Goal: Transaction & Acquisition: Purchase product/service

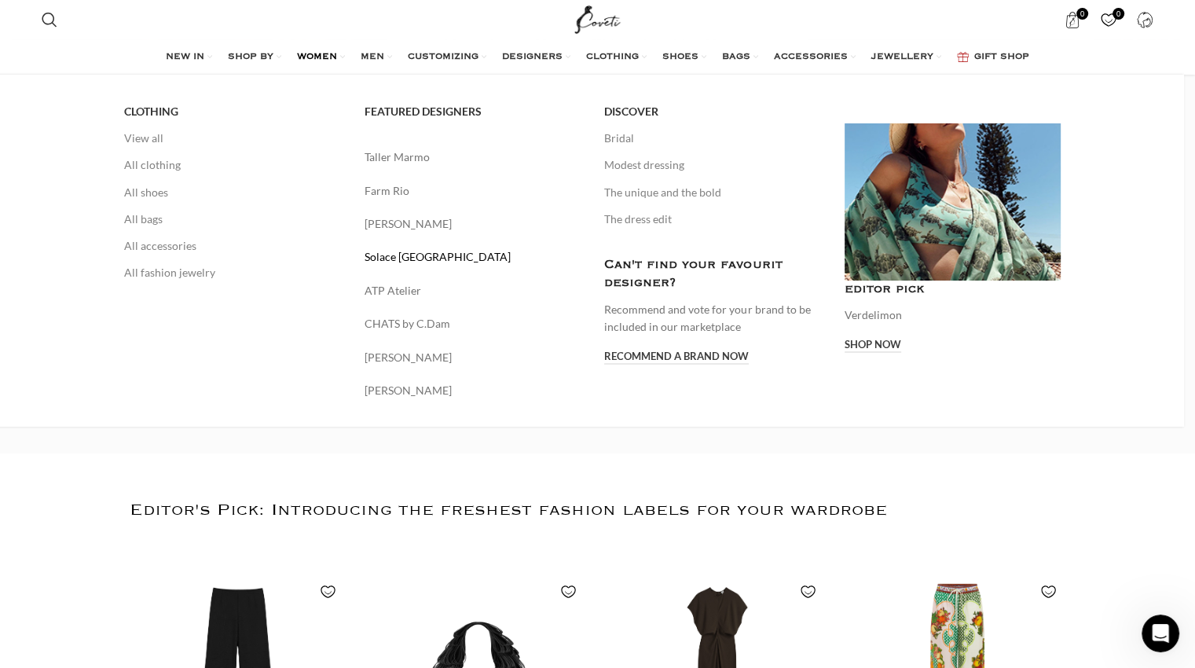
scroll to position [112, 0]
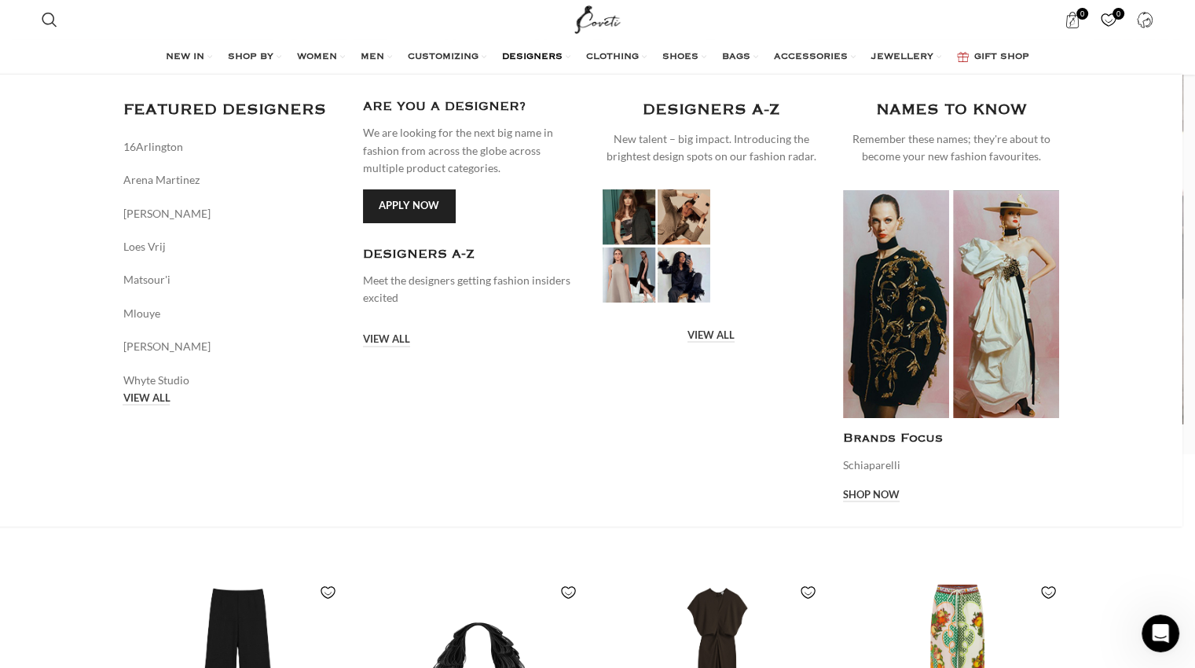
click at [543, 55] on span "DESIGNERS" at bounding box center [532, 57] width 60 height 13
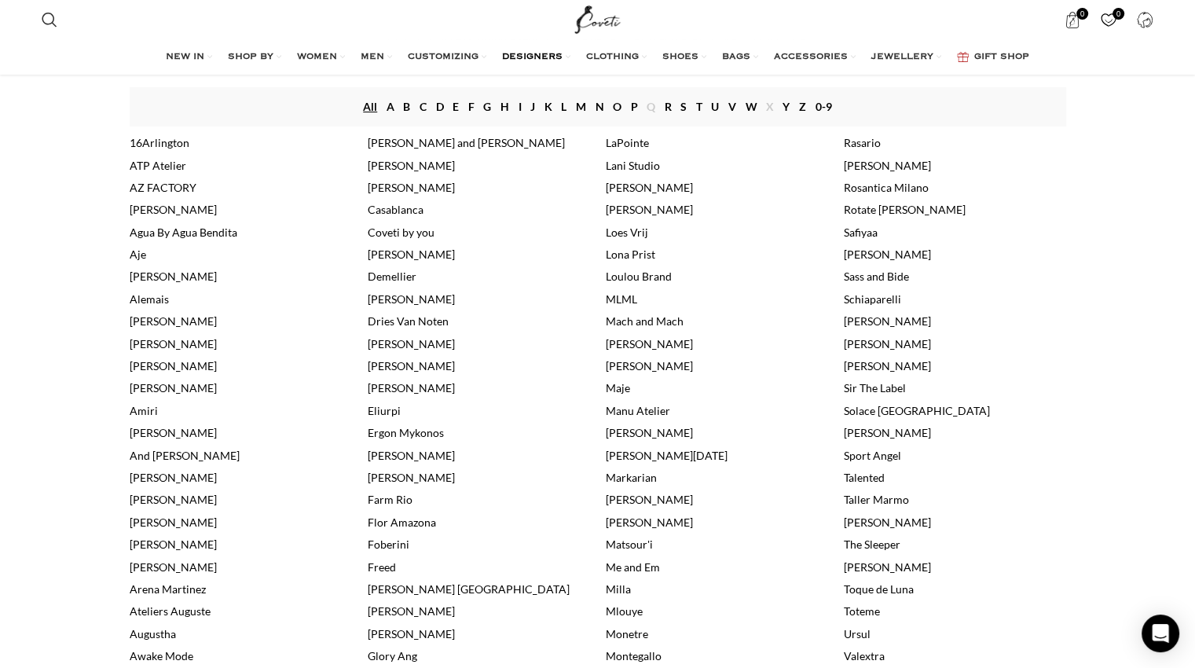
scroll to position [240, 0]
click at [154, 302] on link "Alemais" at bounding box center [149, 297] width 39 height 13
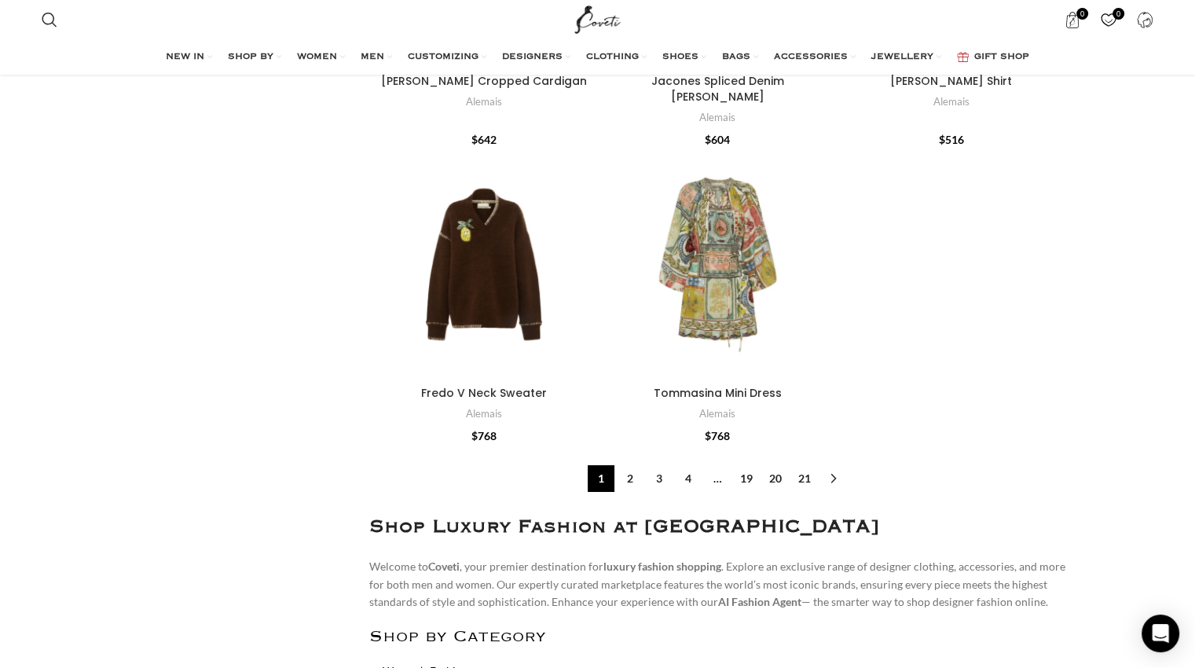
scroll to position [5378, 0]
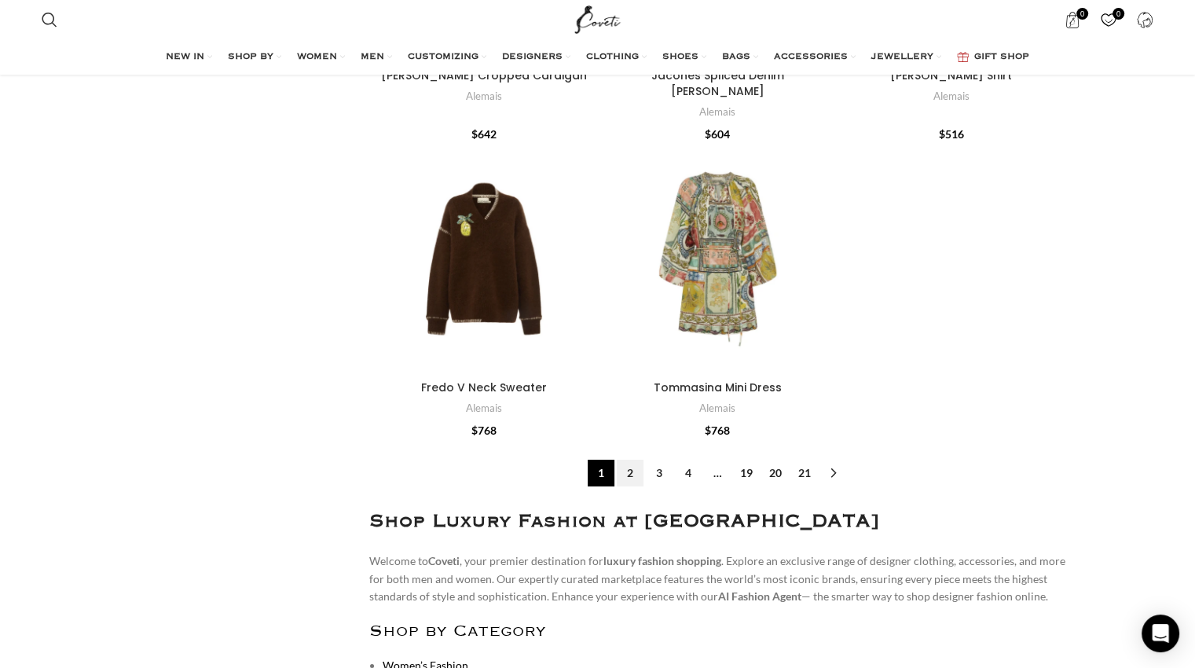
click at [631, 459] on link "2" at bounding box center [630, 472] width 27 height 27
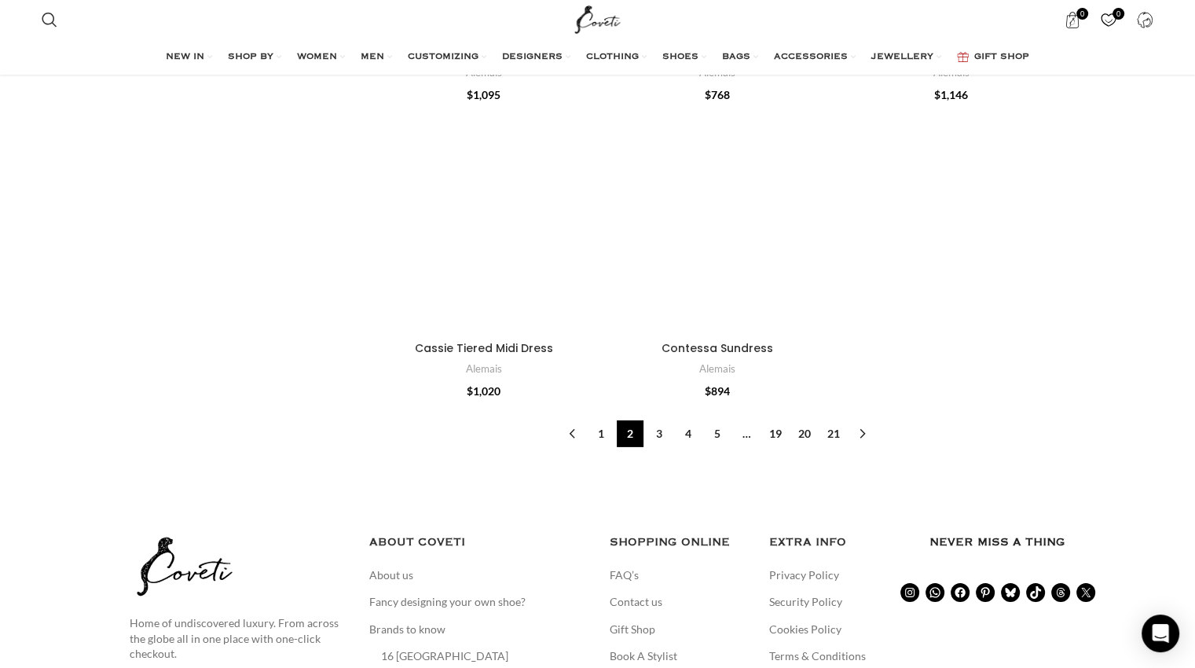
scroll to position [4940, 0]
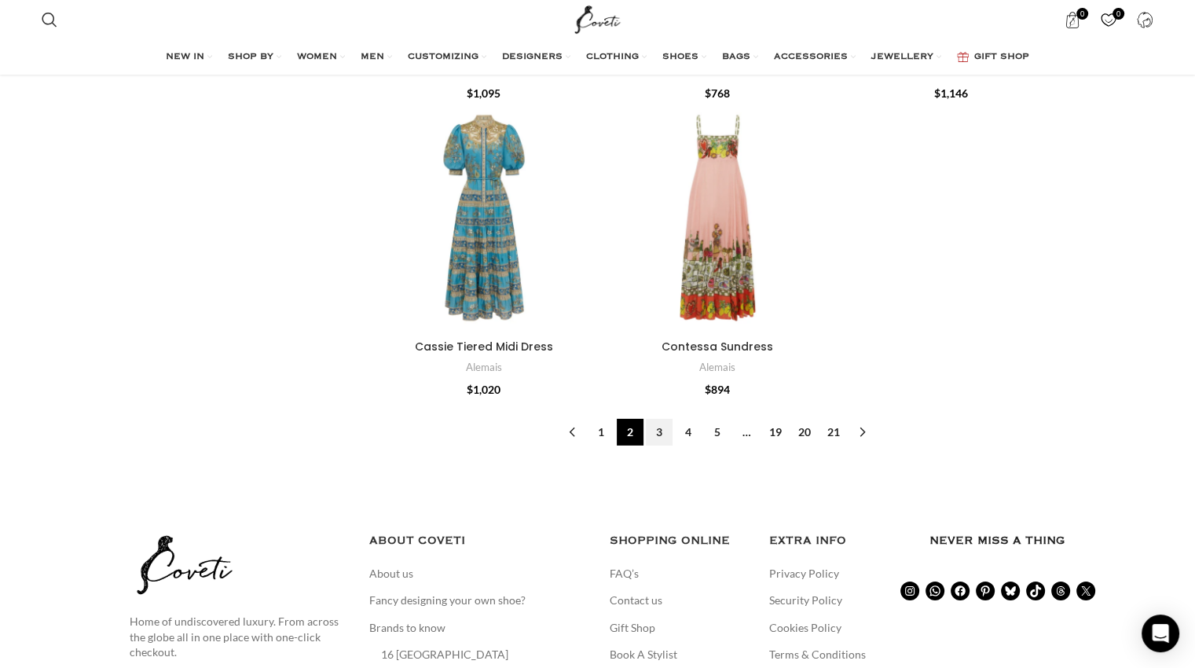
click at [657, 419] on link "3" at bounding box center [659, 432] width 27 height 27
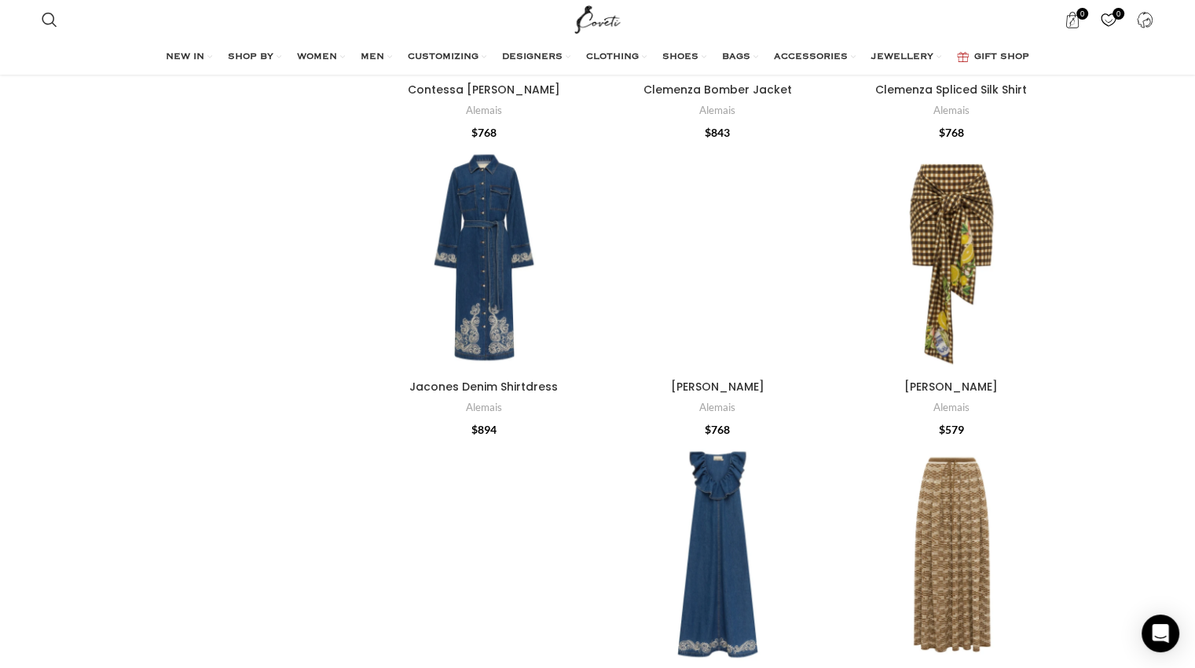
scroll to position [619, 0]
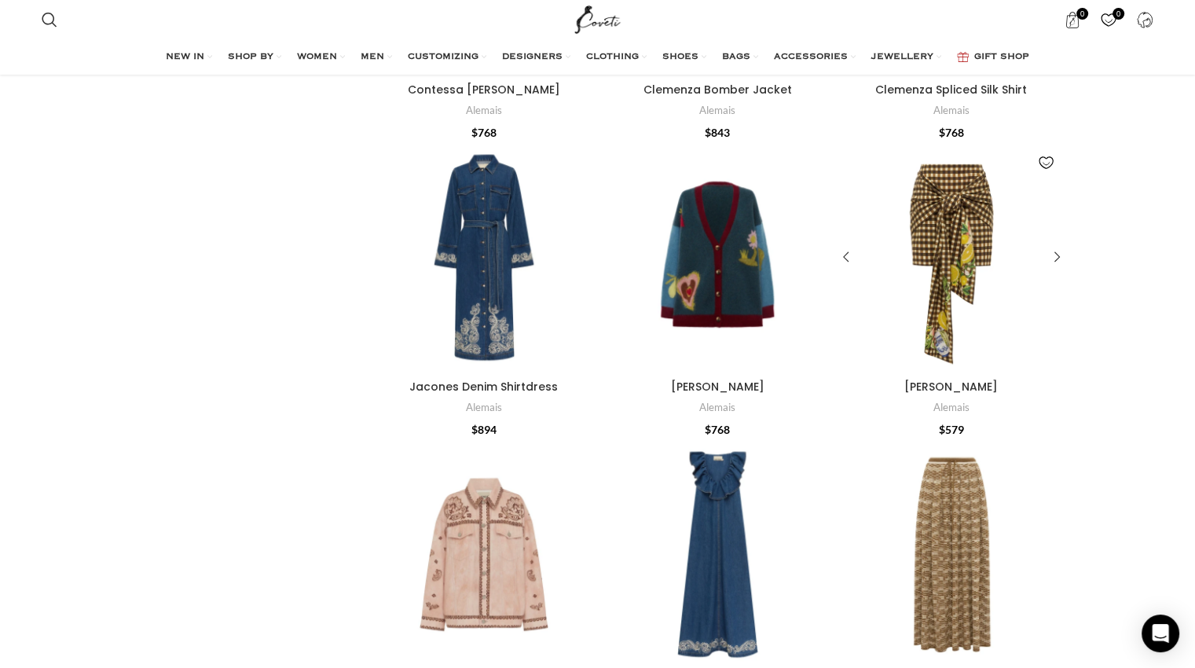
click at [931, 272] on div "Gabrielle Skirt" at bounding box center [951, 257] width 46 height 229
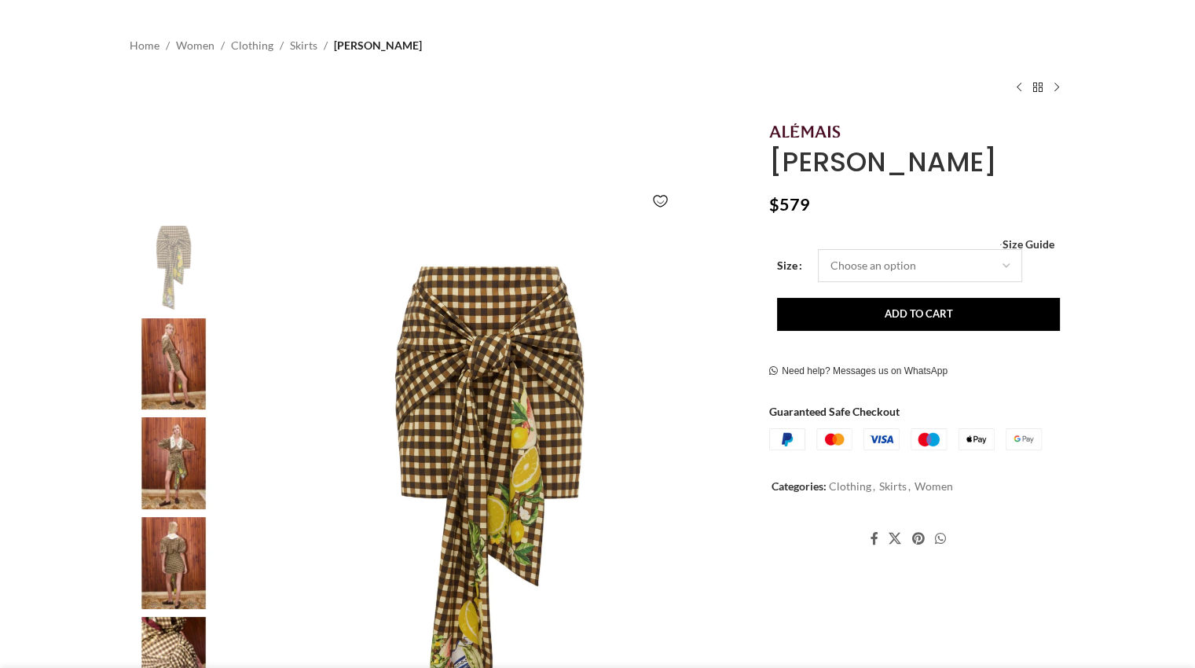
click at [999, 269] on select "Choose an option 4 UK 6 UK 8 [GEOGRAPHIC_DATA] 10 [GEOGRAPHIC_DATA] 12 [GEOGRAP…" at bounding box center [920, 265] width 204 height 33
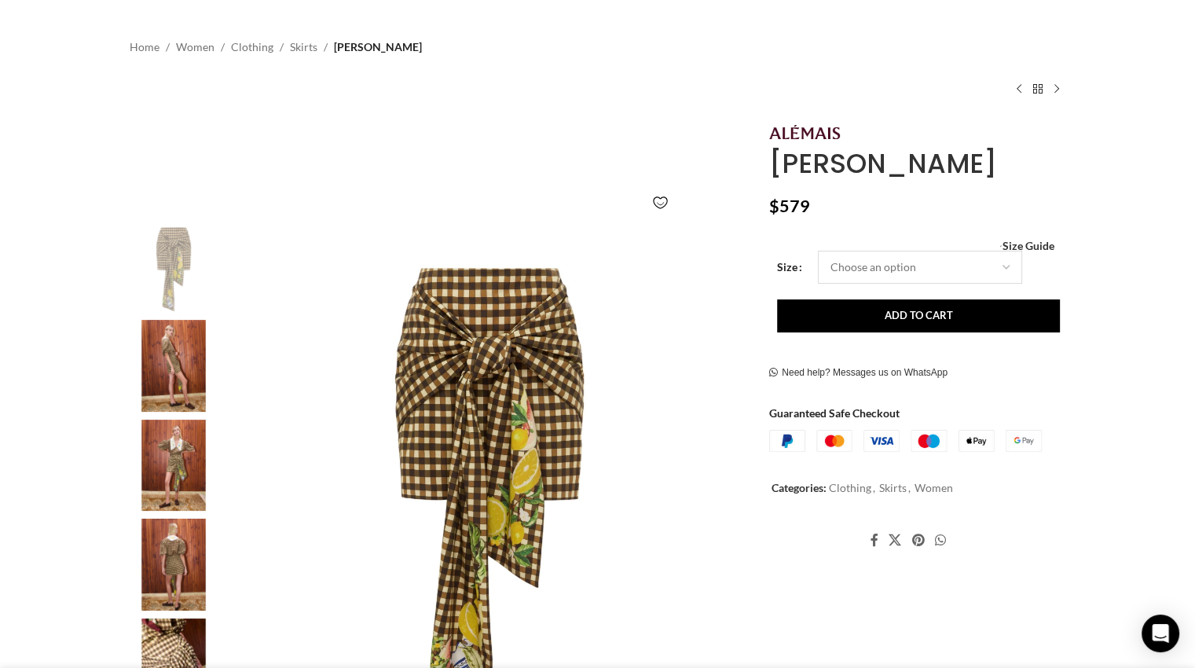
scroll to position [399, 0]
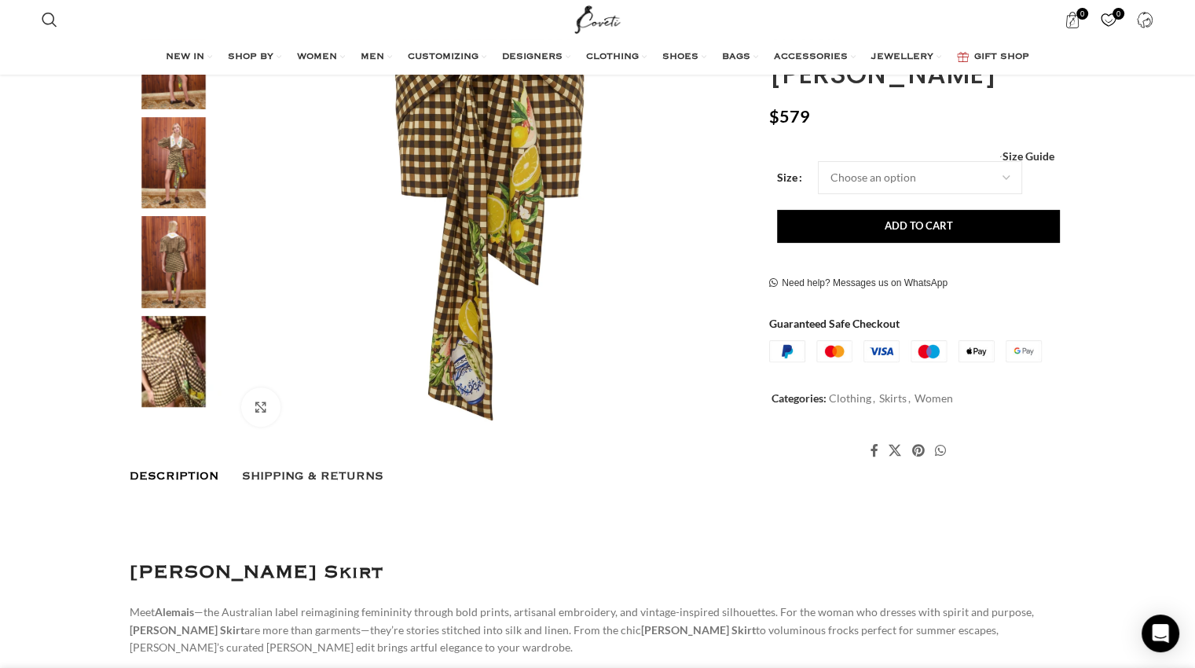
click at [167, 158] on img "3 / 5" at bounding box center [174, 163] width 96 height 92
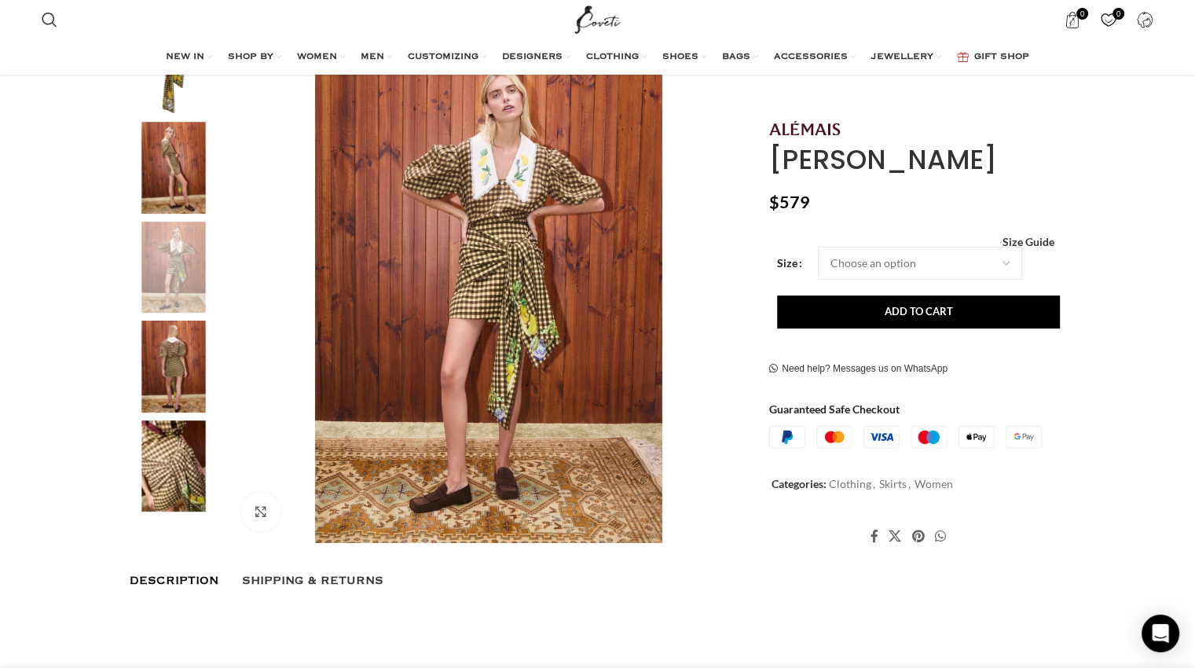
scroll to position [0, 97]
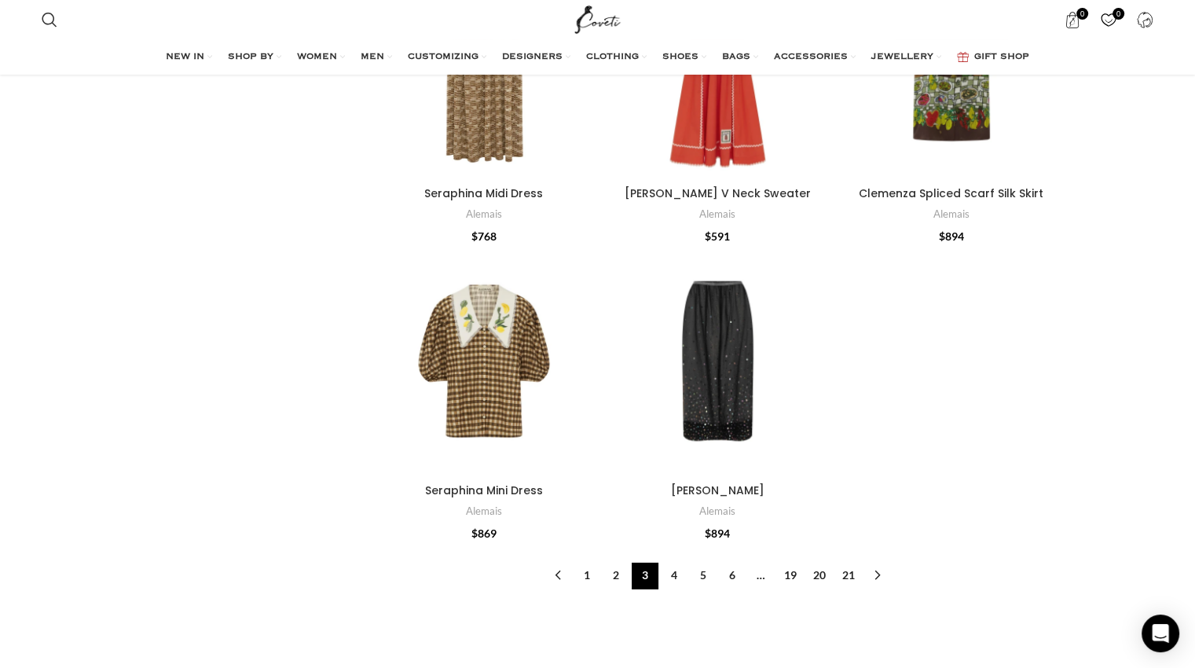
scroll to position [5265, 0]
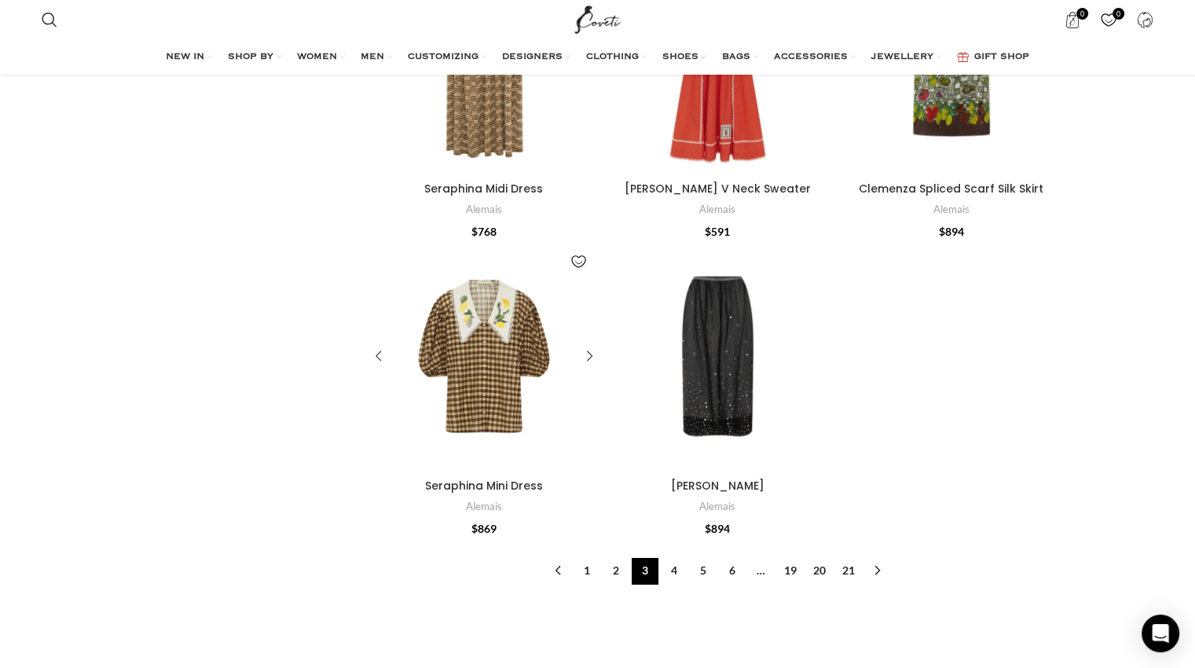
click at [503, 360] on div "Seraphina Mini Dress" at bounding box center [484, 356] width 46 height 229
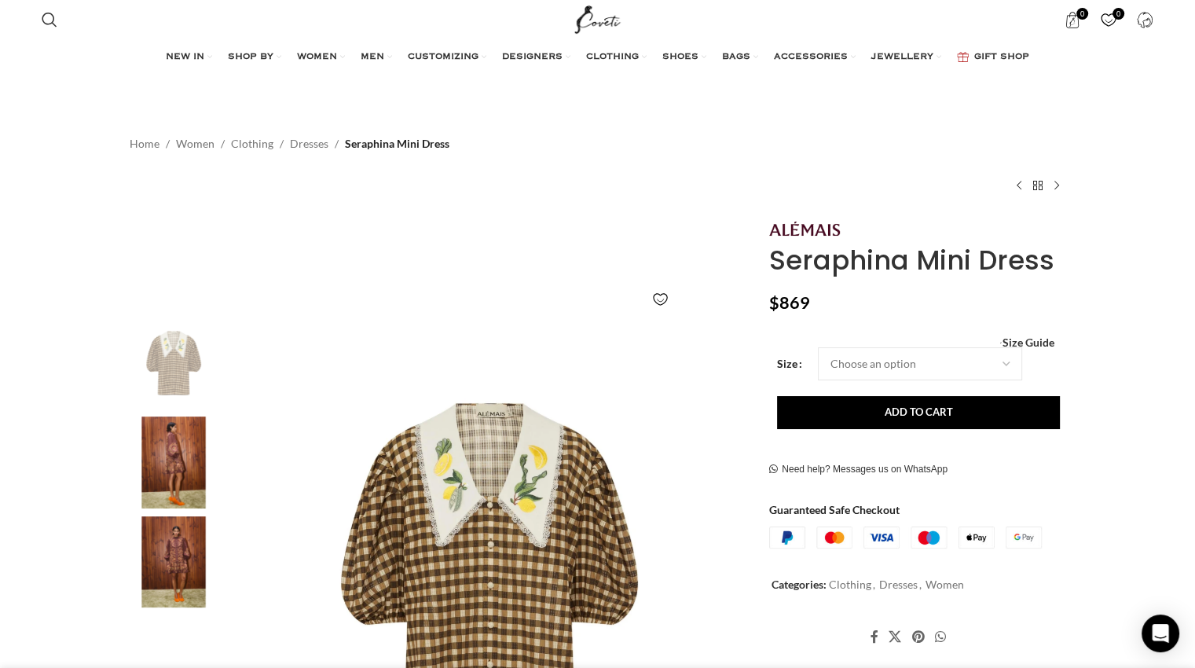
click at [173, 440] on img "2 / 5" at bounding box center [174, 462] width 96 height 92
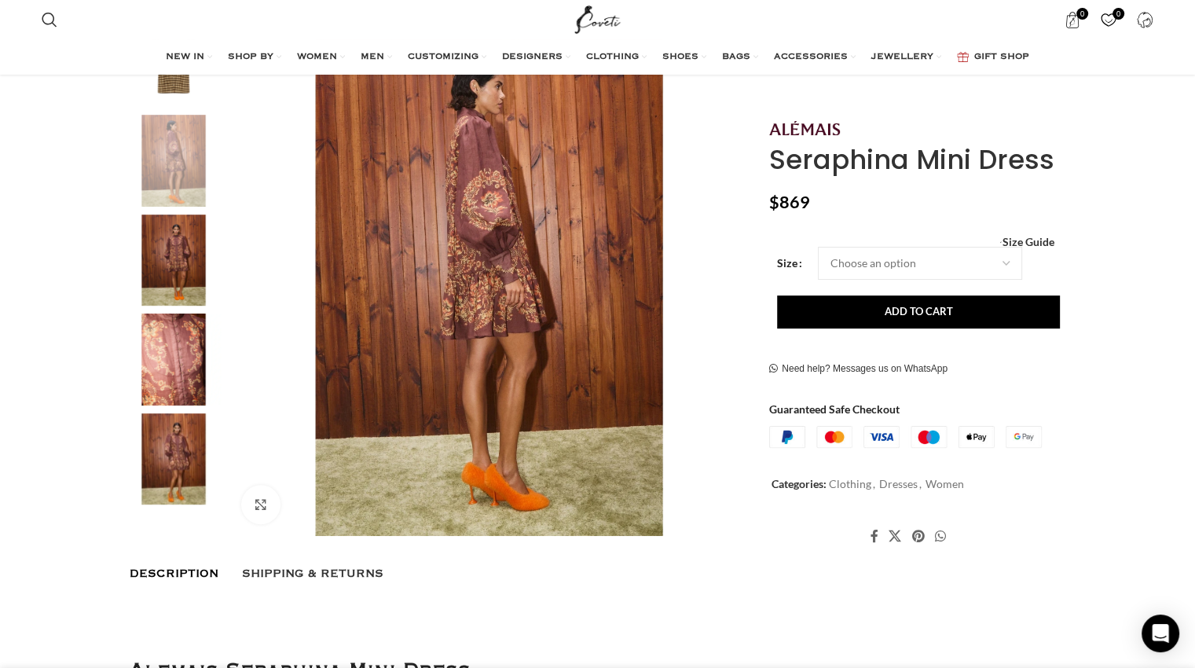
scroll to position [302, 0]
click at [182, 280] on img "3 / 5" at bounding box center [174, 260] width 96 height 92
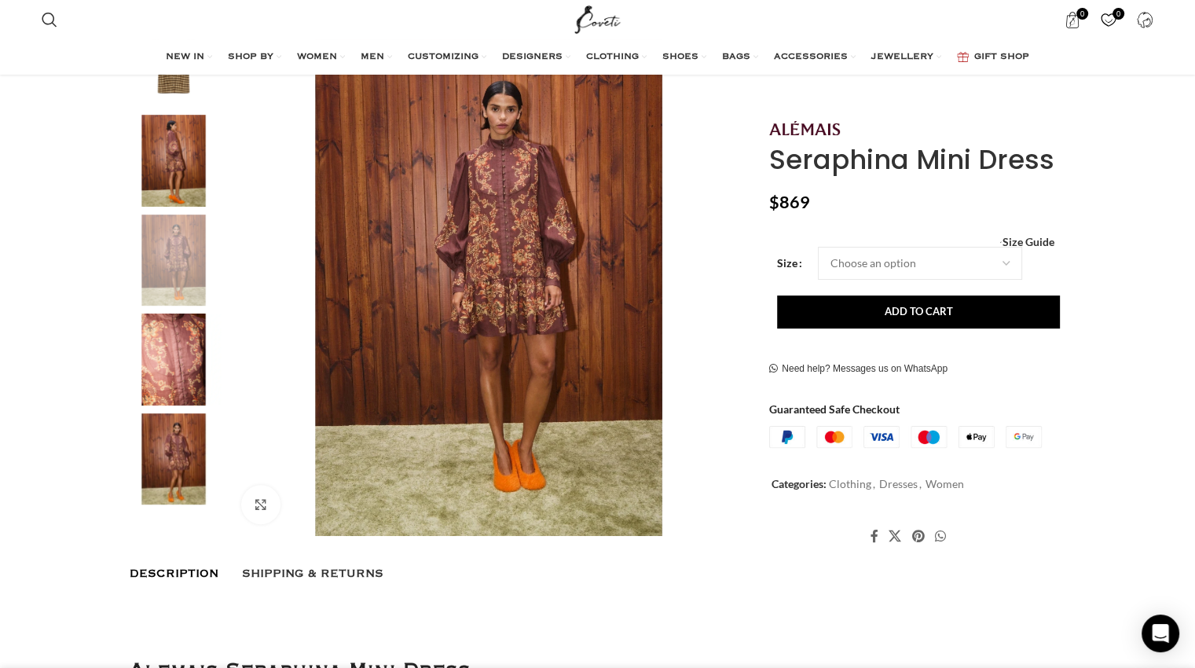
click at [179, 379] on img "4 / 5" at bounding box center [174, 359] width 96 height 92
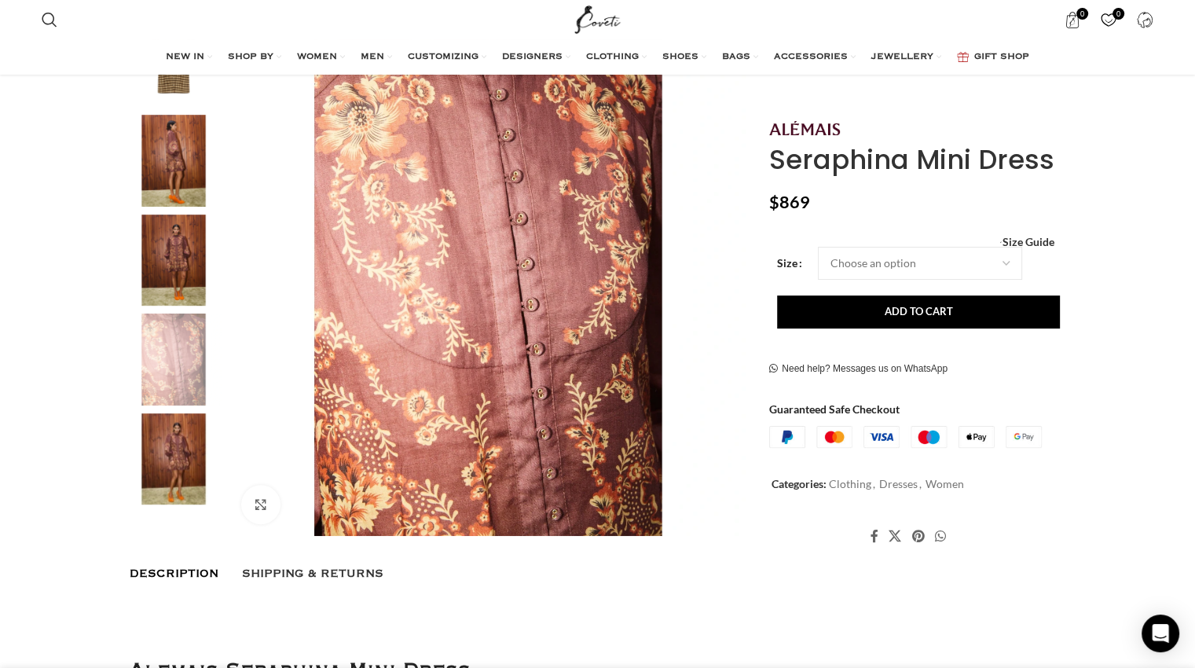
click at [173, 448] on img "5 / 5" at bounding box center [174, 459] width 96 height 92
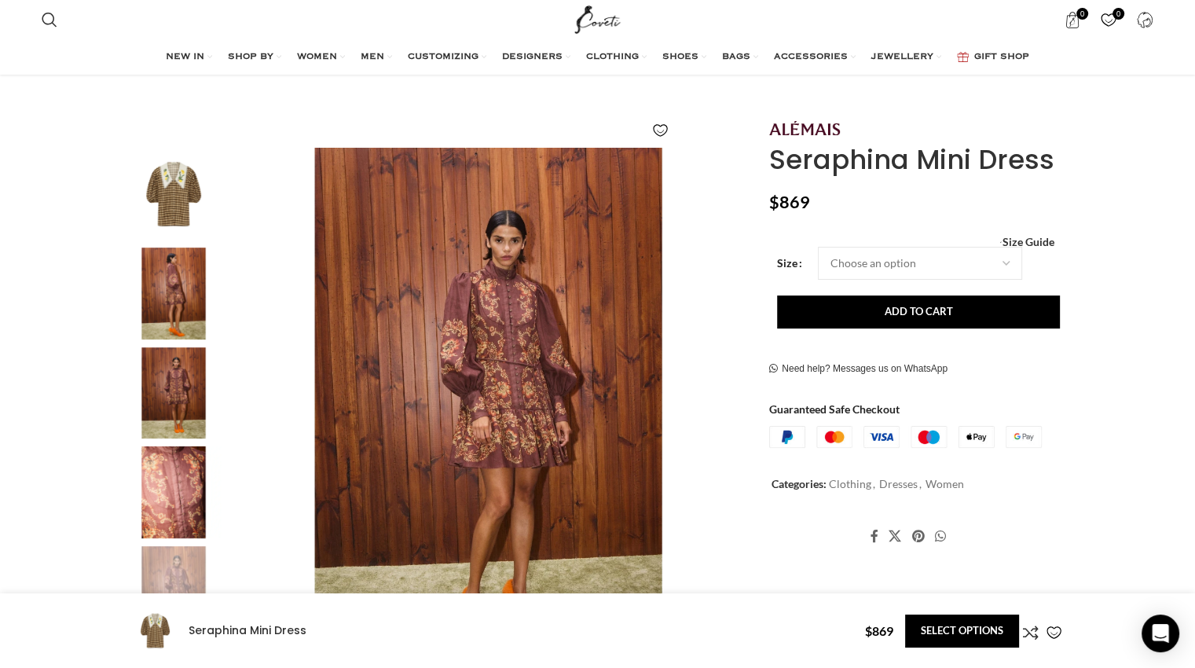
scroll to position [0, 0]
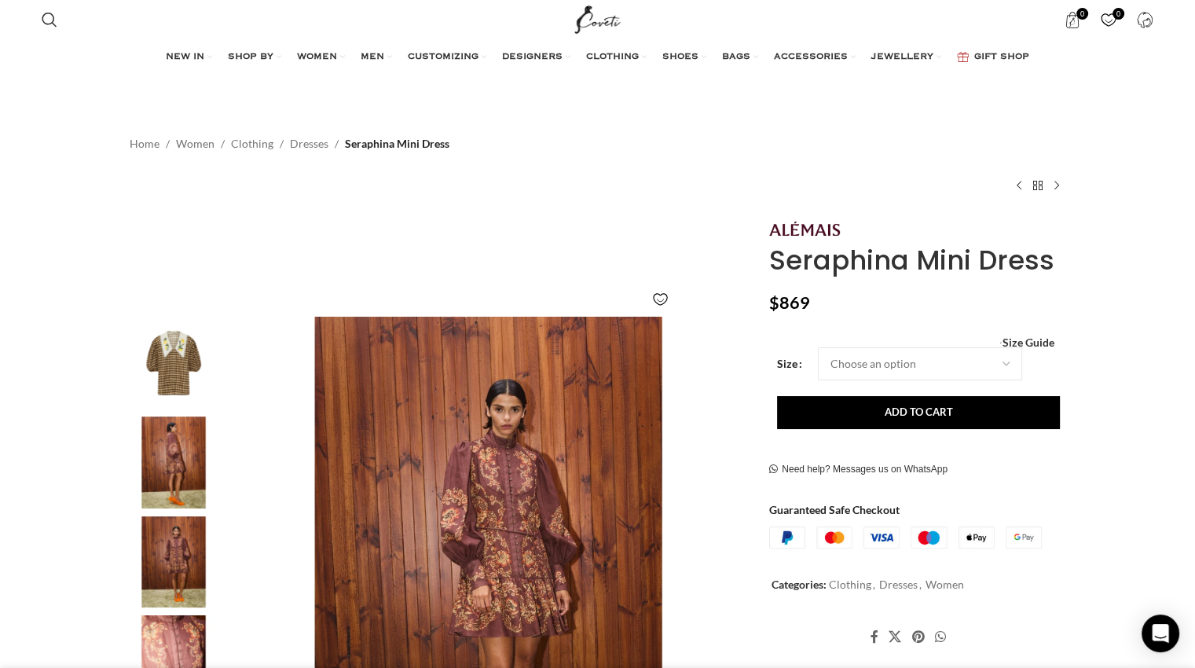
click at [188, 386] on img "1 / 5" at bounding box center [174, 363] width 96 height 92
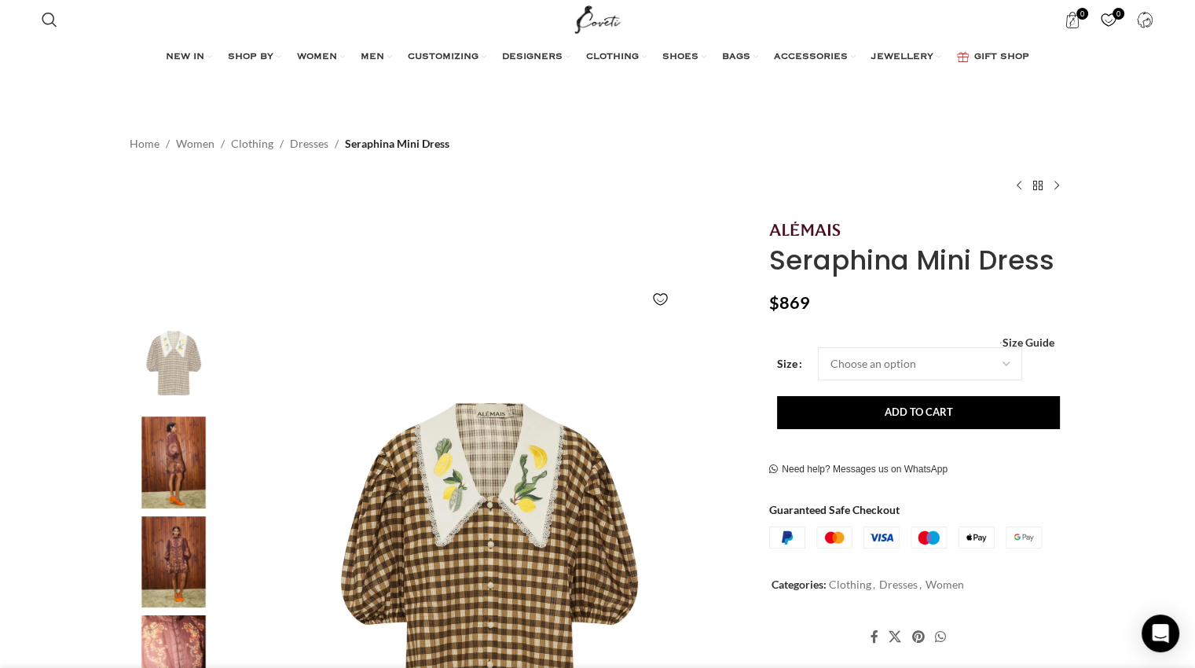
scroll to position [0, 165]
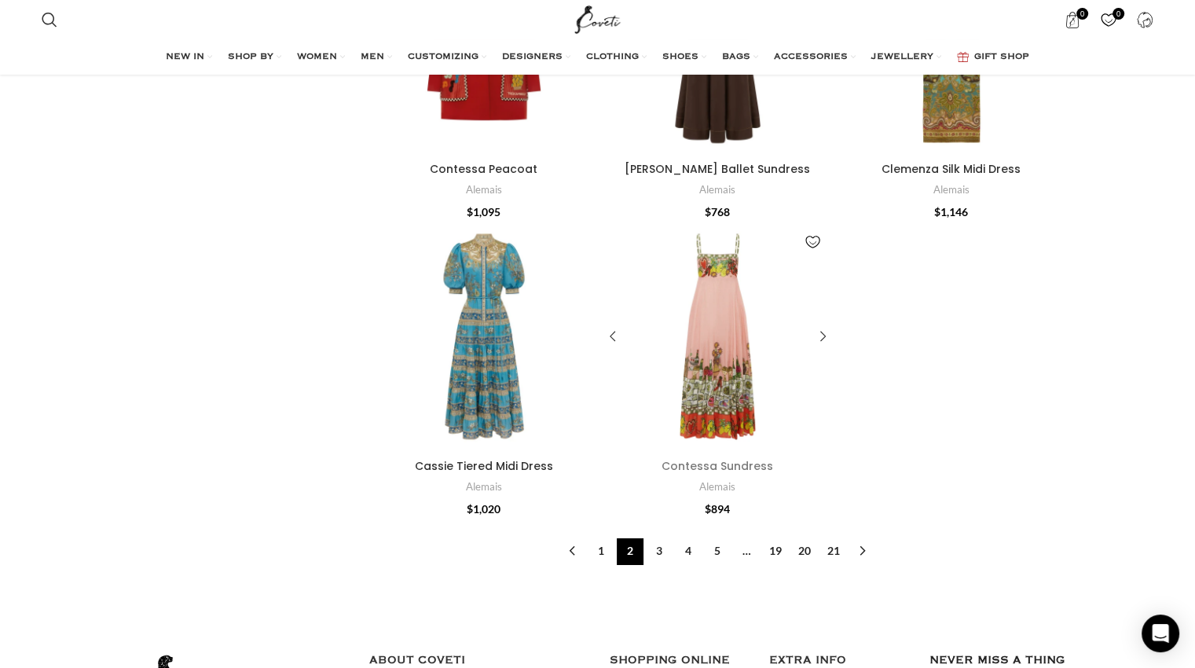
scroll to position [5285, 0]
click at [657, 537] on link "3" at bounding box center [659, 550] width 27 height 27
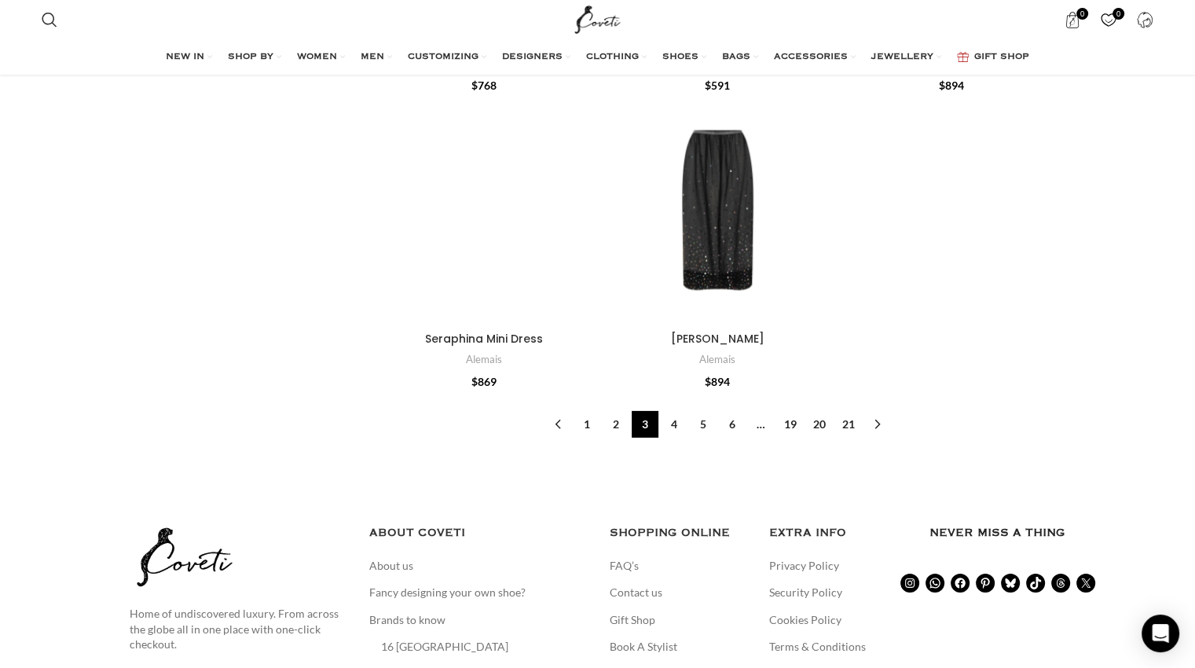
scroll to position [4950, 0]
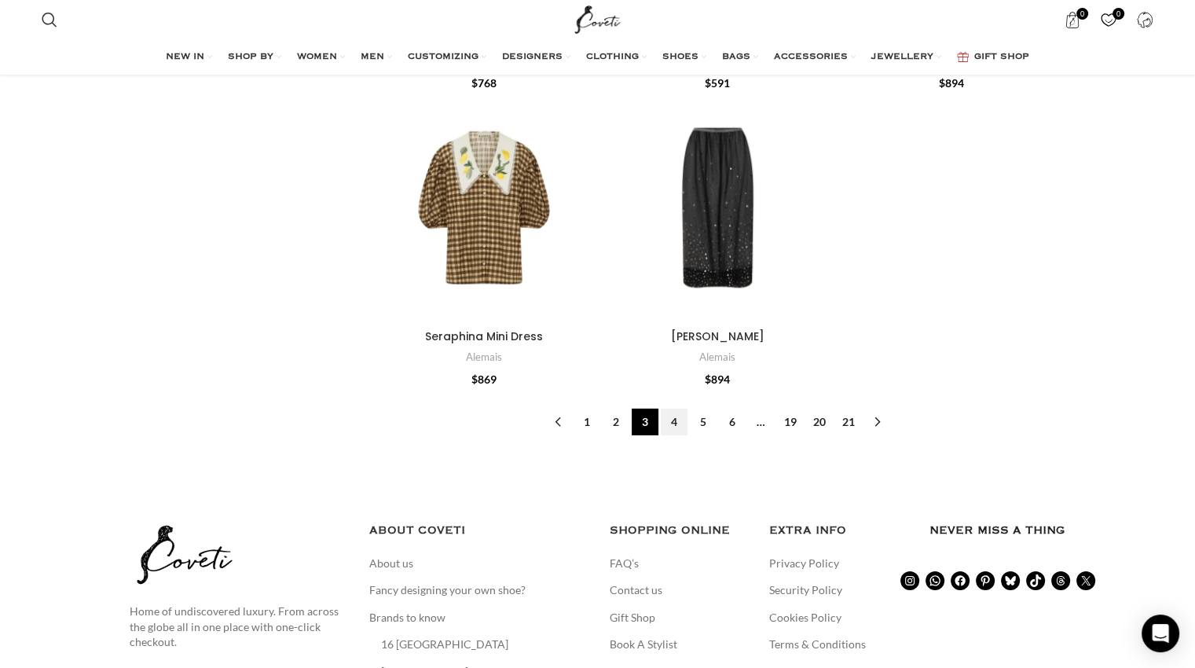
click at [673, 408] on link "4" at bounding box center [674, 421] width 27 height 27
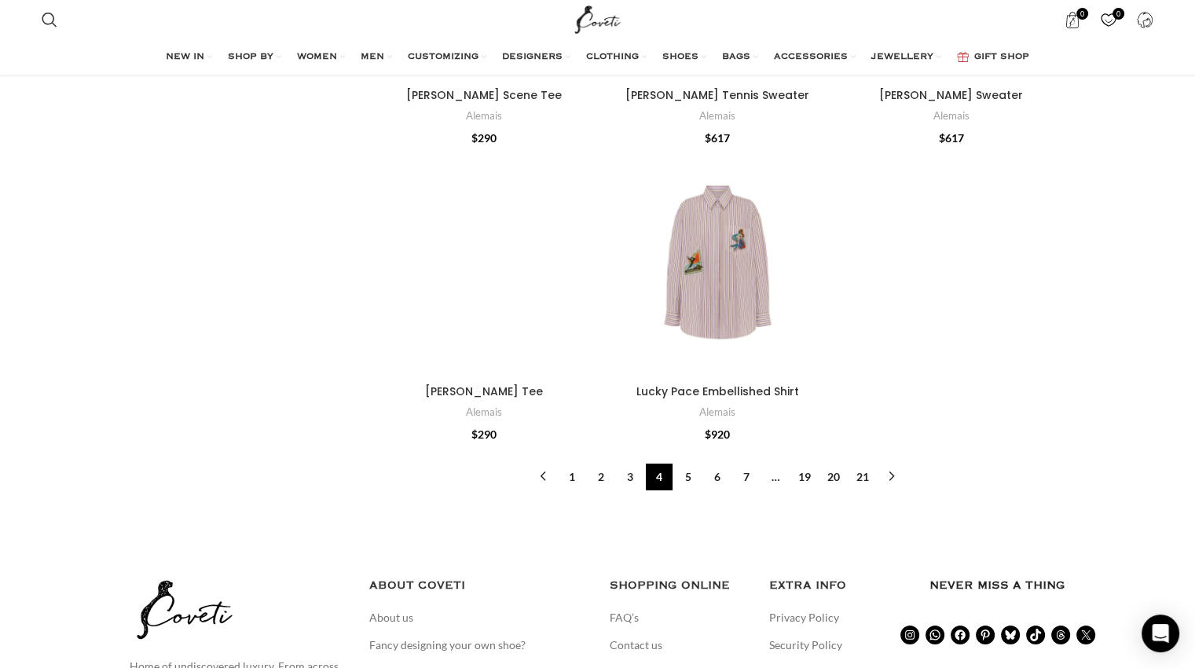
scroll to position [4803, 0]
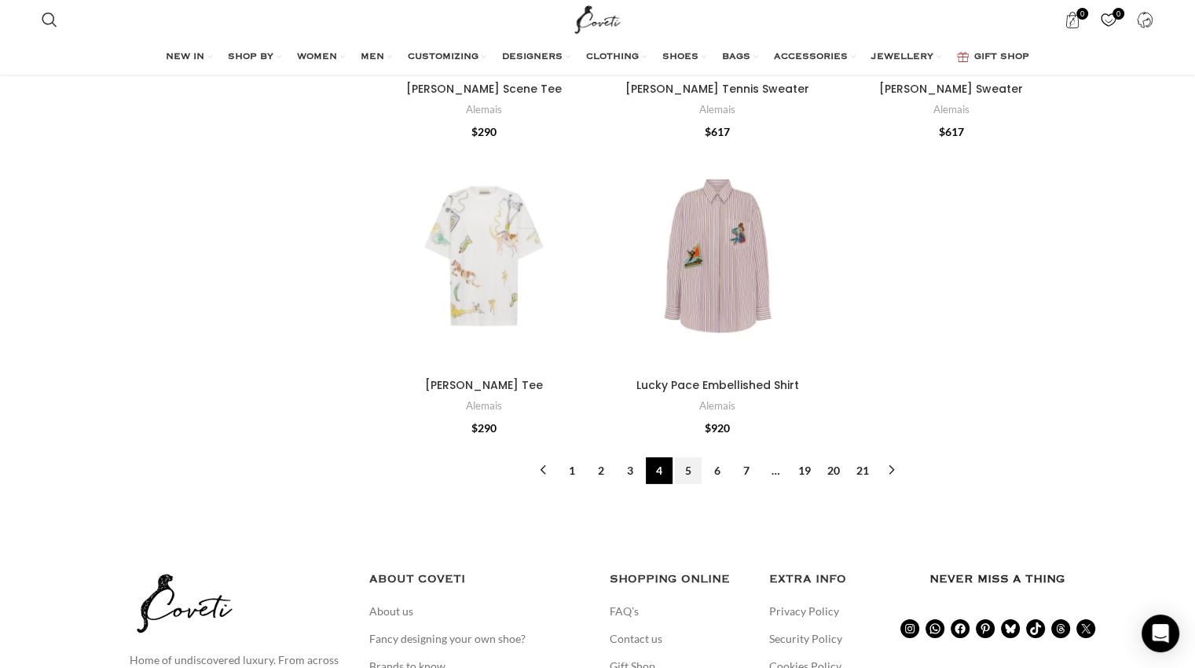
click at [687, 457] on link "5" at bounding box center [688, 470] width 27 height 27
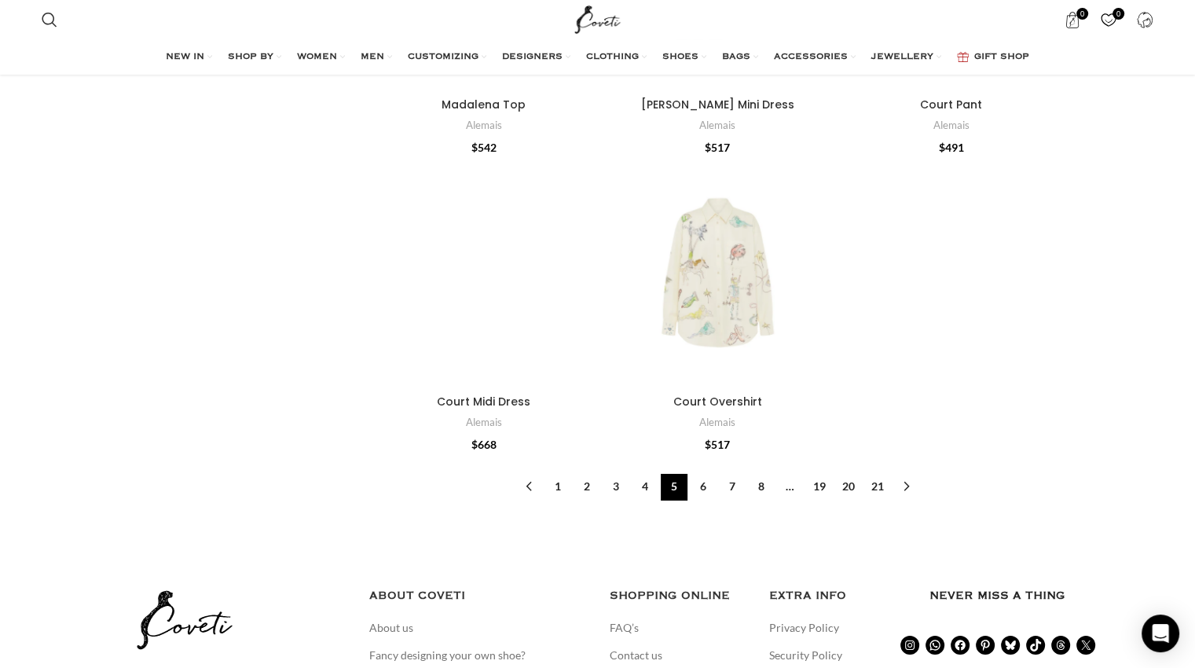
scroll to position [5330, 0]
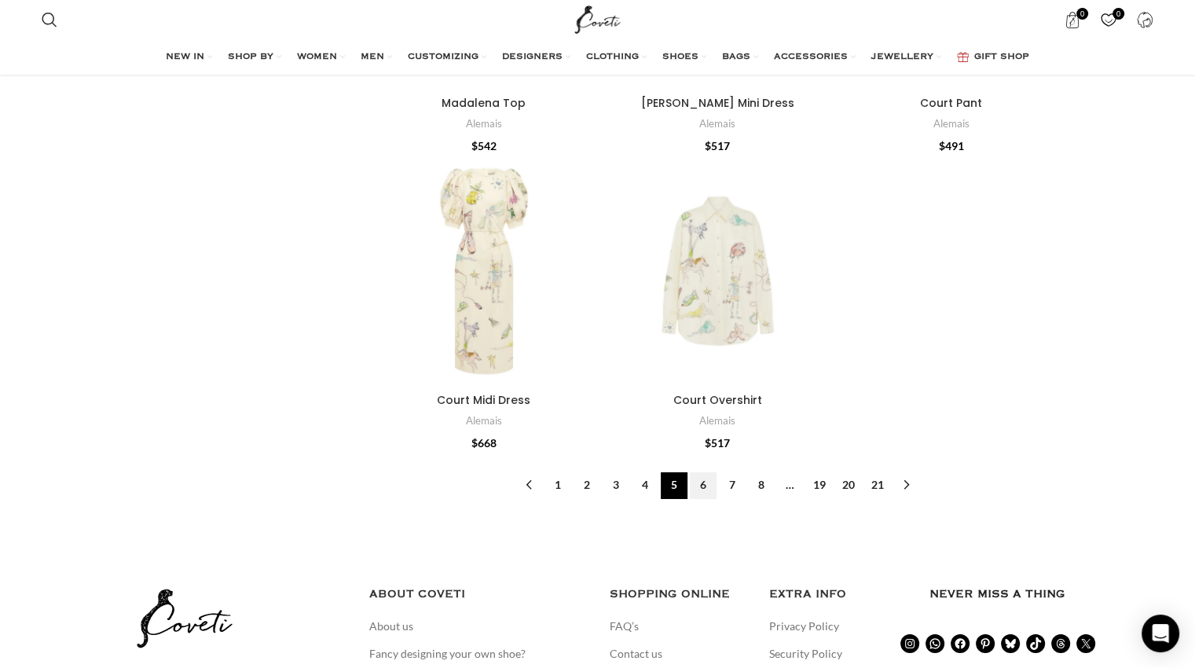
click at [709, 482] on link "6" at bounding box center [703, 485] width 27 height 27
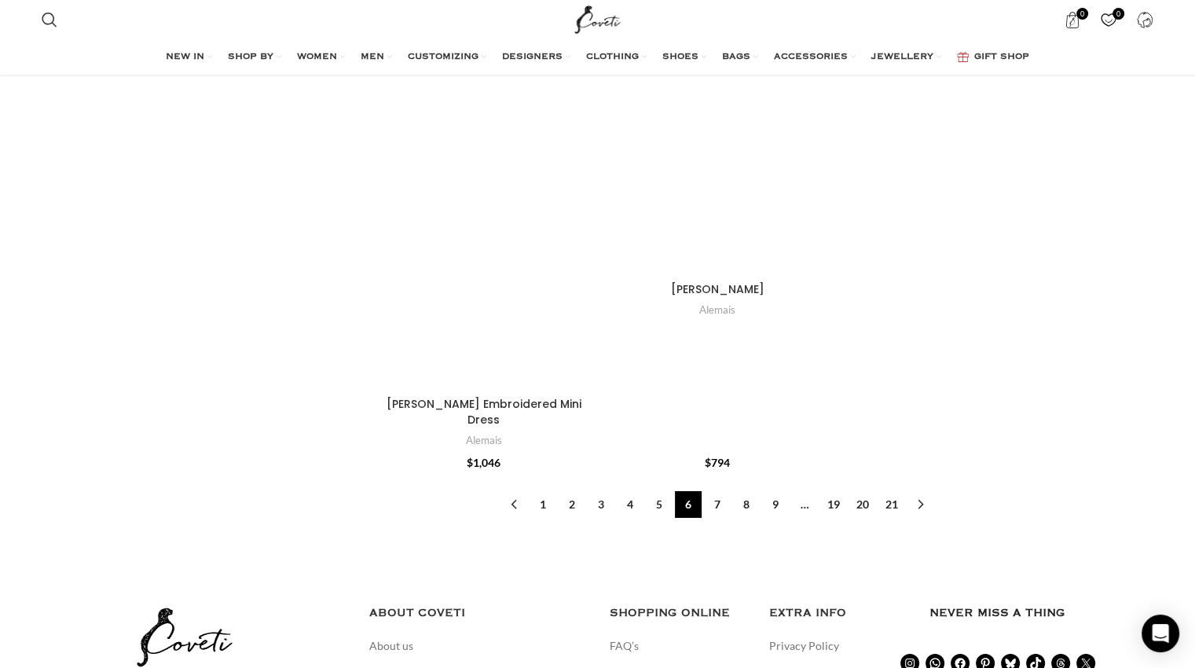
scroll to position [5220, 0]
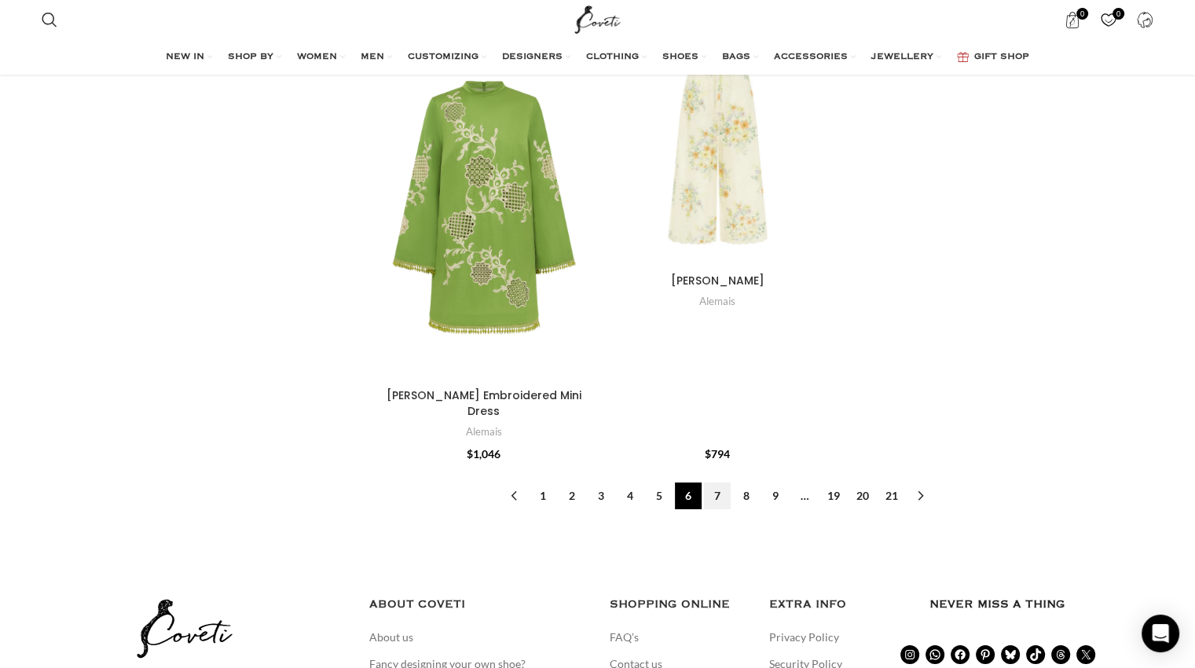
click at [715, 482] on link "7" at bounding box center [717, 495] width 27 height 27
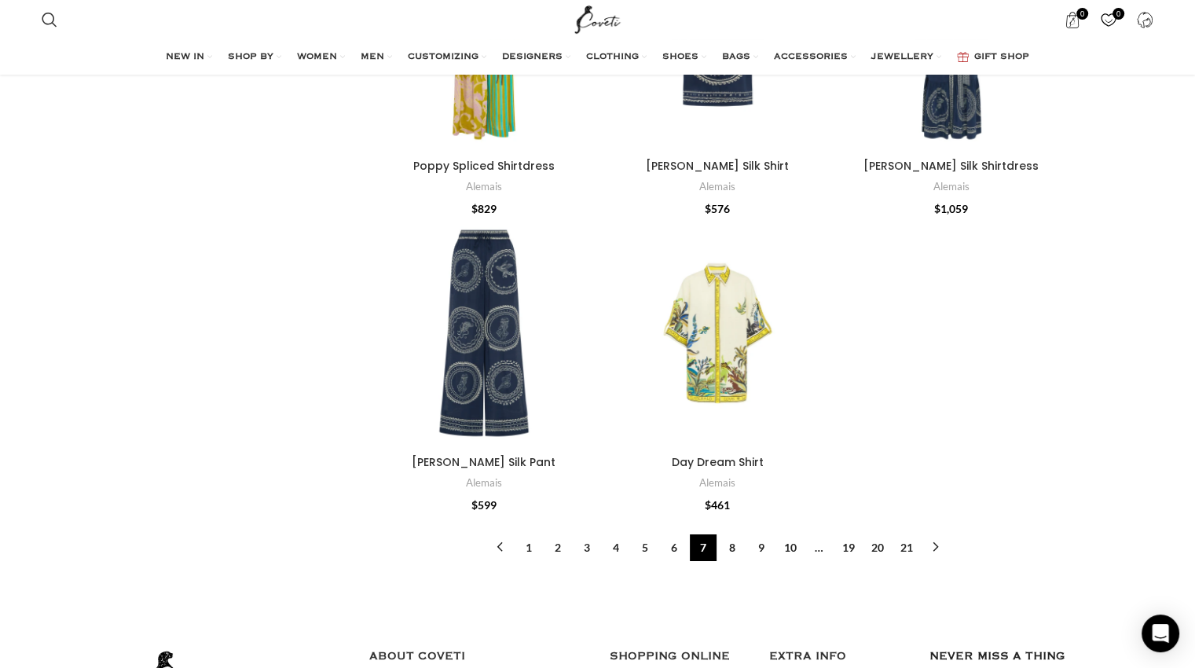
scroll to position [5397, 0]
click at [732, 534] on link "8" at bounding box center [732, 547] width 27 height 27
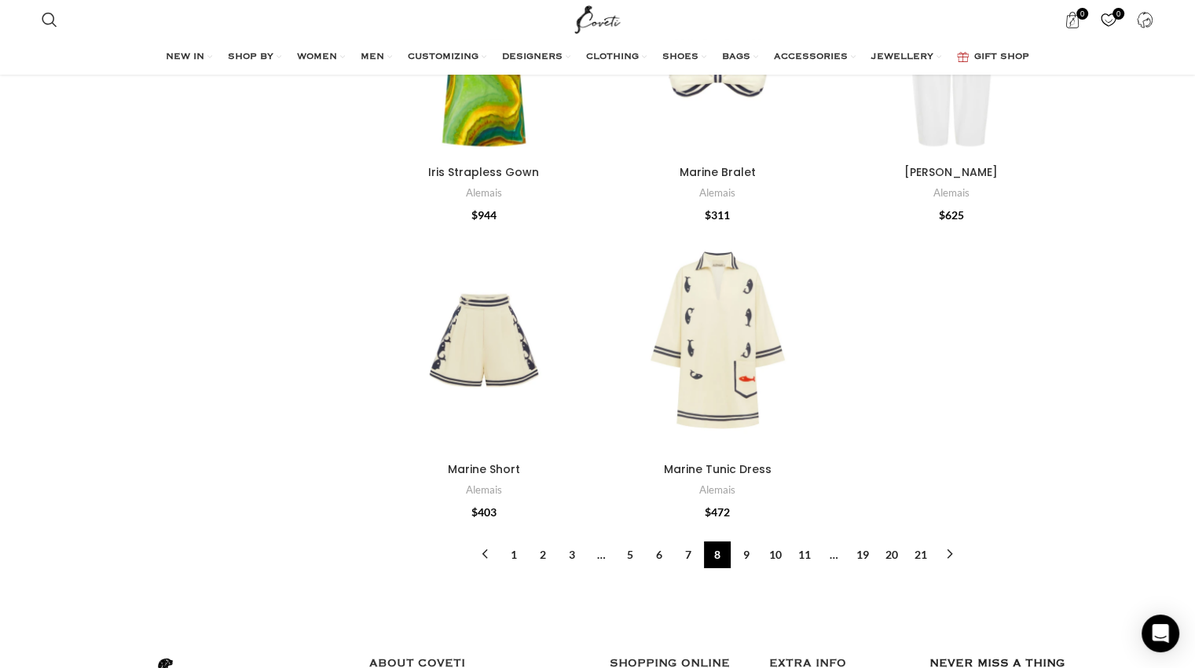
scroll to position [5048, 0]
click at [735, 540] on link "9" at bounding box center [746, 553] width 27 height 27
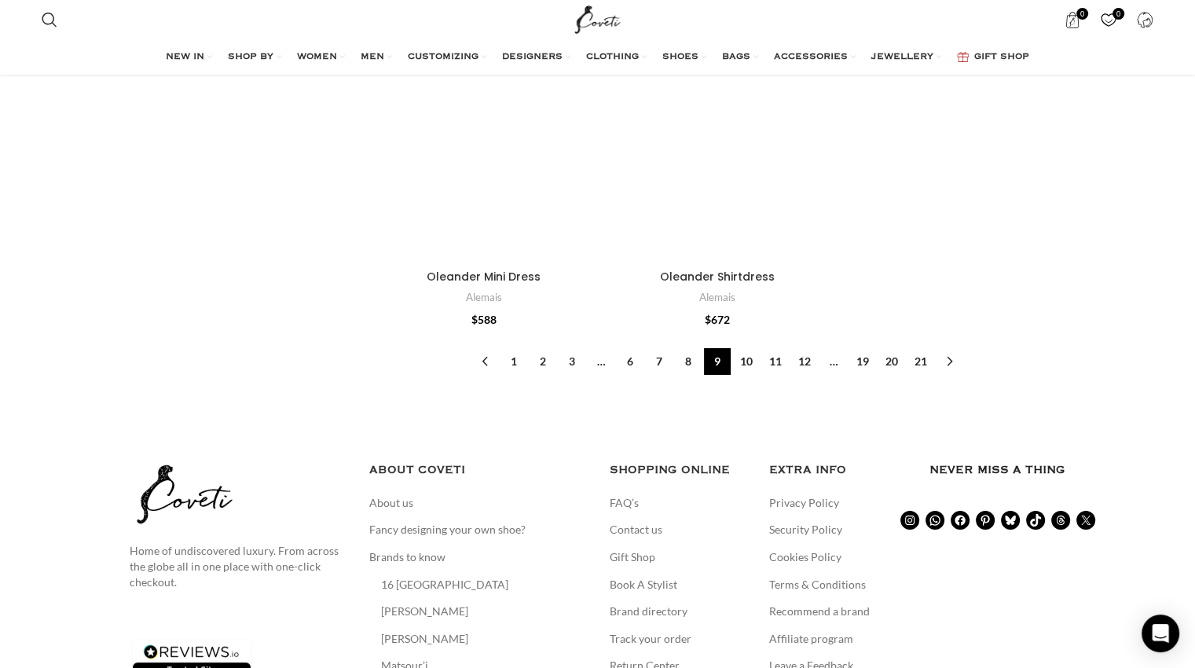
scroll to position [5815, 0]
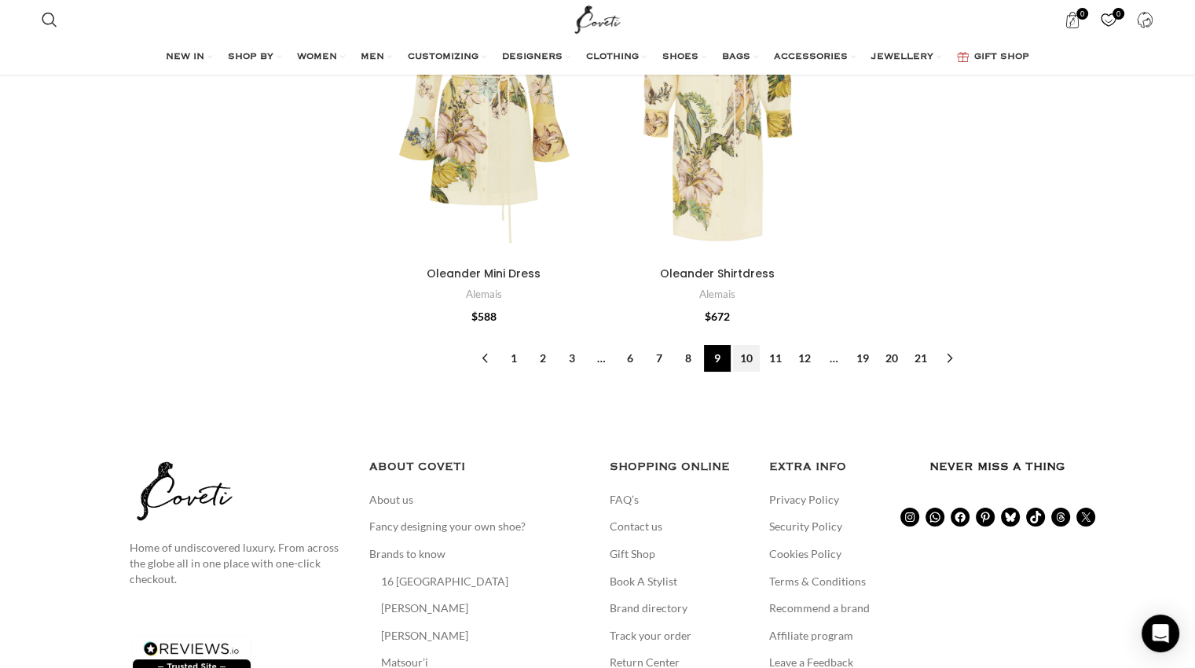
click at [738, 345] on link "10" at bounding box center [746, 358] width 27 height 27
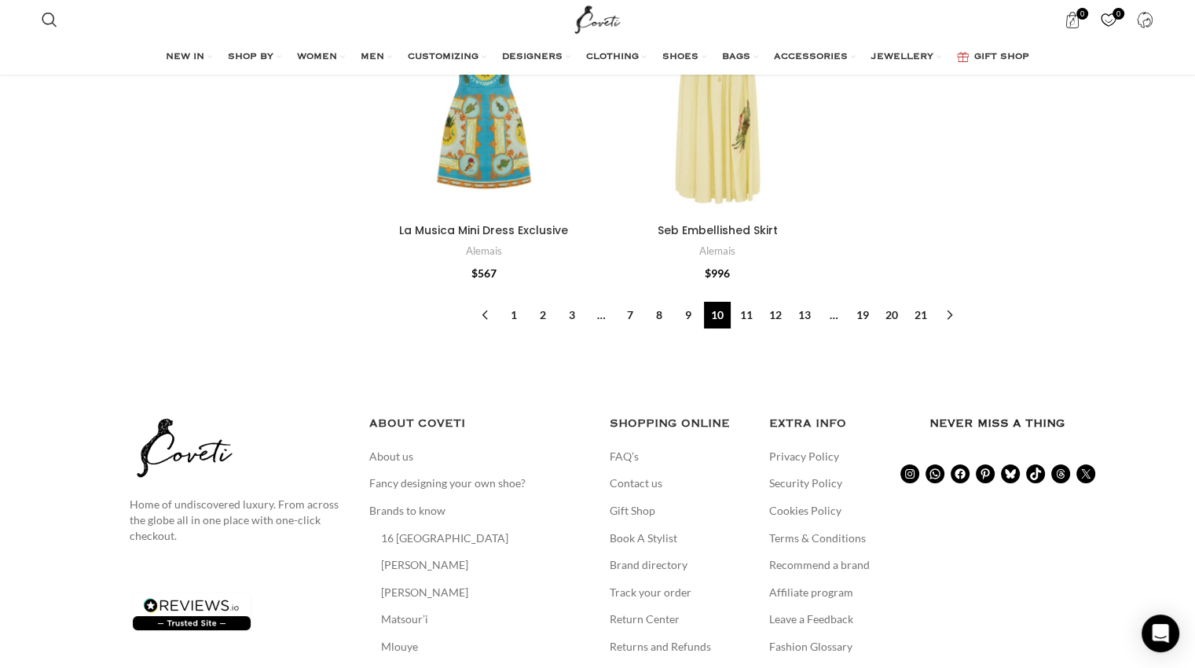
scroll to position [5620, 0]
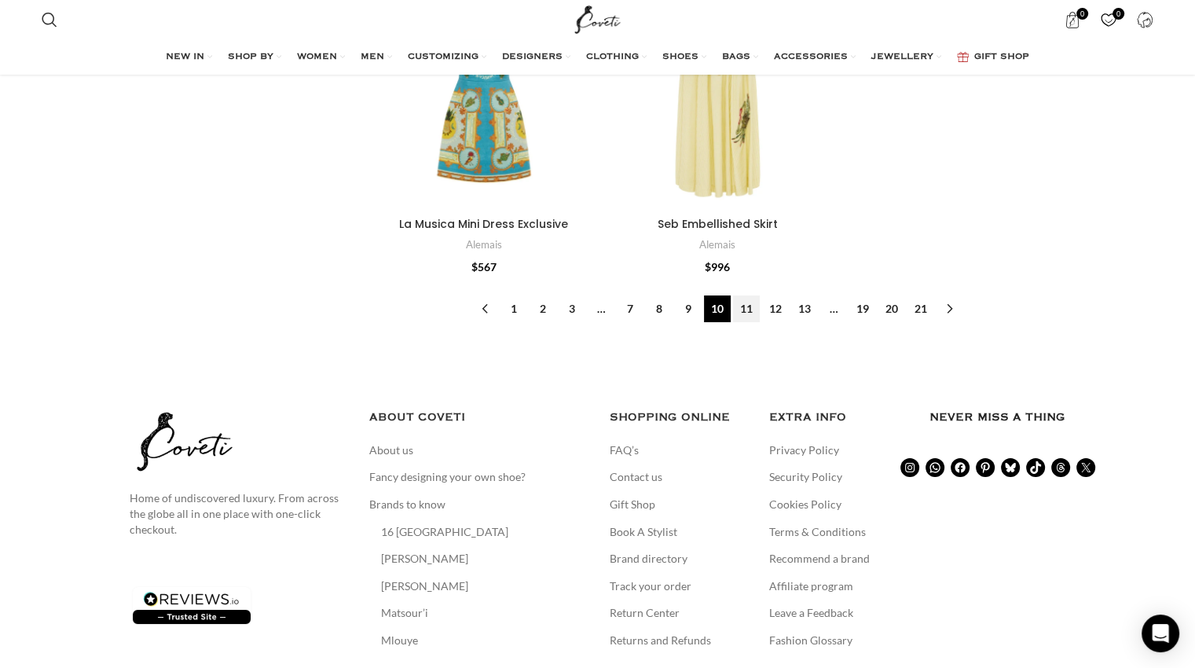
click at [742, 302] on link "11" at bounding box center [746, 308] width 27 height 27
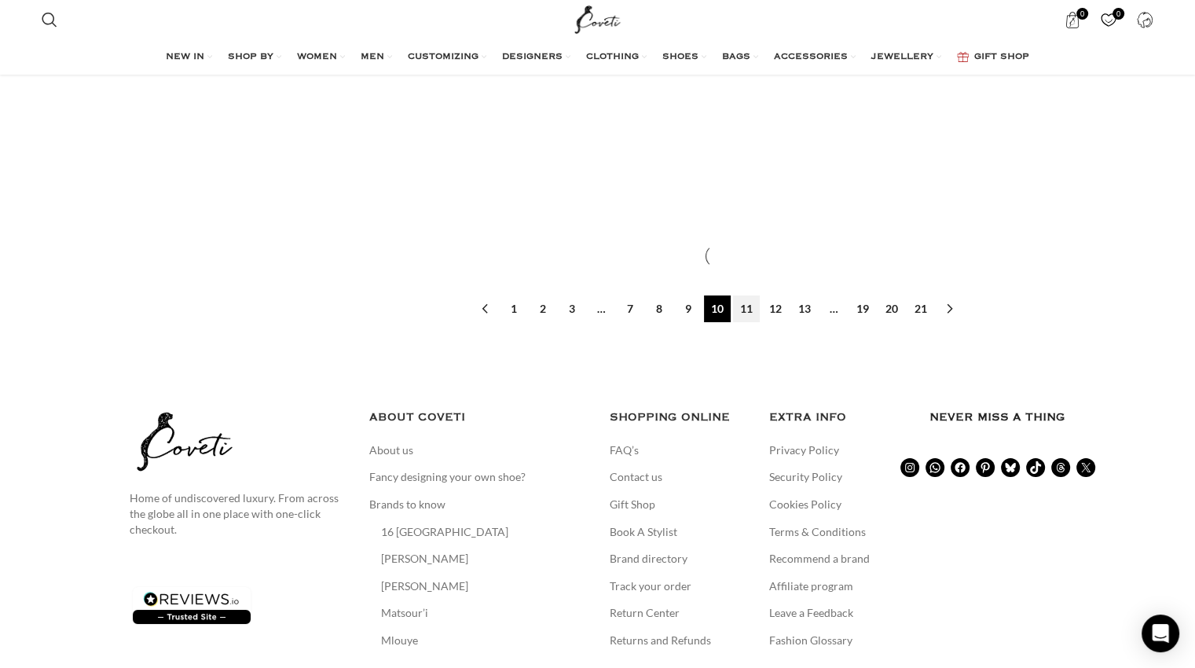
click at [742, 302] on link "11" at bounding box center [746, 308] width 27 height 27
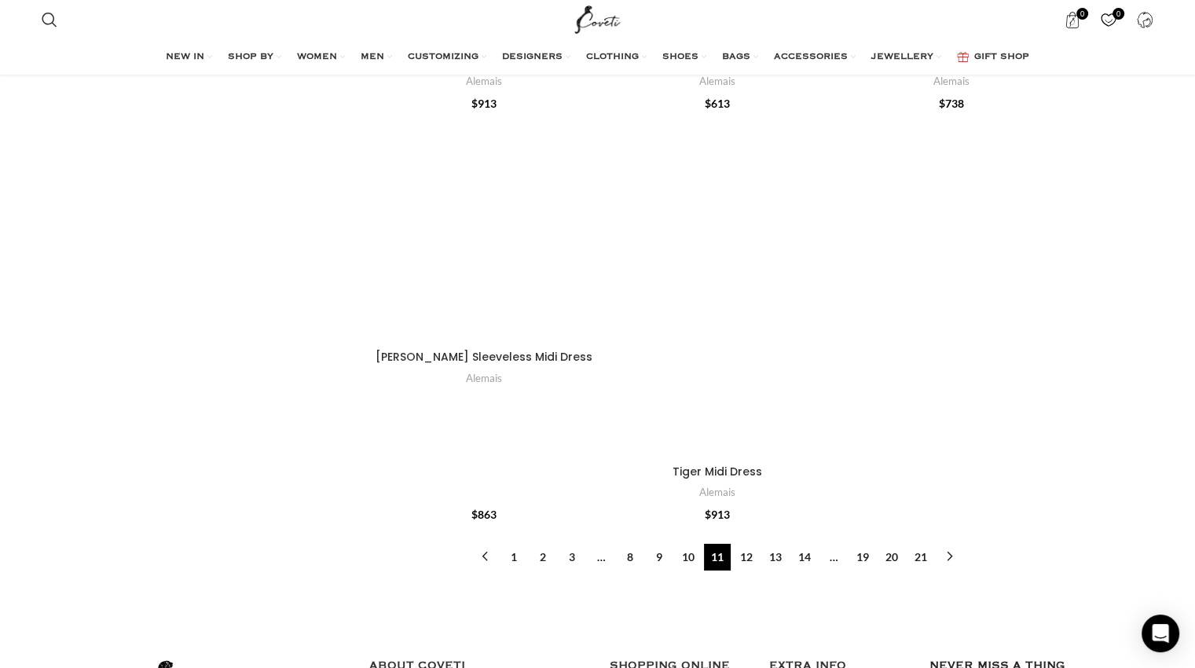
scroll to position [5205, 0]
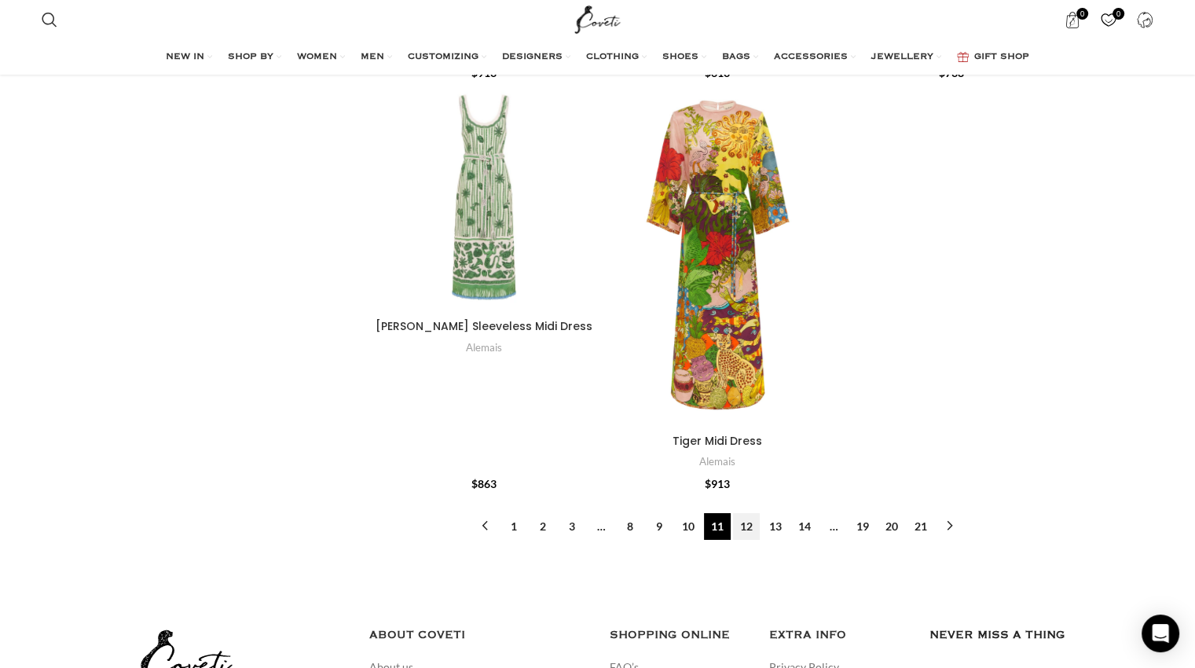
click at [747, 513] on link "12" at bounding box center [746, 526] width 27 height 27
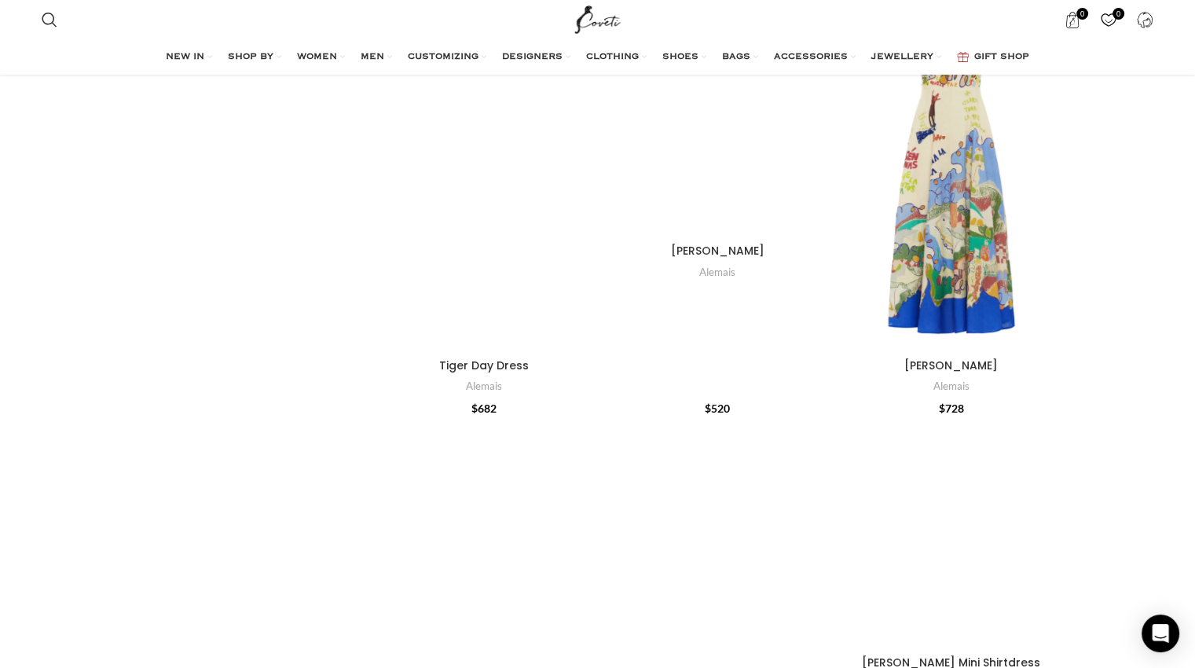
scroll to position [875, 0]
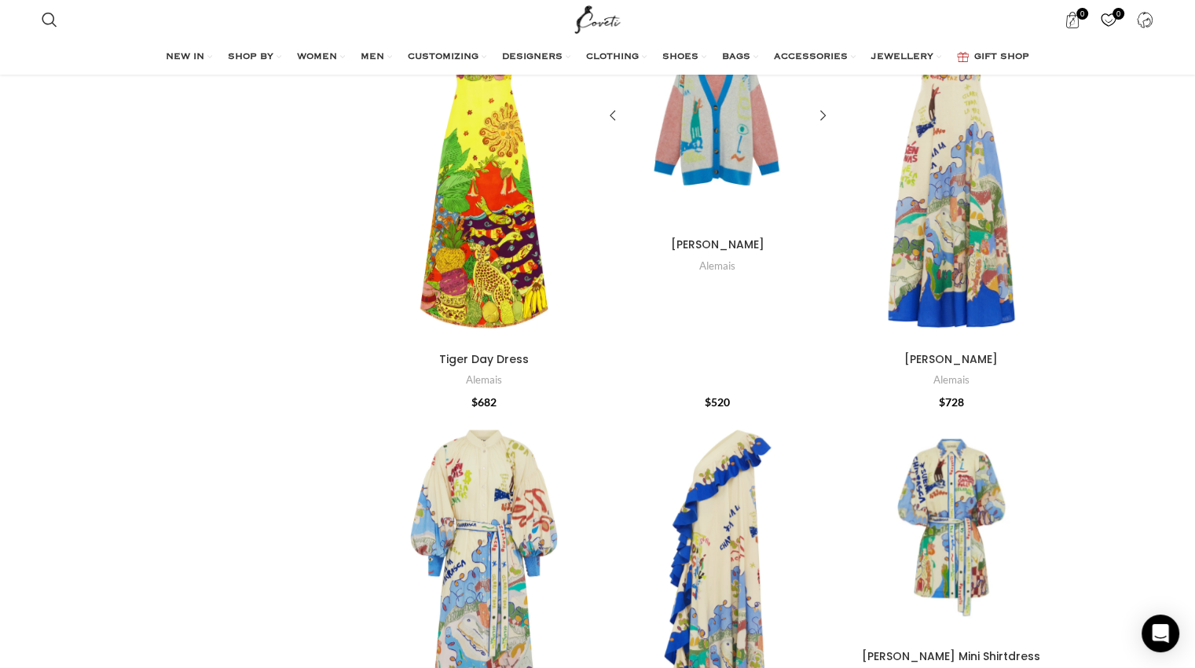
click at [723, 148] on div "Nadia Cardigan" at bounding box center [717, 116] width 46 height 229
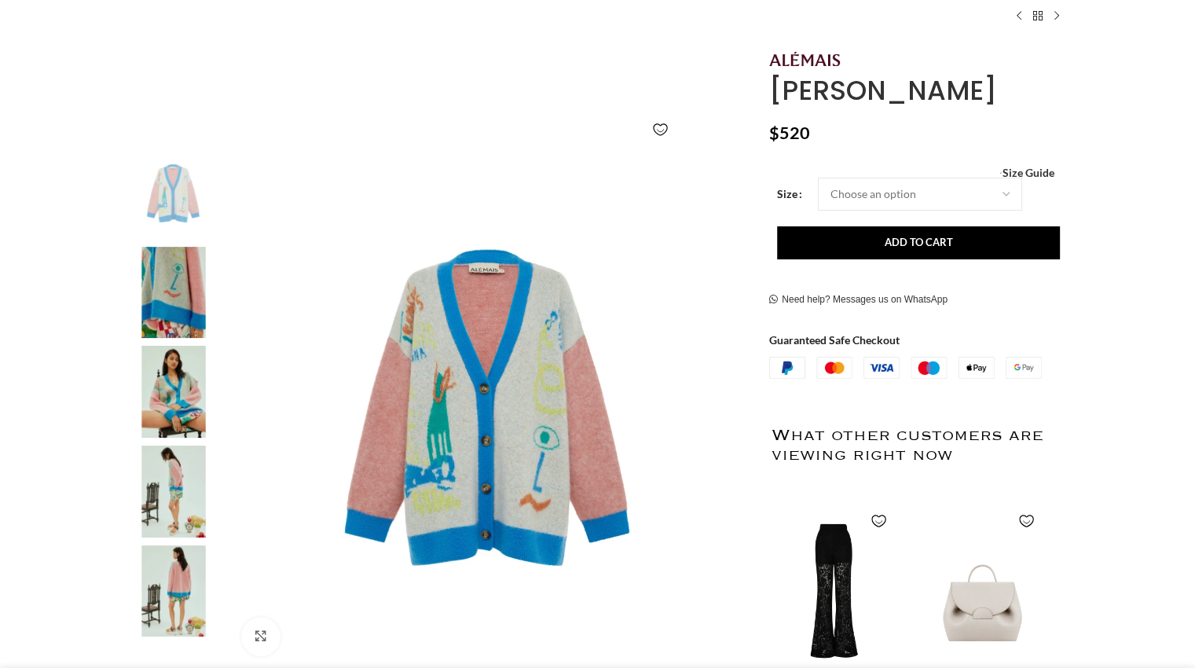
click at [168, 411] on img at bounding box center [174, 392] width 96 height 92
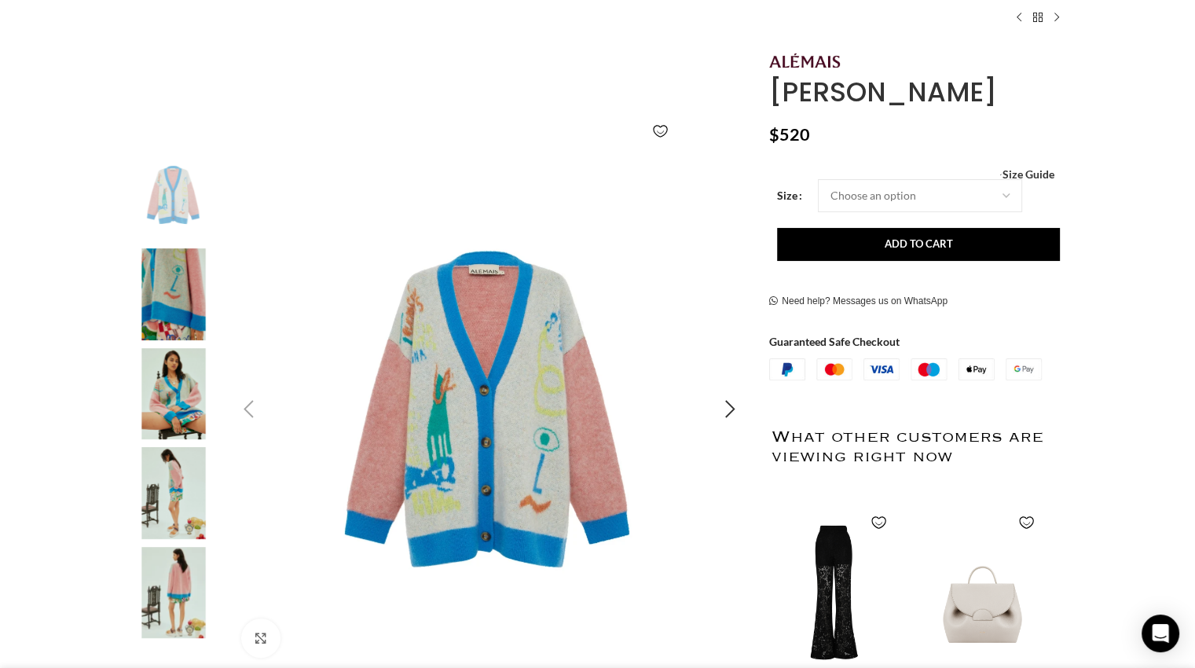
scroll to position [0, 165]
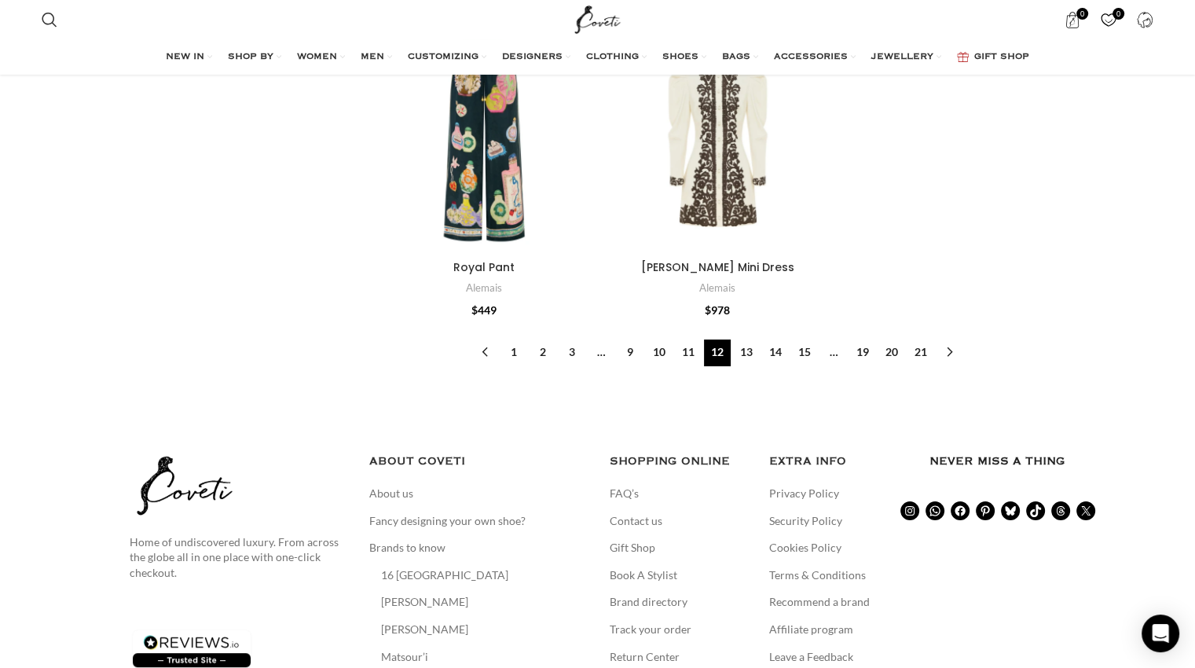
scroll to position [6156, 0]
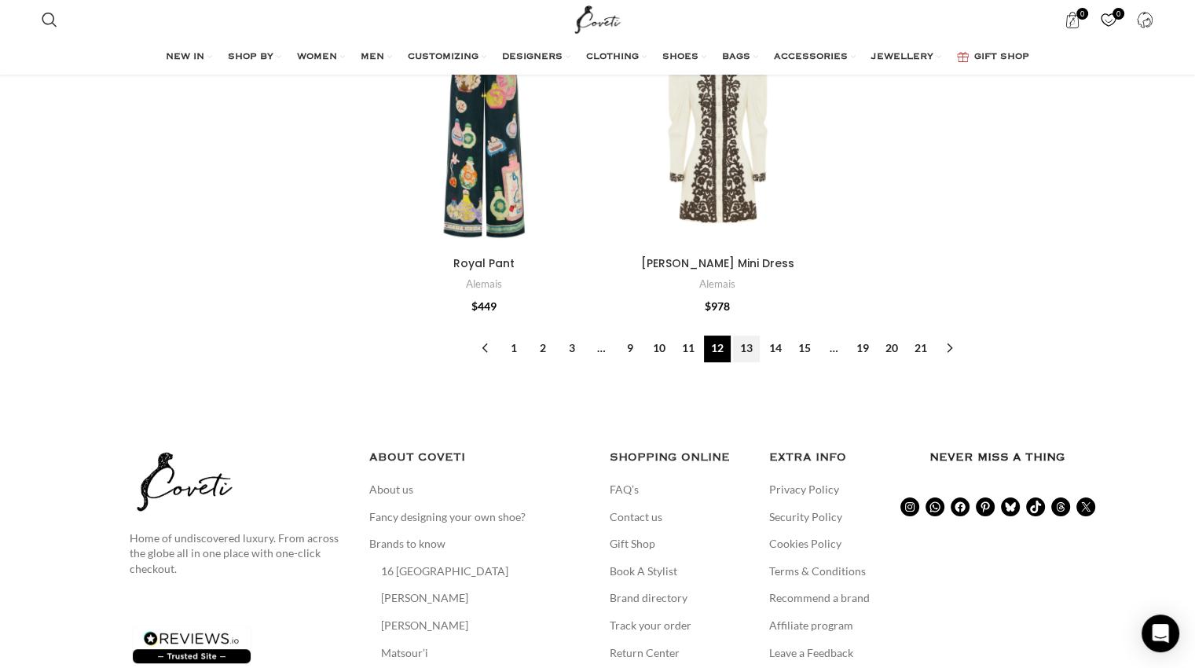
click at [744, 335] on link "13" at bounding box center [746, 348] width 27 height 27
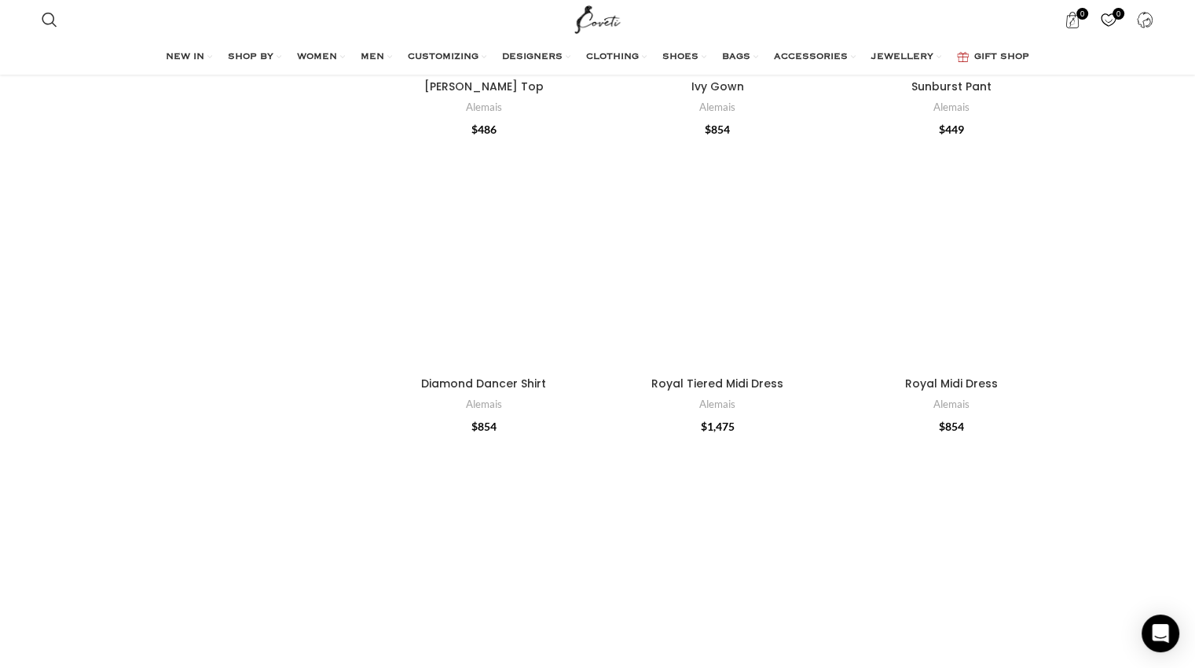
scroll to position [1923, 0]
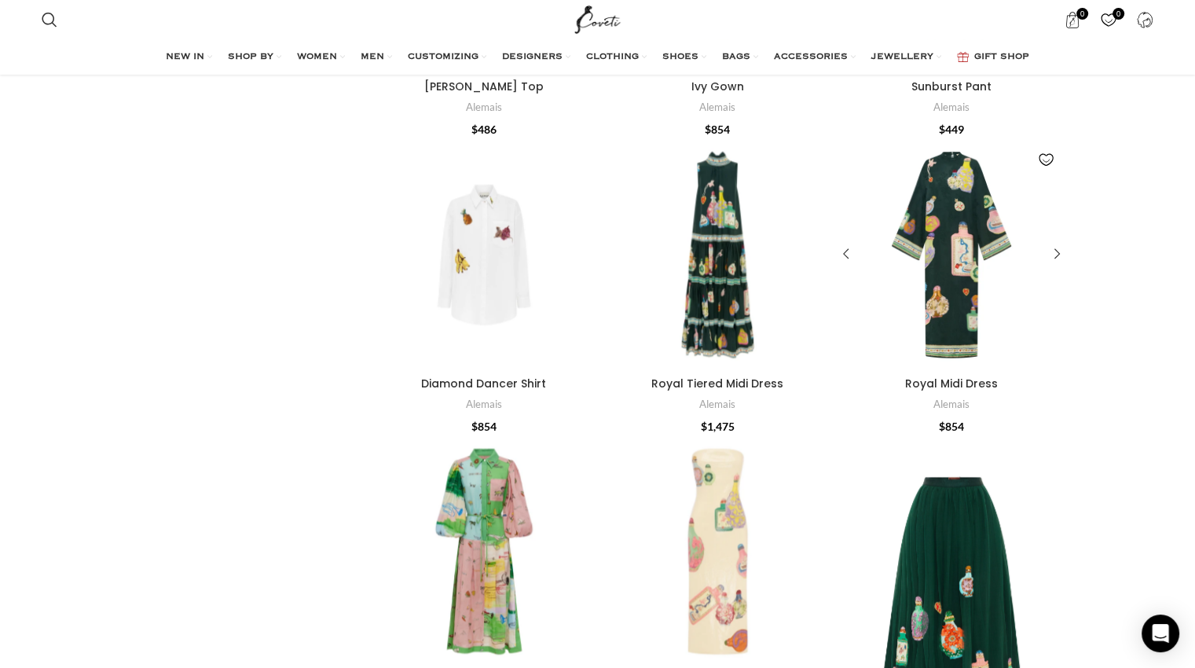
click at [947, 221] on div "Royal Midi Dress" at bounding box center [951, 254] width 46 height 229
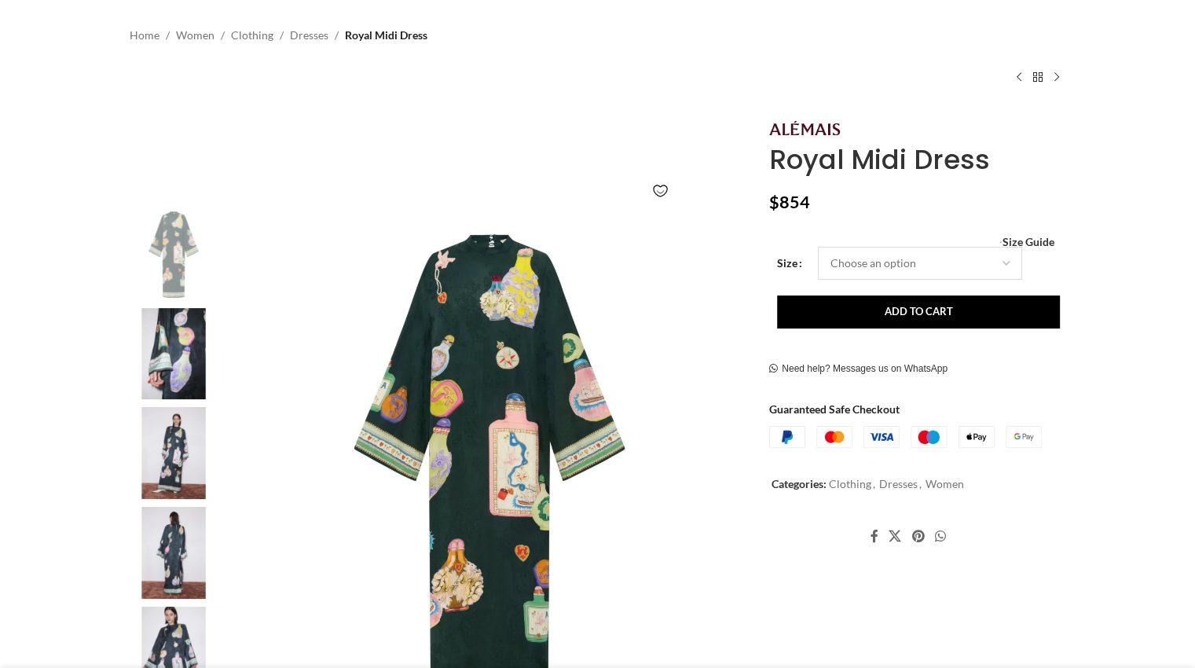
click at [1004, 269] on select "Choose an option 4 UK 6 UK 8 [GEOGRAPHIC_DATA] 10 [GEOGRAPHIC_DATA]" at bounding box center [920, 262] width 204 height 33
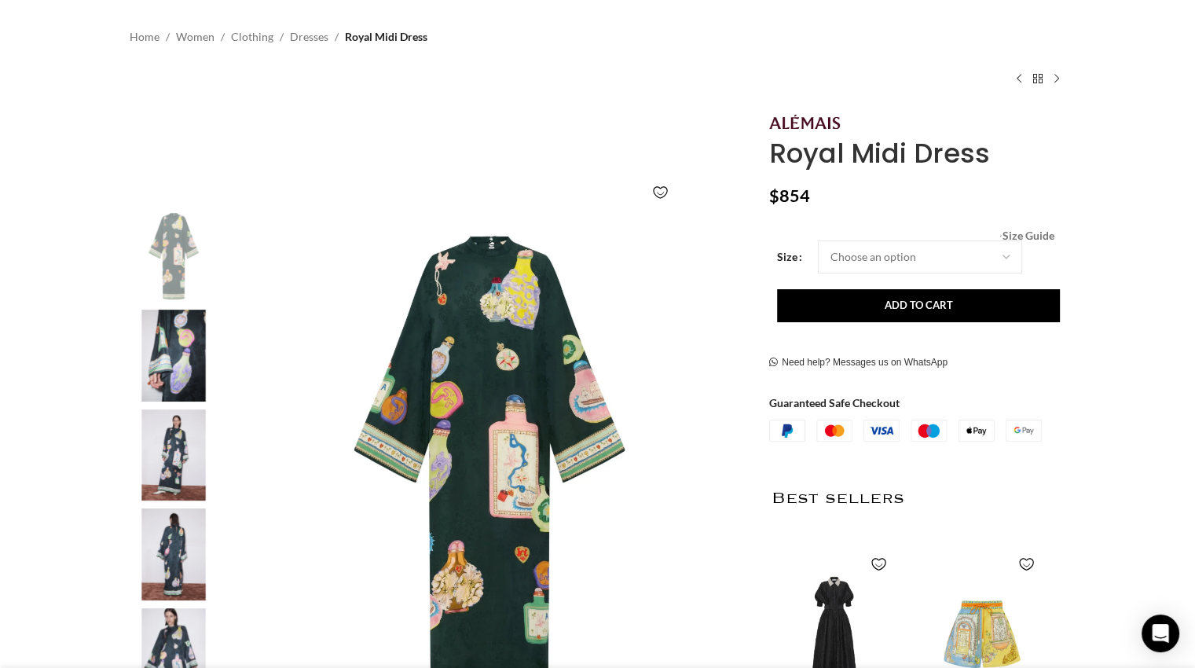
click at [1045, 236] on span "Size Guide" at bounding box center [1027, 236] width 52 height 0
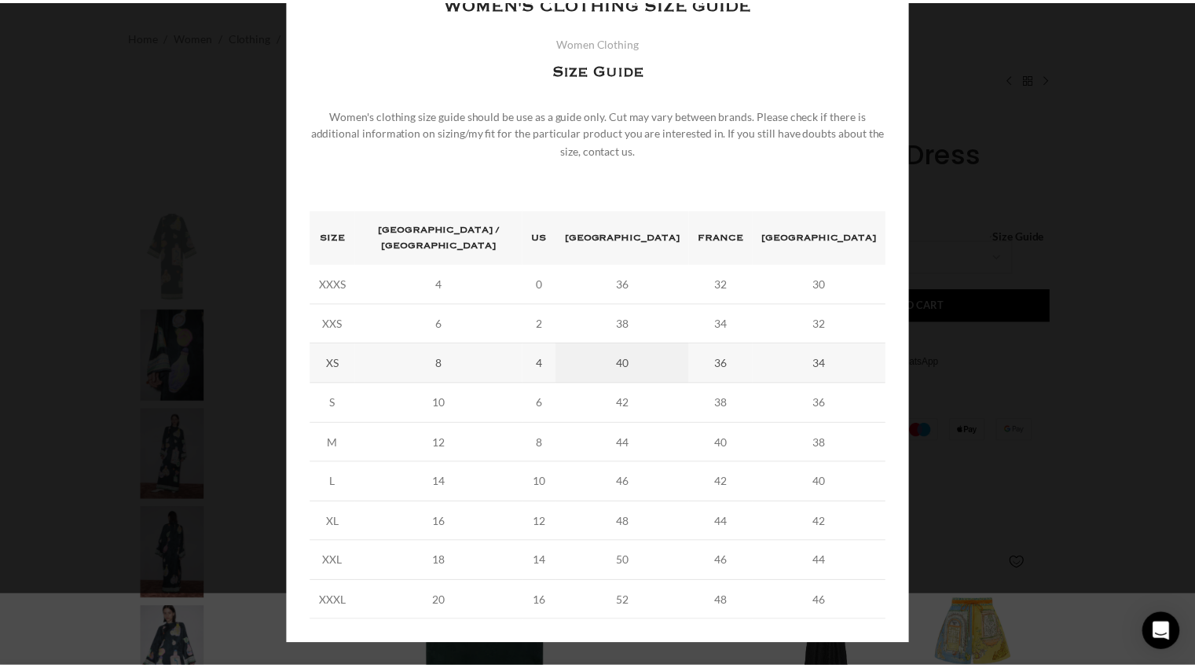
scroll to position [0, 165]
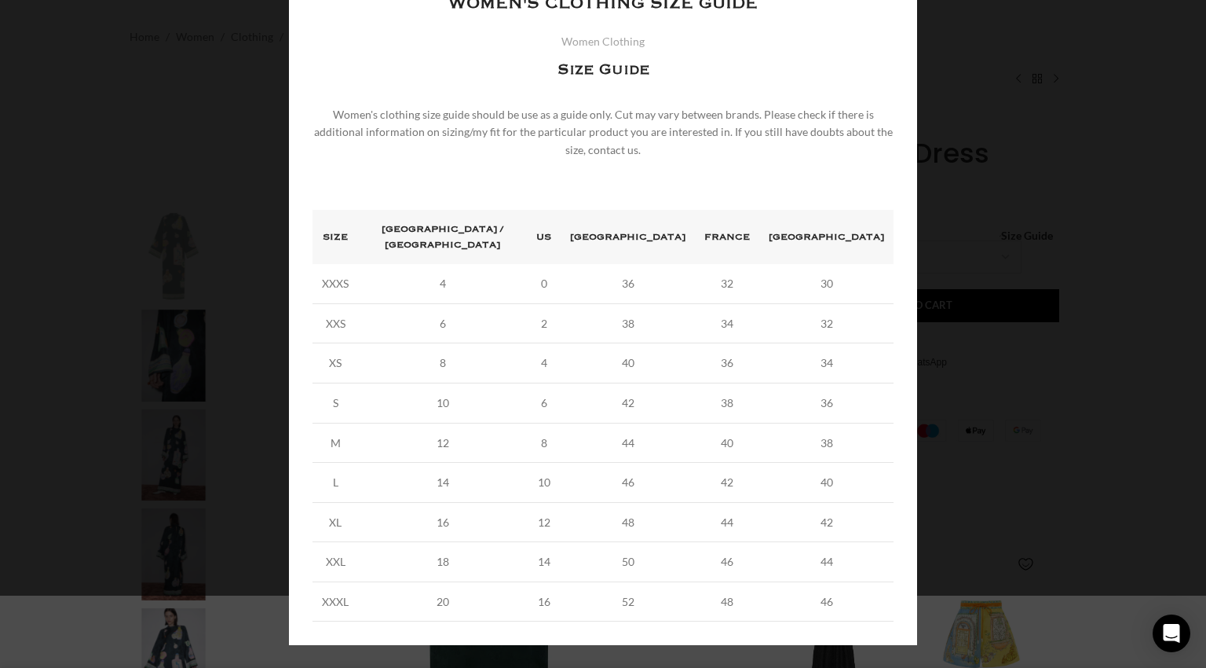
click at [1000, 220] on div "× Women's clothing size guide Women Clothing Size Guide Women's clothing size g…" at bounding box center [603, 306] width 1194 height 756
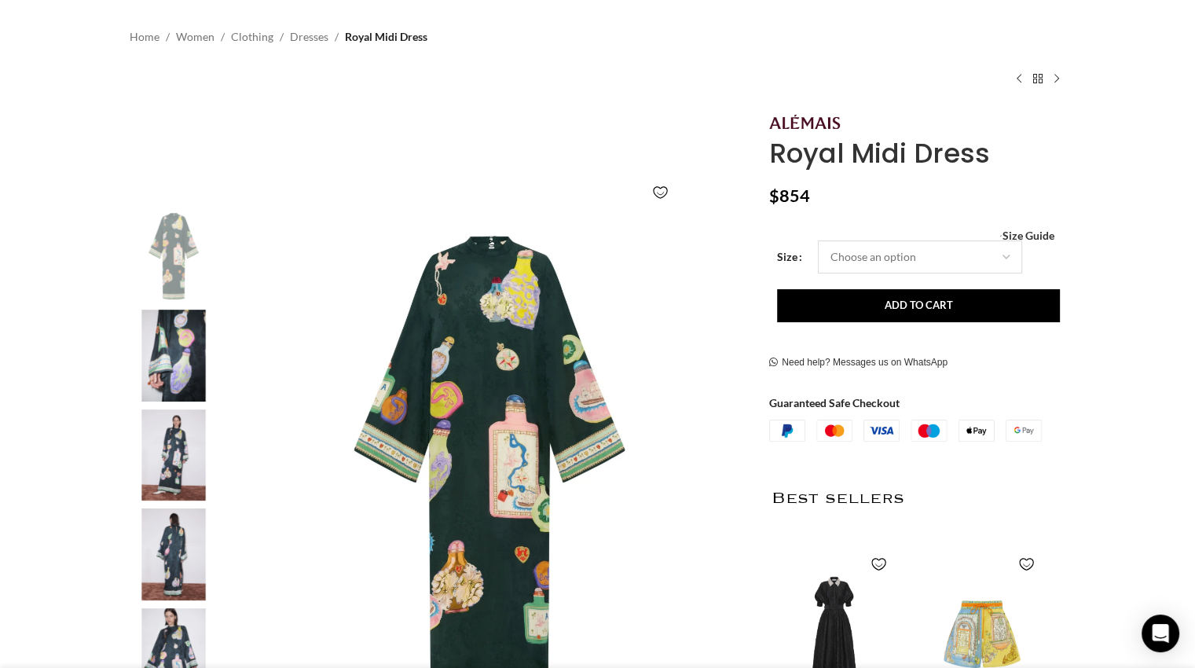
click at [1016, 241] on select "Choose an option 4 UK 6 UK 8 UK 10 UK" at bounding box center [920, 256] width 204 height 33
click at [818, 240] on select "Choose an option 4 UK 6 UK 8 UK 10 UK" at bounding box center [920, 256] width 204 height 33
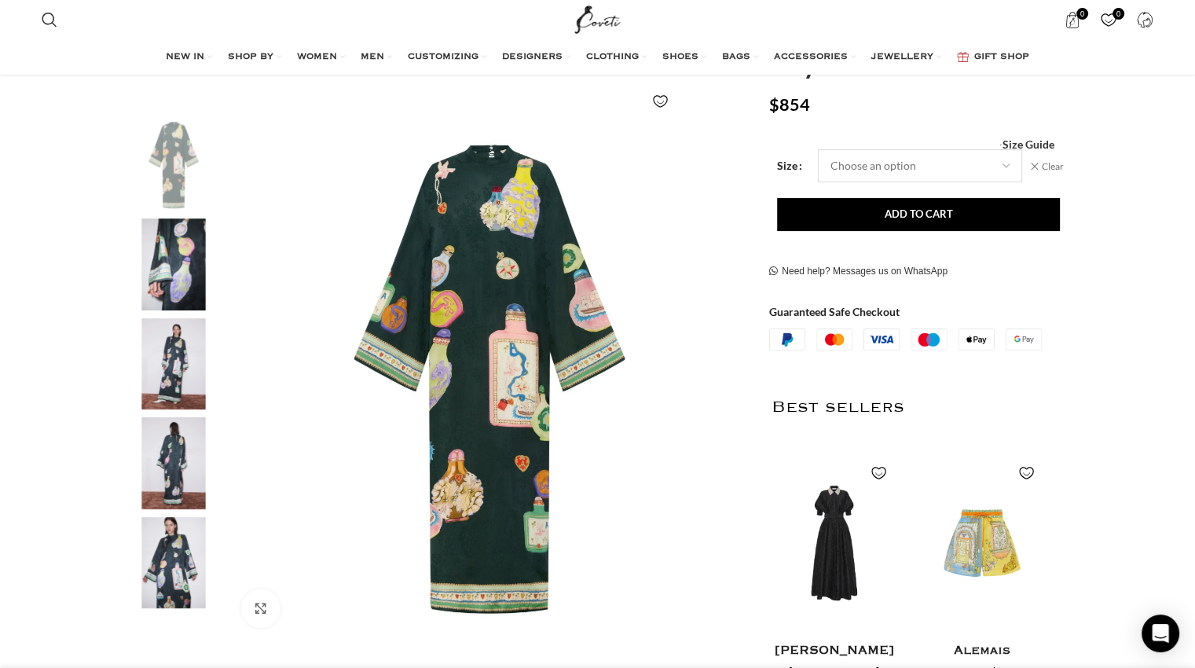
scroll to position [198, 0]
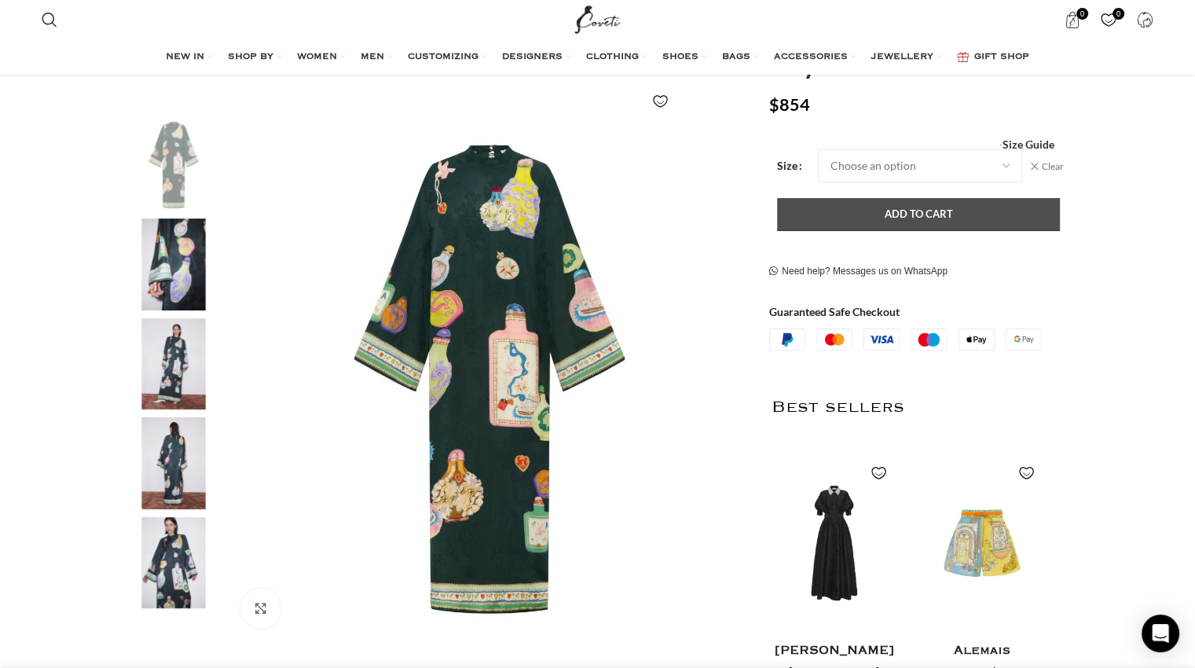
click at [979, 210] on button "Add to cart" at bounding box center [918, 214] width 283 height 33
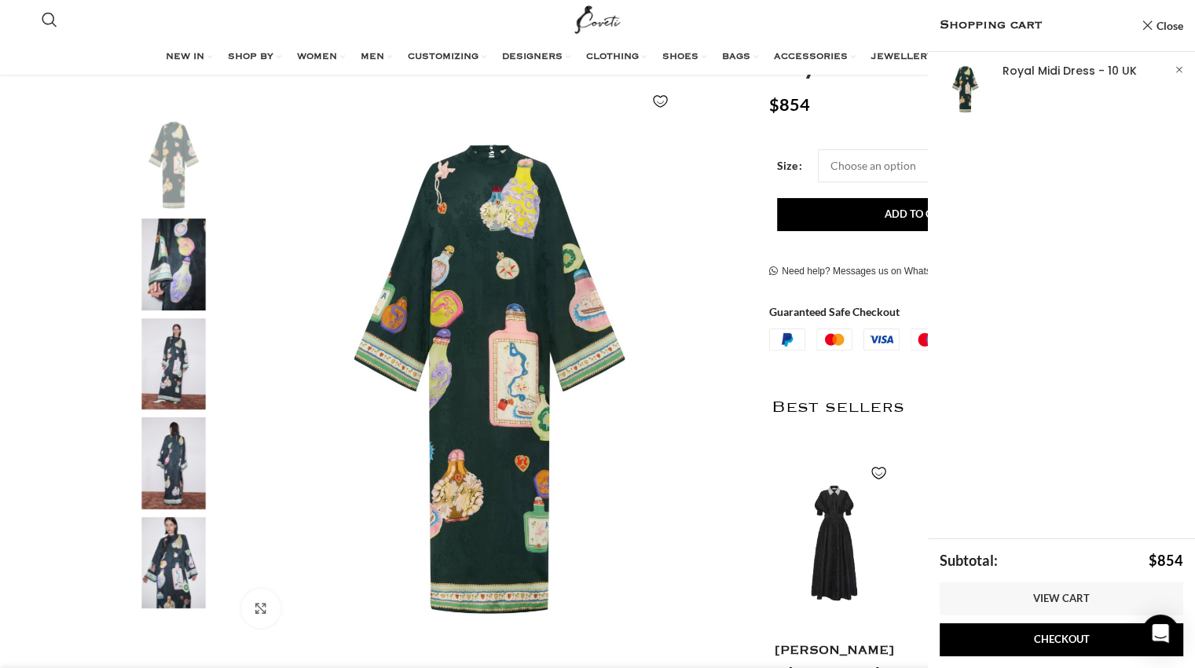
click at [867, 94] on p "$ 854" at bounding box center [917, 104] width 296 height 20
click at [873, 120] on div "Royal Midi Dress $ 854 Women's clothing size guide Women Clothing Size Guide Wo…" at bounding box center [917, 430] width 296 height 820
click at [1144, 27] on link "Close" at bounding box center [1161, 26] width 42 height 20
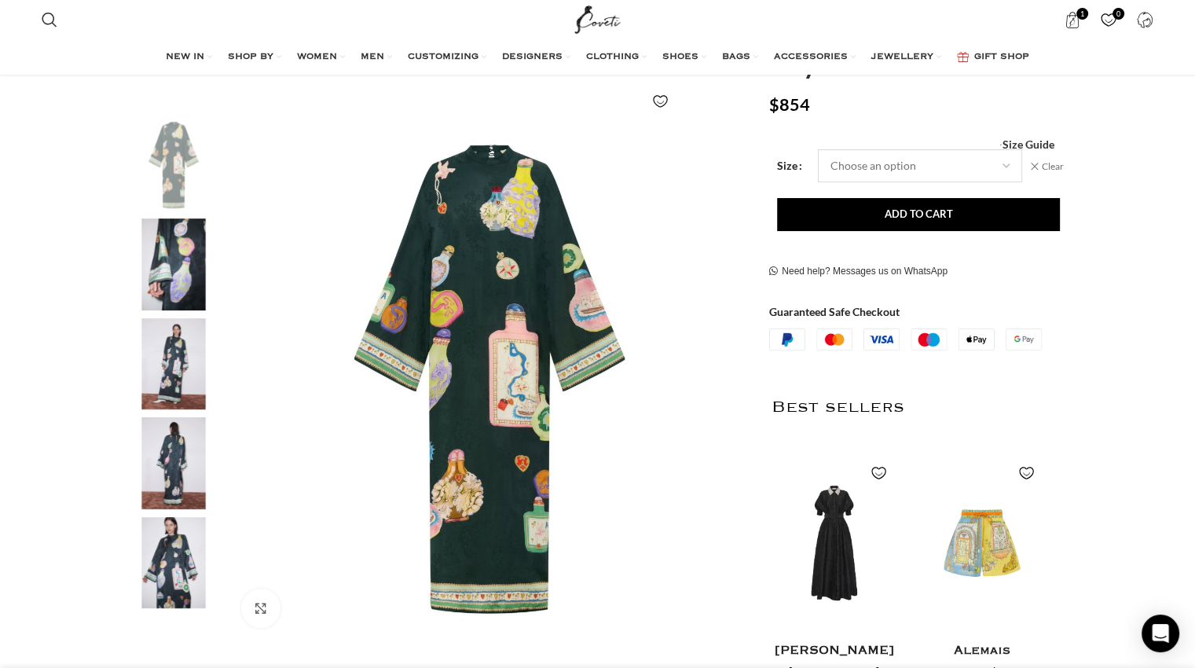
click at [1002, 174] on select "Choose an option 4 UK 6 UK 8 UK 10 UK" at bounding box center [920, 165] width 204 height 33
click at [818, 149] on select "Choose an option 4 UK 6 UK 8 UK 10 UK" at bounding box center [920, 165] width 204 height 33
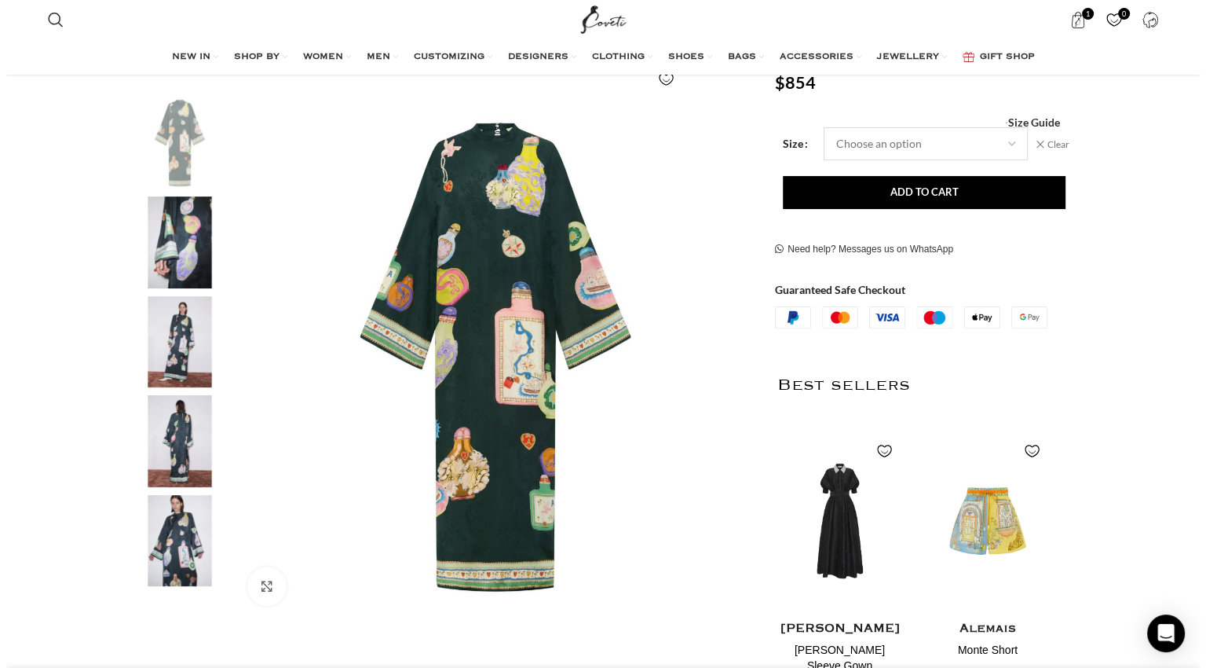
scroll to position [220, 0]
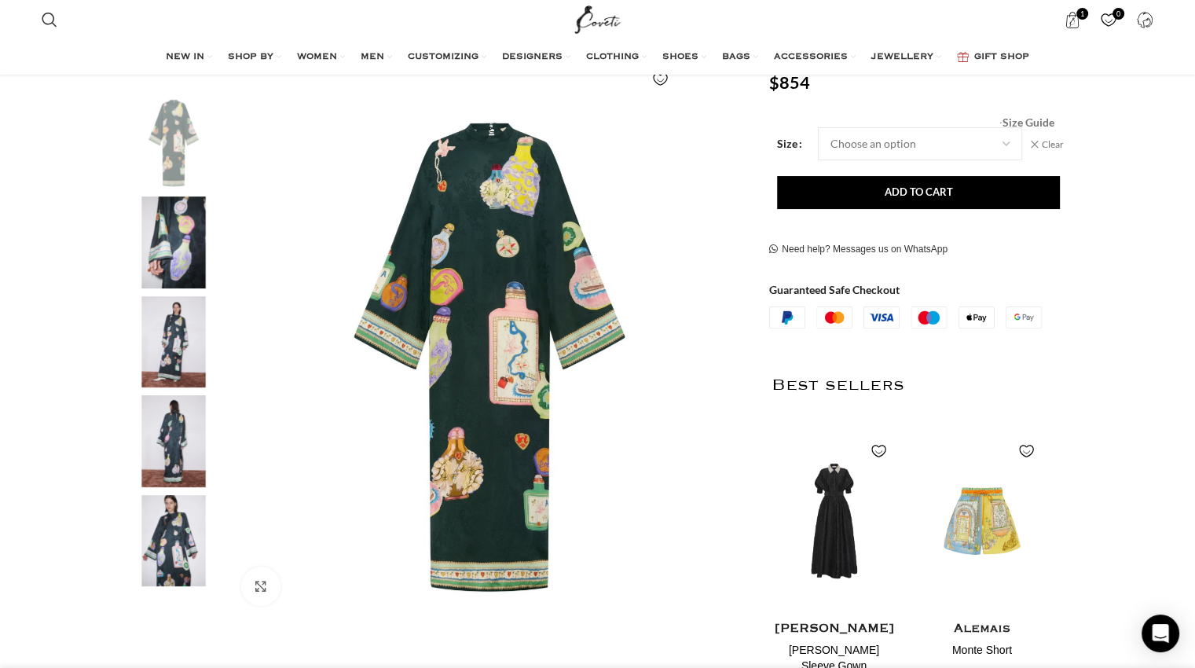
click at [1038, 123] on span "Size Guide" at bounding box center [1027, 123] width 52 height 0
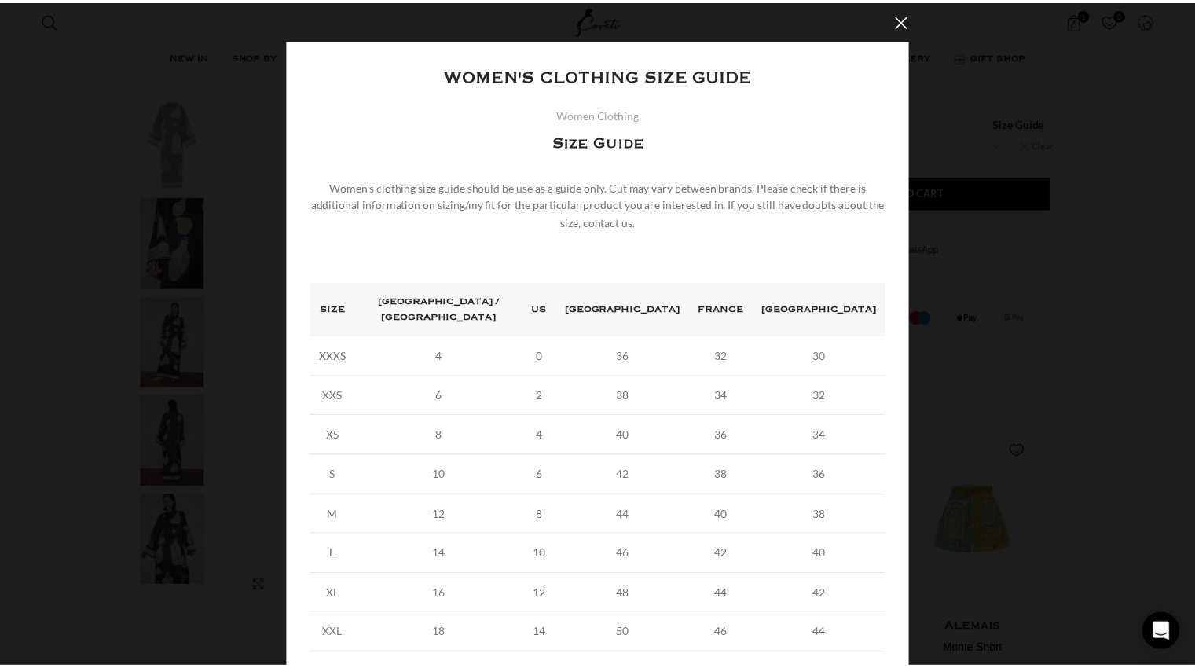
scroll to position [72, 0]
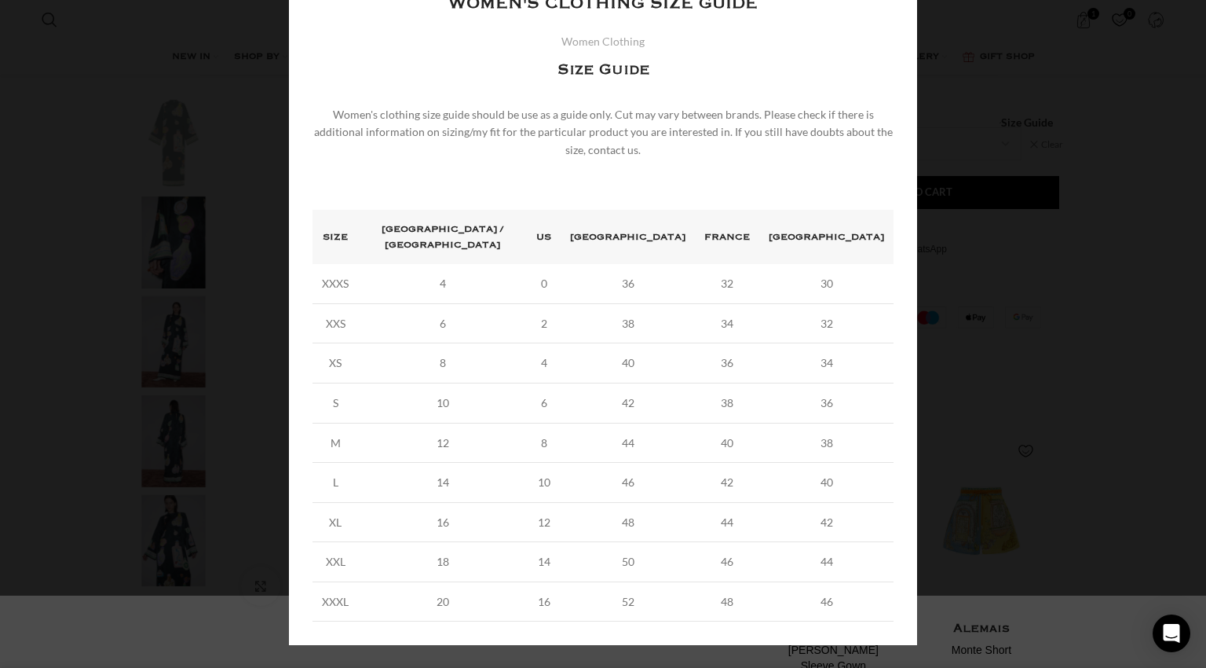
click at [1037, 383] on div "× Women's clothing size guide Women Clothing Size Guide Women's clothing size g…" at bounding box center [603, 306] width 1194 height 756
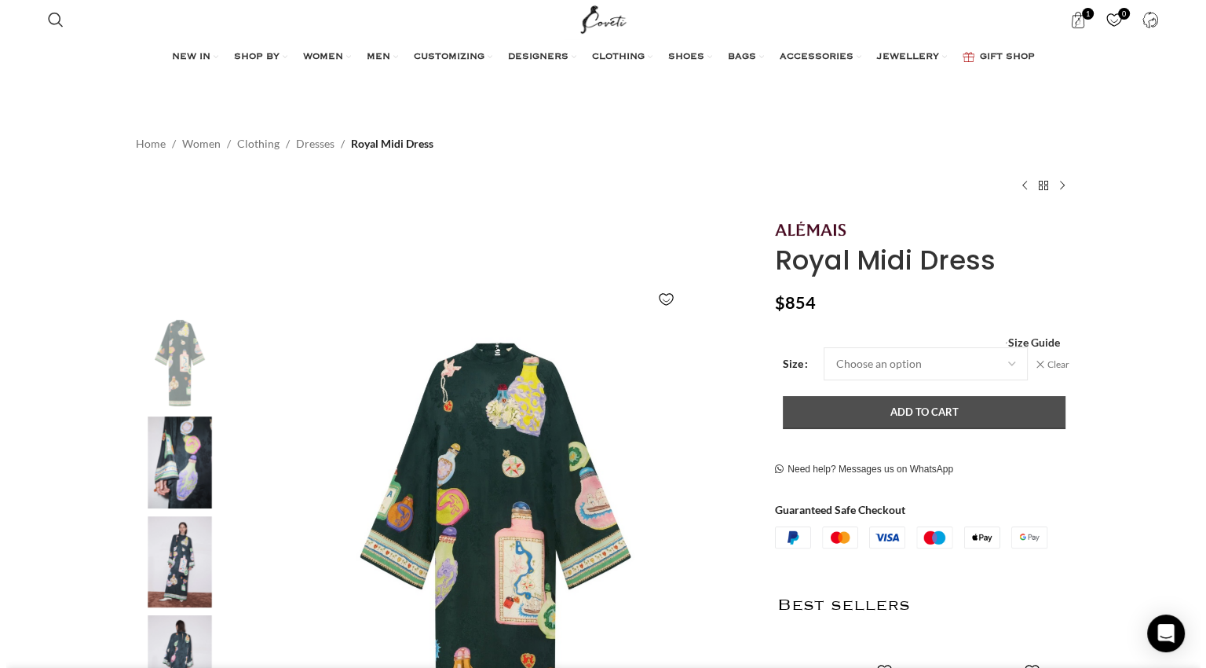
scroll to position [0, 992]
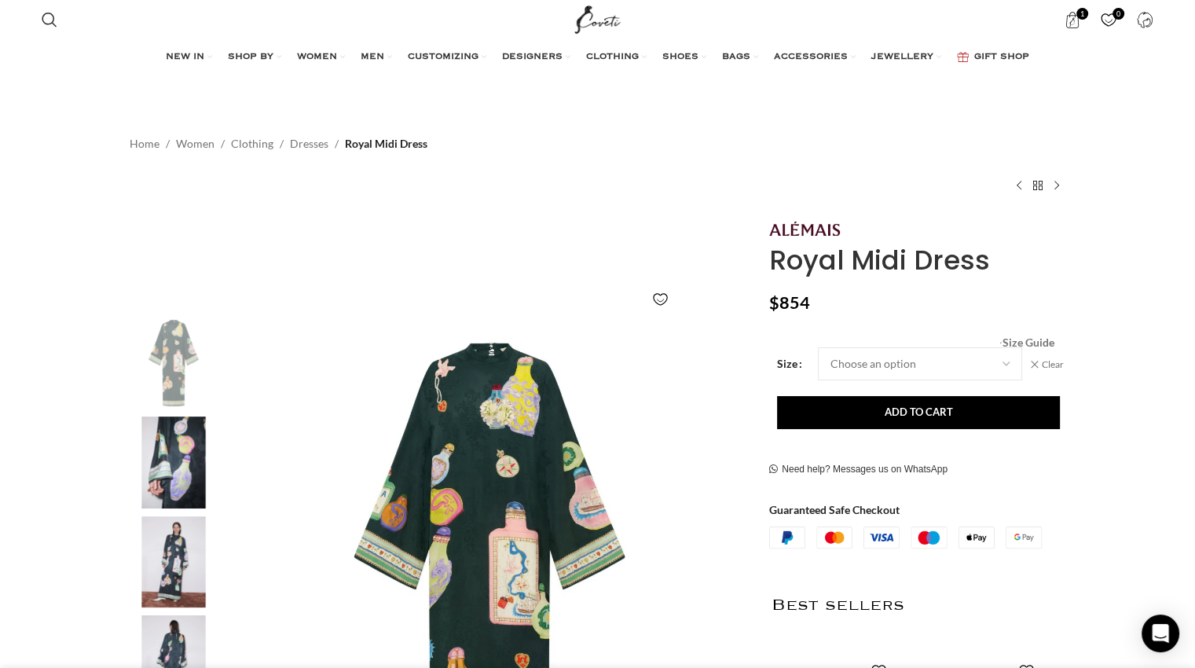
click at [1034, 342] on span "Size Guide" at bounding box center [1027, 342] width 52 height 0
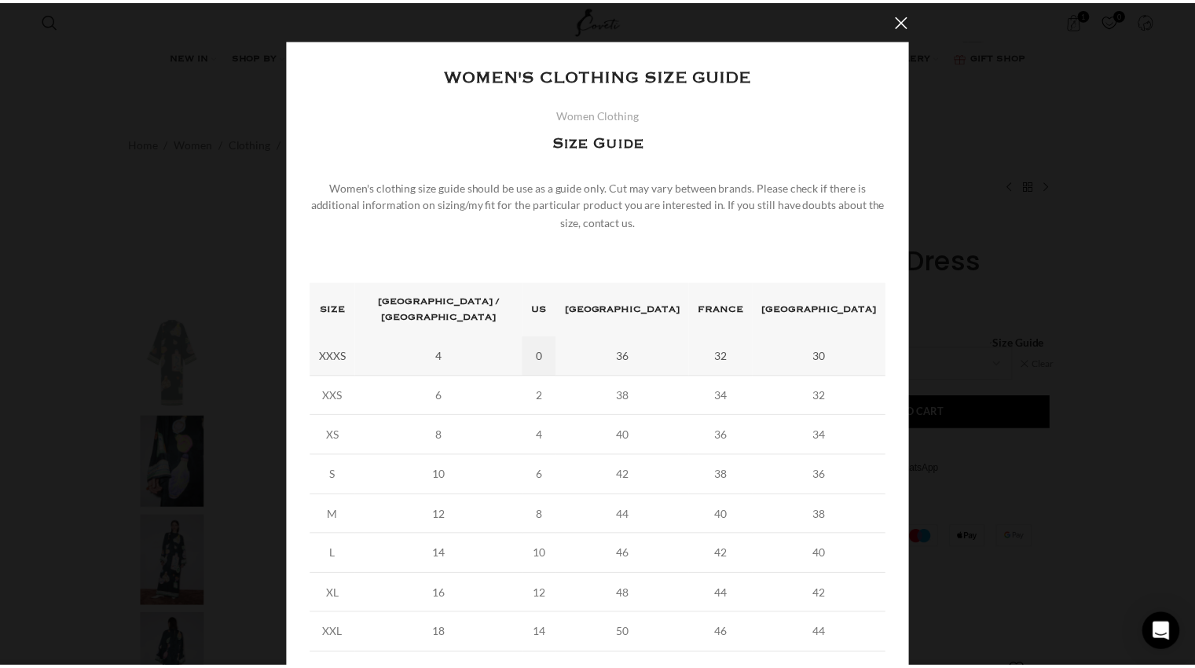
scroll to position [0, 1157]
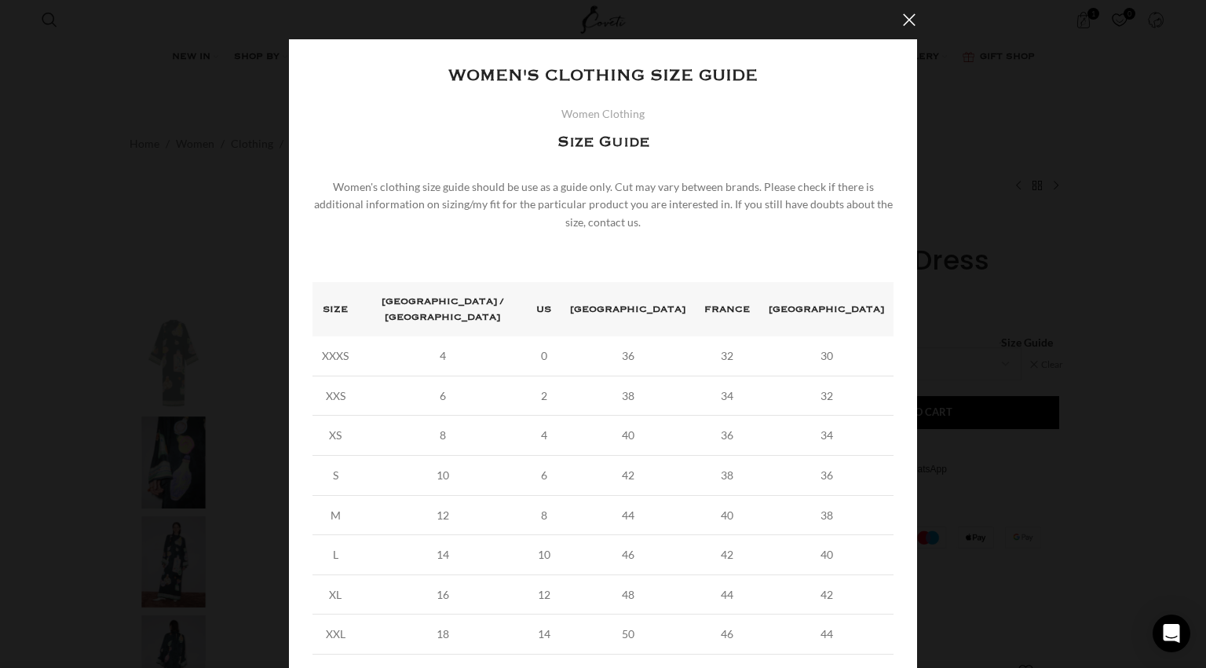
click at [1065, 279] on div "× Women's clothing size guide Women Clothing Size Guide Women's clothing size g…" at bounding box center [603, 378] width 1194 height 756
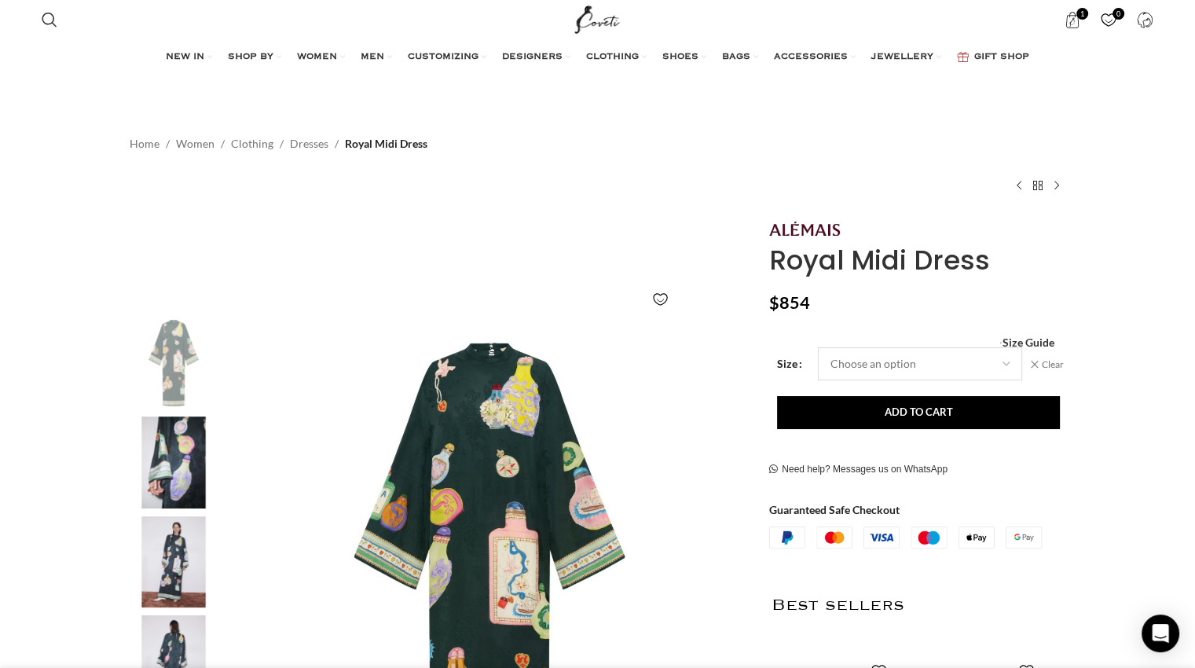
click at [1001, 360] on select "Choose an option 4 UK 6 UK 8 UK 10 UK" at bounding box center [920, 363] width 204 height 33
select select "10-uk"
click at [818, 347] on select "Choose an option 4 UK 6 UK 8 UK 10 UK" at bounding box center [920, 363] width 204 height 33
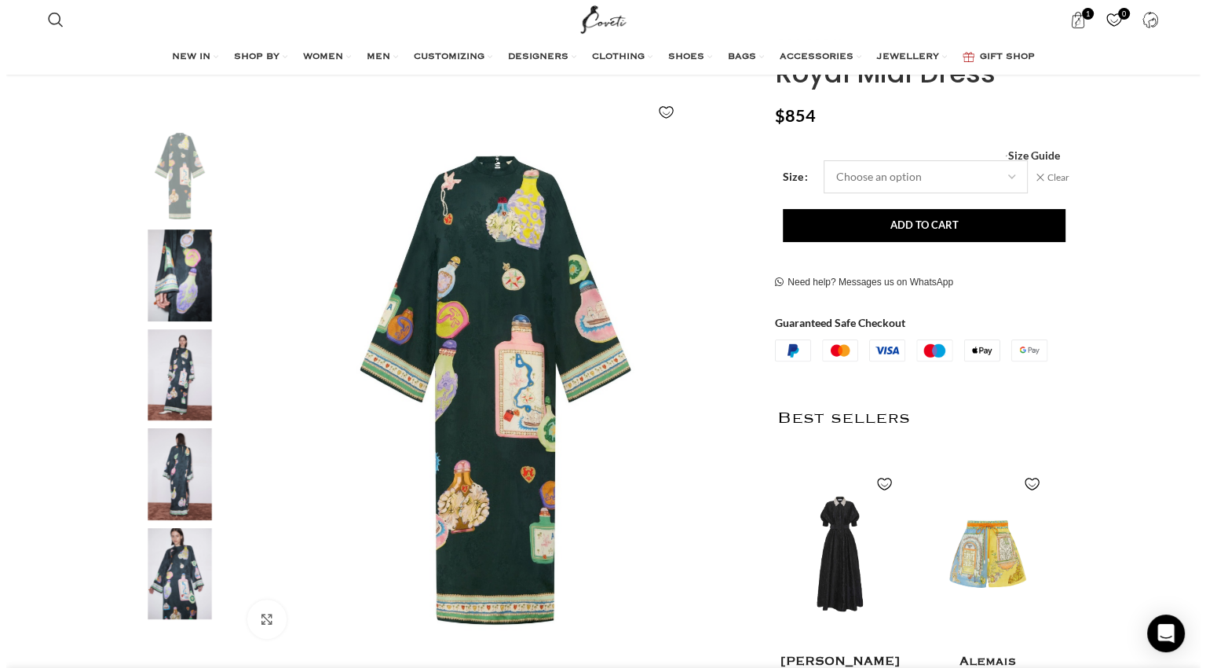
scroll to position [198, 0]
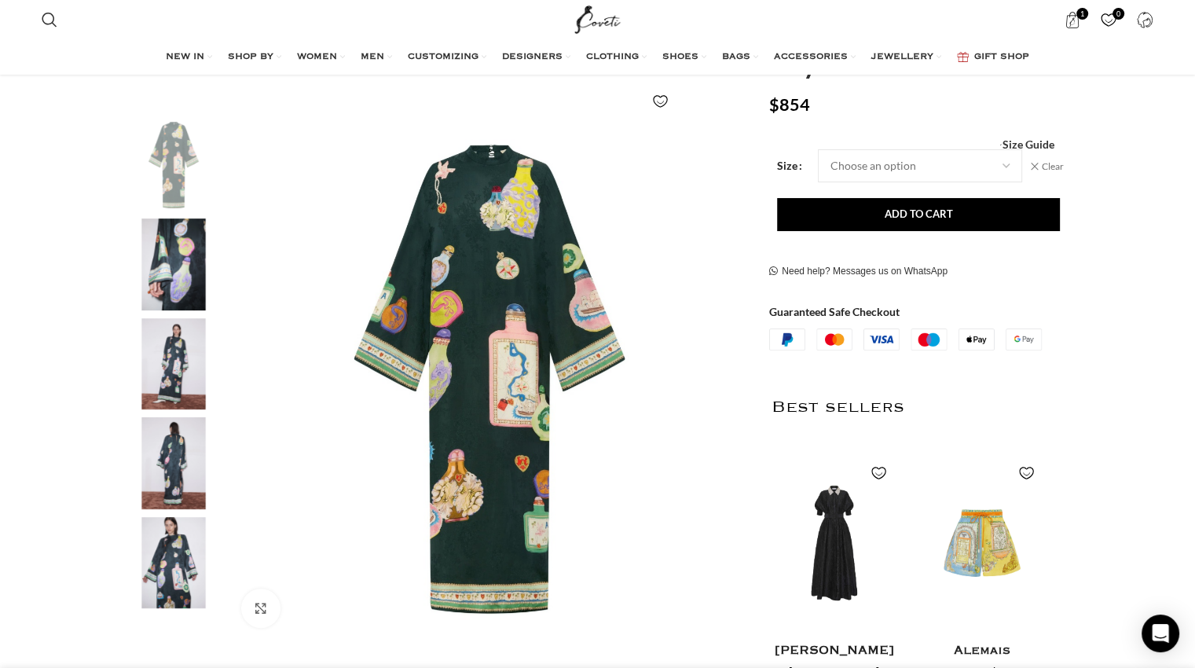
click at [1028, 130] on div "Royal Midi Dress $ 854 Women's clothing size guide Women Clothing Size Guide Wo…" at bounding box center [917, 430] width 296 height 820
click at [1027, 145] on span "Size Guide" at bounding box center [1027, 145] width 52 height 0
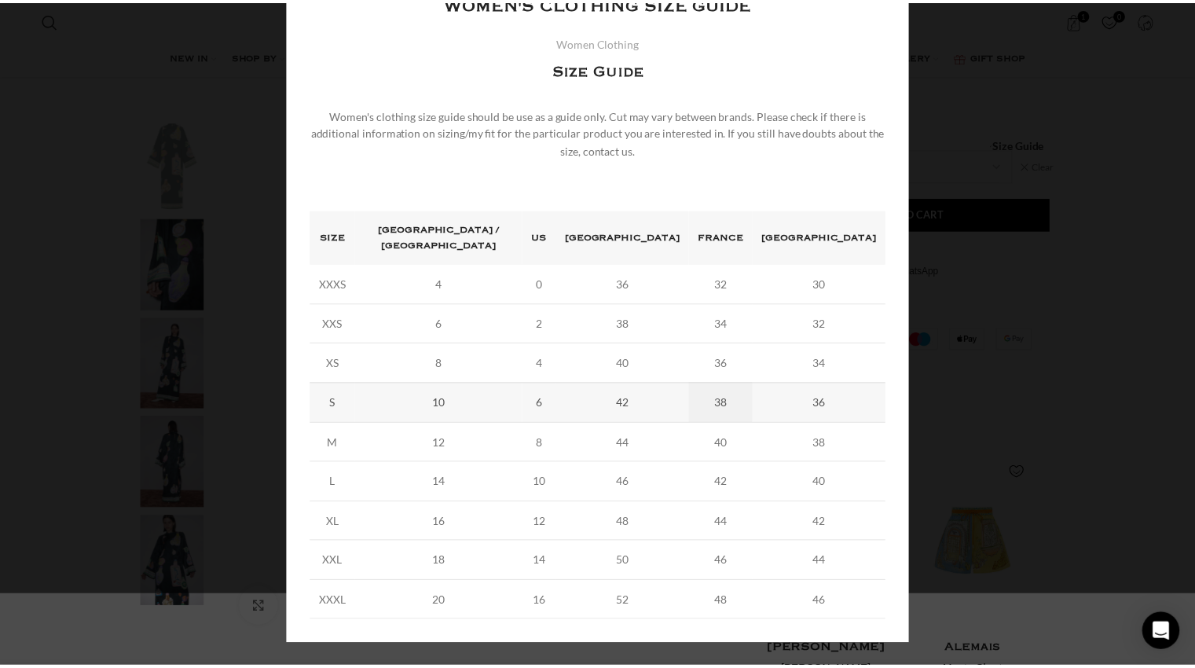
scroll to position [0, 1323]
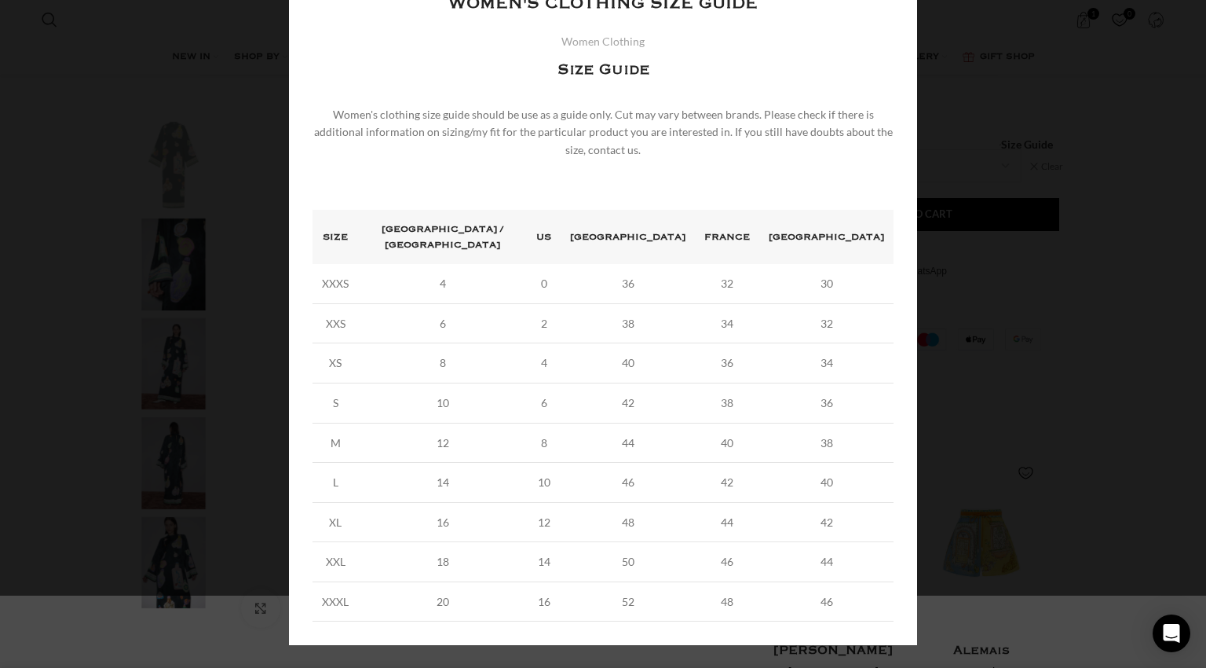
click at [1059, 345] on div "× Women's clothing size guide Women Clothing Size Guide Women's clothing size g…" at bounding box center [603, 306] width 1194 height 756
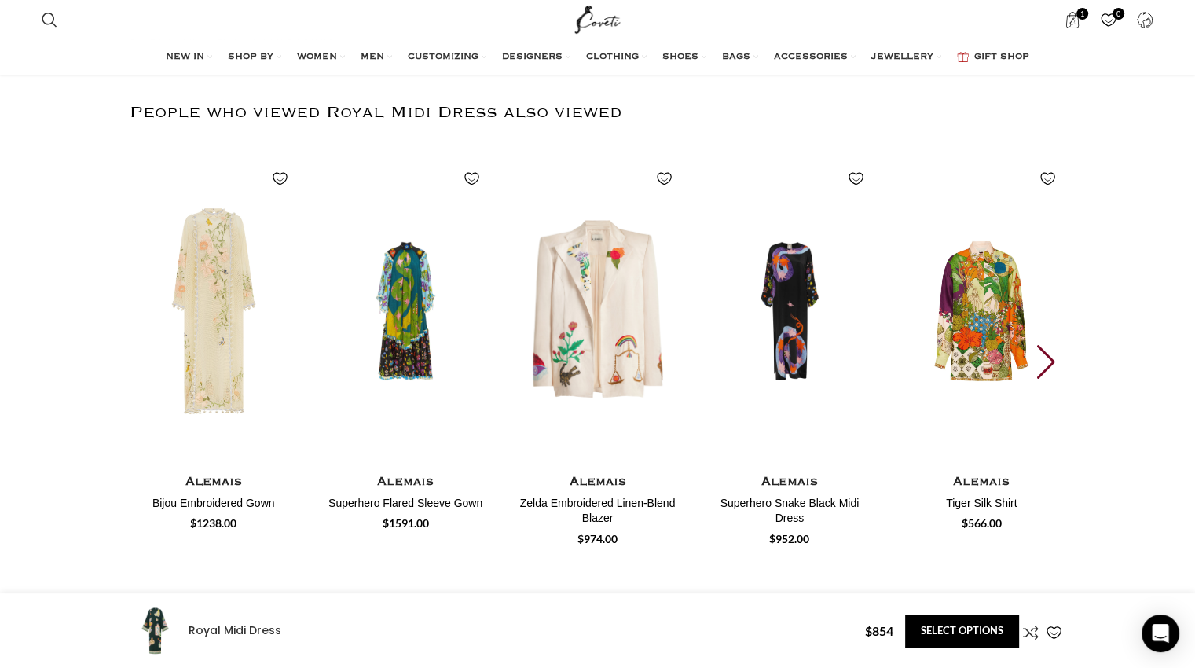
scroll to position [2068, 0]
click at [612, 325] on img "3 / 7" at bounding box center [598, 310] width 174 height 324
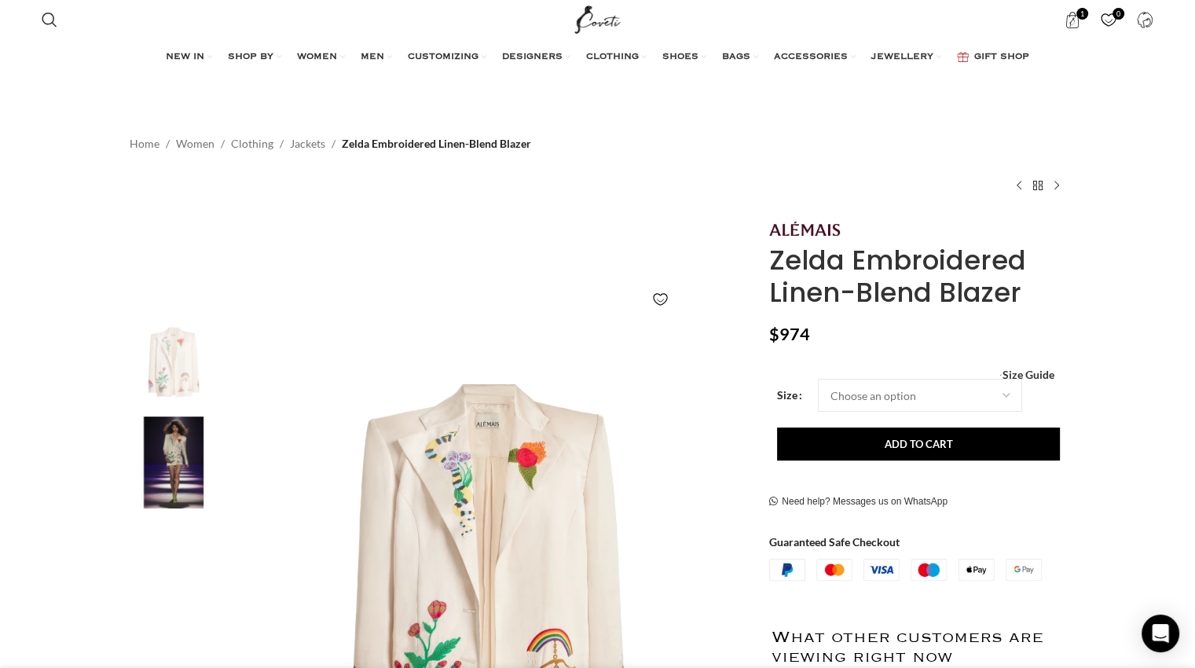
scroll to position [0, 165]
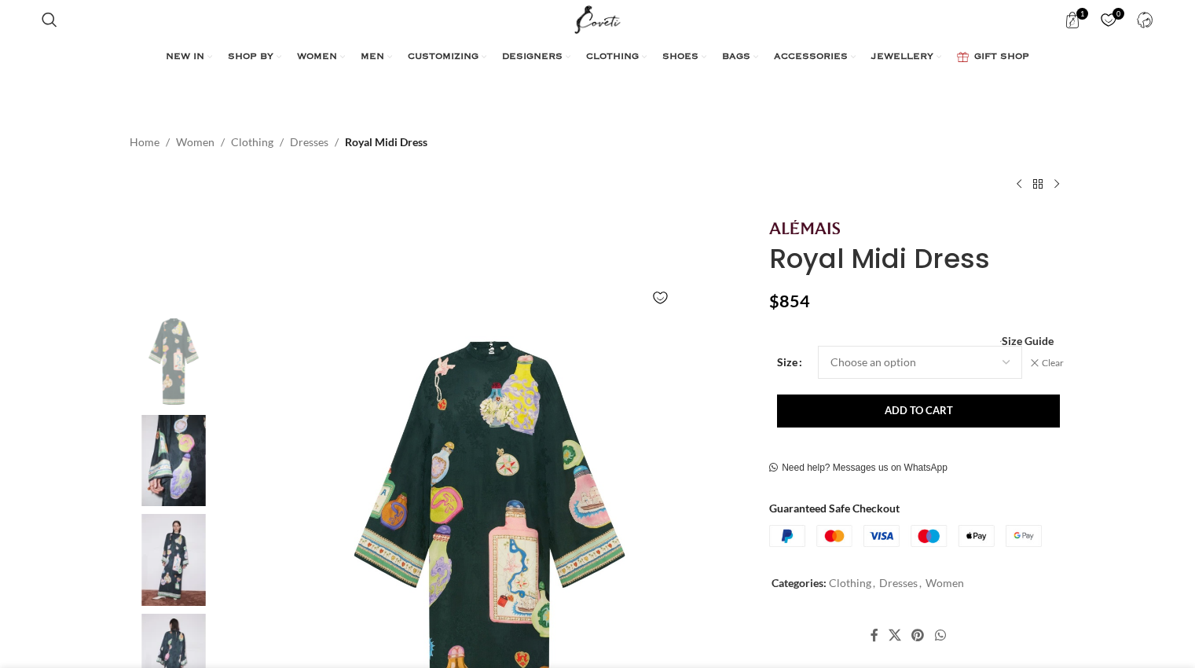
select select "10-[GEOGRAPHIC_DATA]"
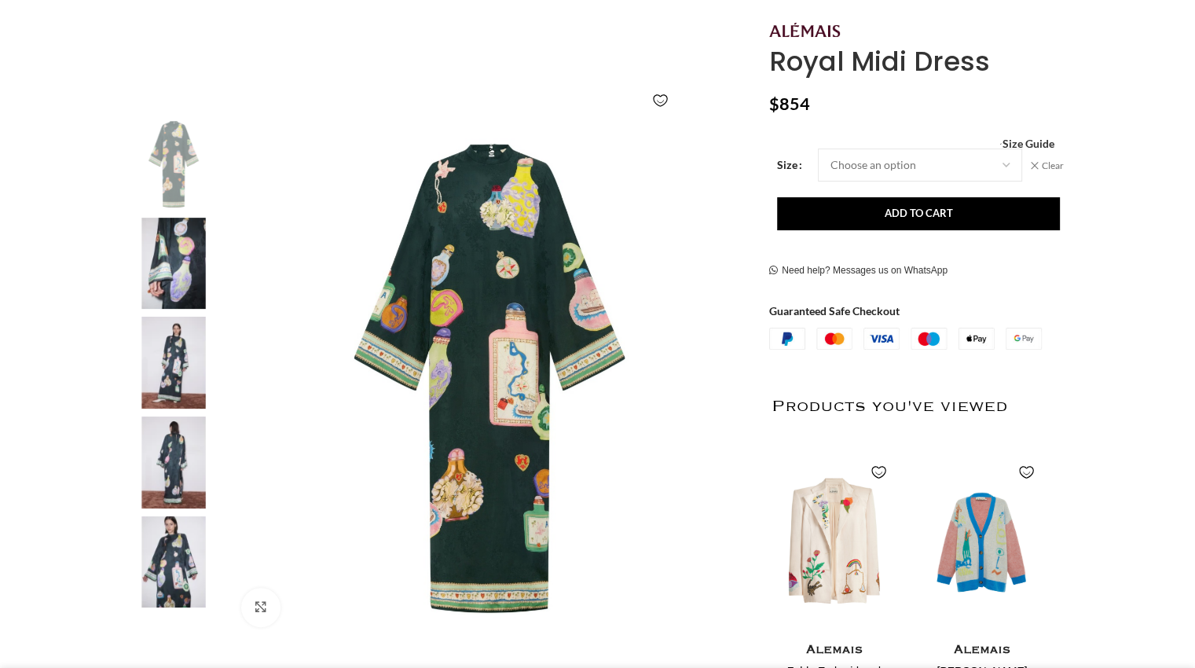
scroll to position [2068, 0]
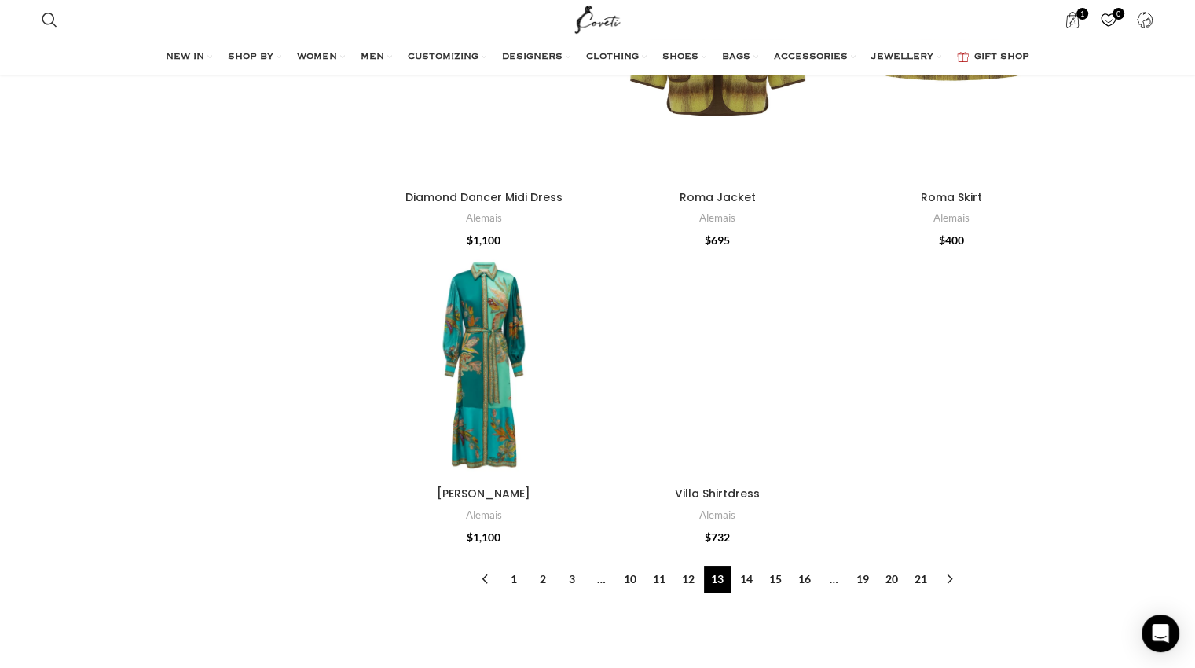
scroll to position [5840, 0]
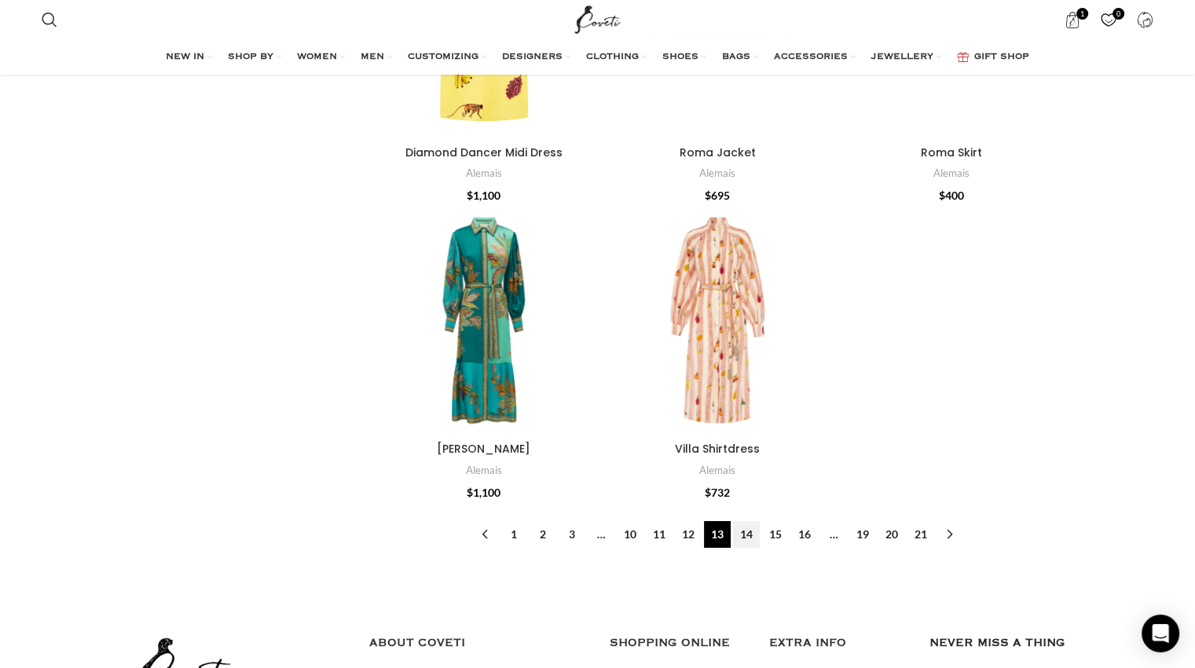
click at [748, 521] on link "14" at bounding box center [746, 534] width 27 height 27
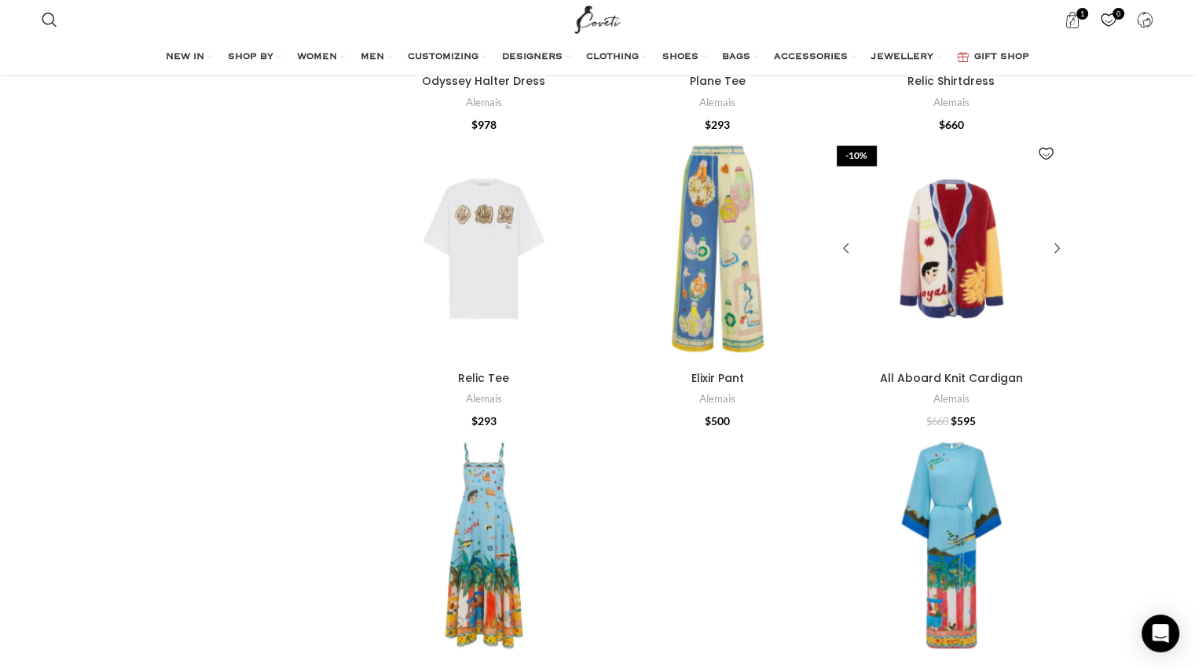
scroll to position [2981, 0]
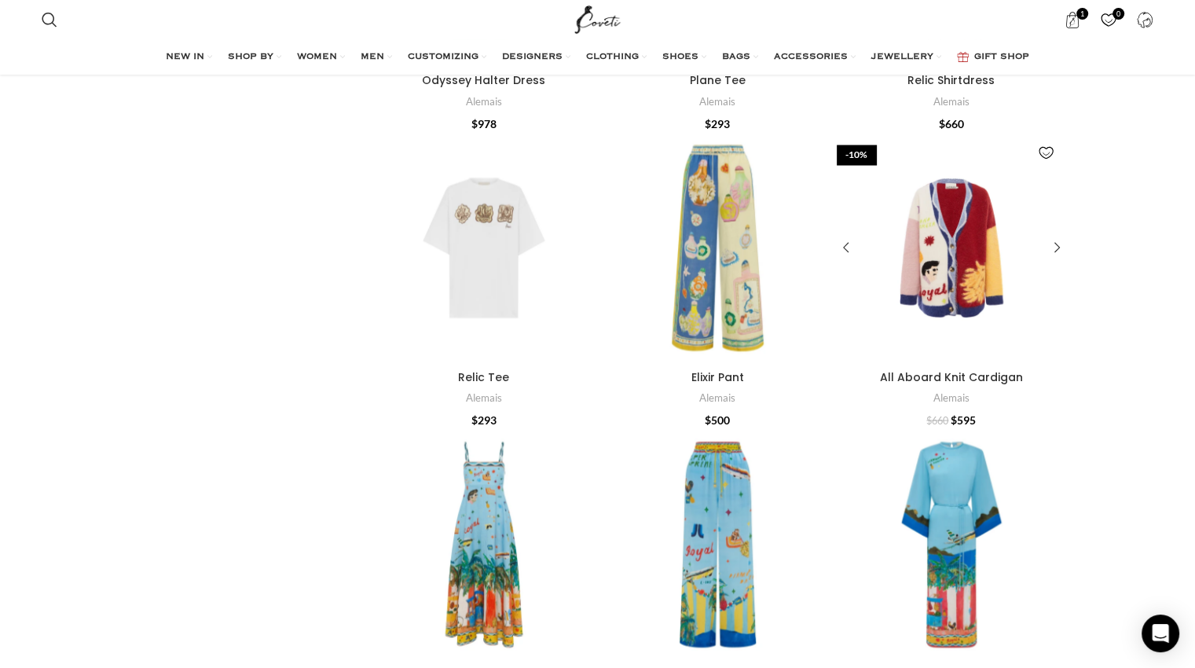
click at [957, 277] on div "All Aboard Knit Cardigan" at bounding box center [951, 247] width 46 height 229
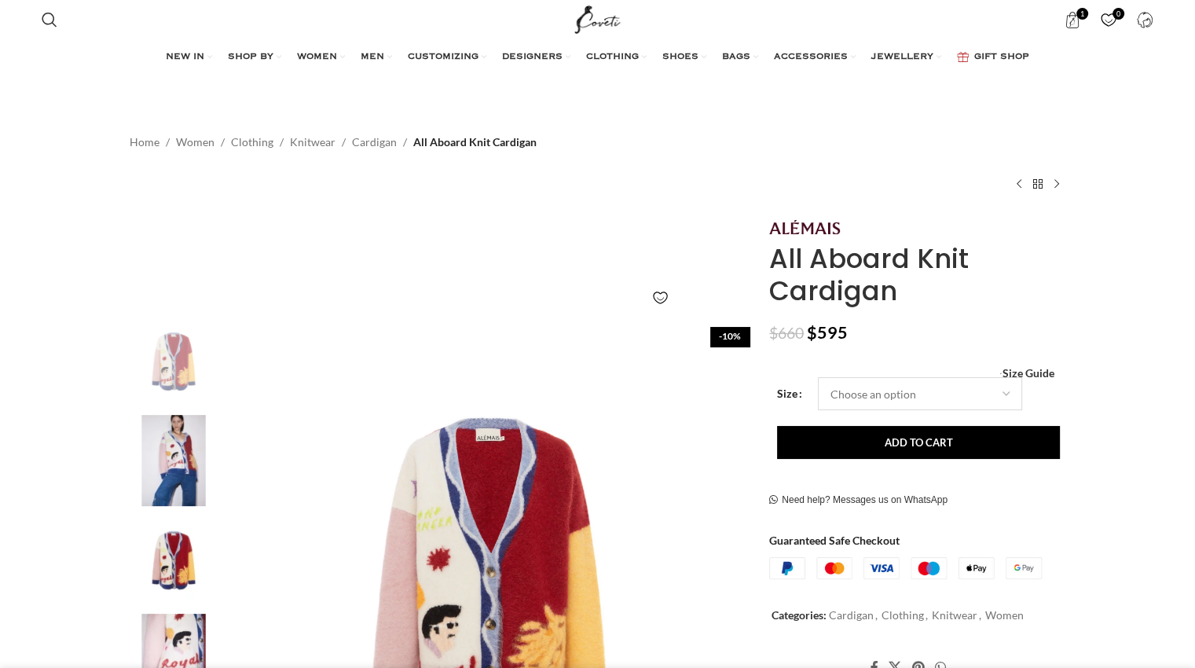
click at [1000, 399] on select "Choose an option 12 UK 14 UK 16 UK" at bounding box center [920, 393] width 204 height 33
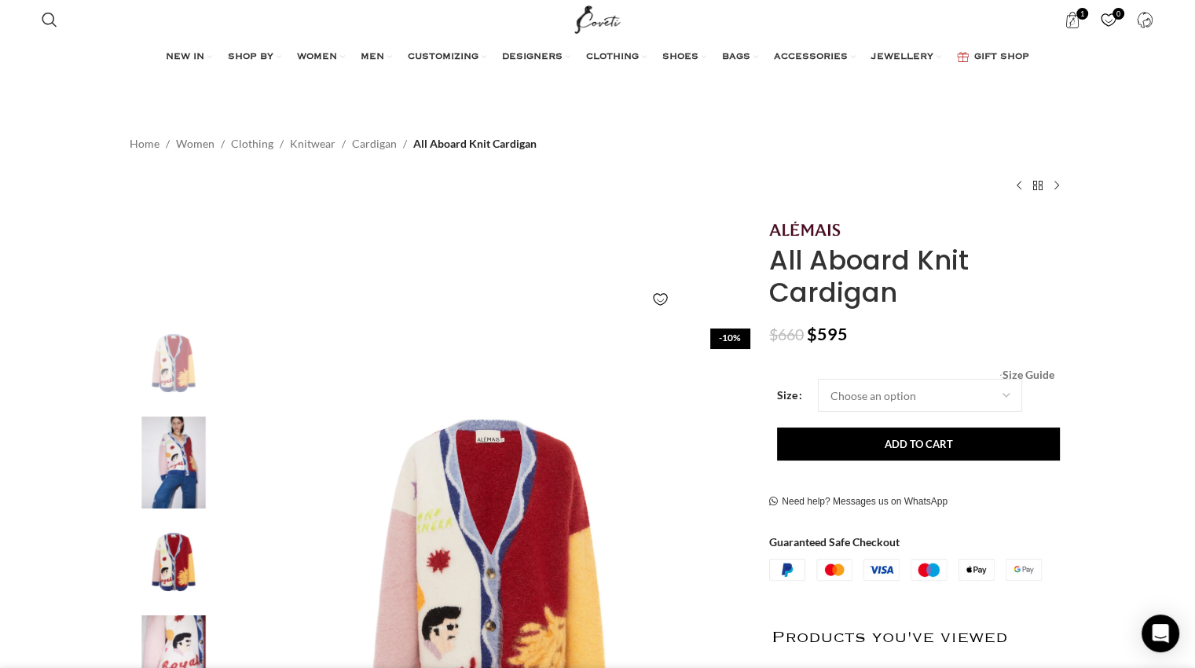
click at [1030, 375] on span "Size Guide" at bounding box center [1027, 375] width 52 height 0
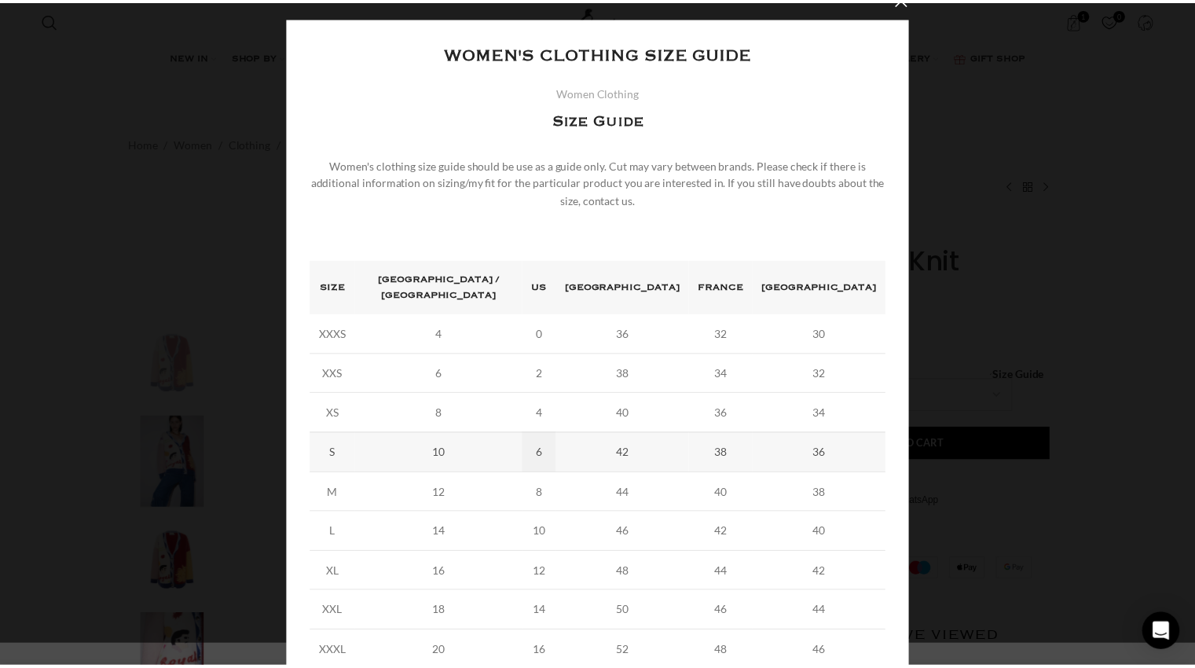
scroll to position [22, 0]
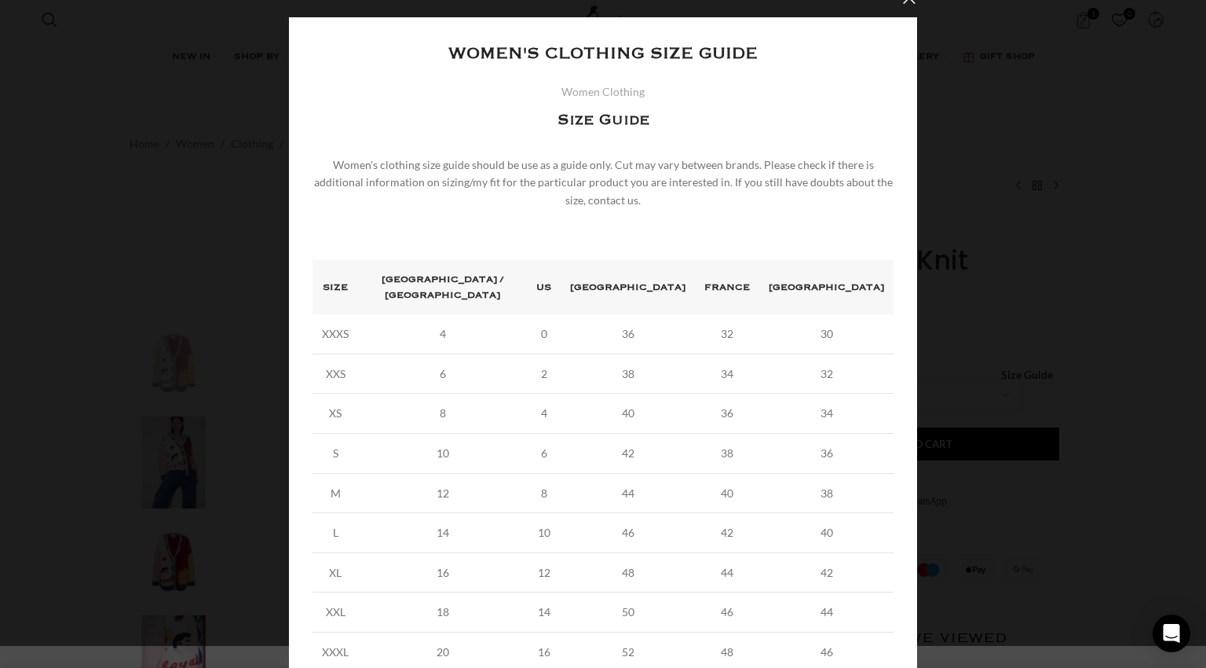
click at [1090, 308] on div "× Women's clothing size guide Women Clothing Size Guide Women's clothing size g…" at bounding box center [603, 356] width 1194 height 756
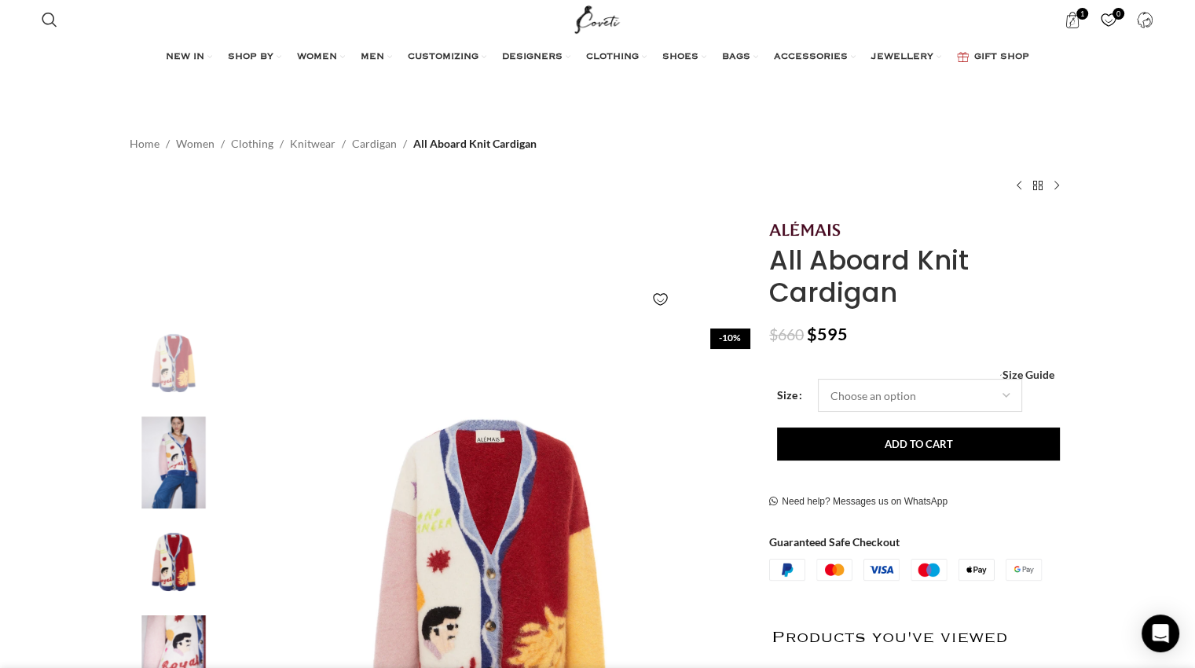
click at [979, 397] on select "Choose an option 12 UK 14 UK 16 UK" at bounding box center [920, 395] width 204 height 33
click at [818, 379] on select "Choose an option 12 UK 14 UK 16 UK" at bounding box center [920, 395] width 204 height 33
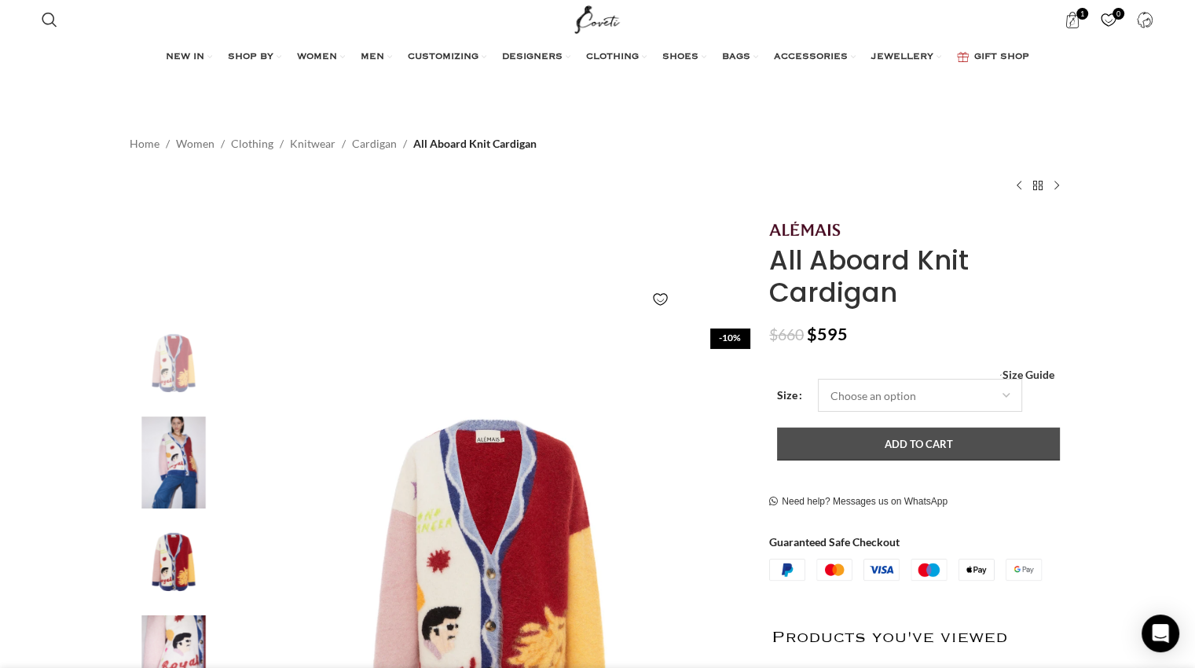
select select "12-uk"
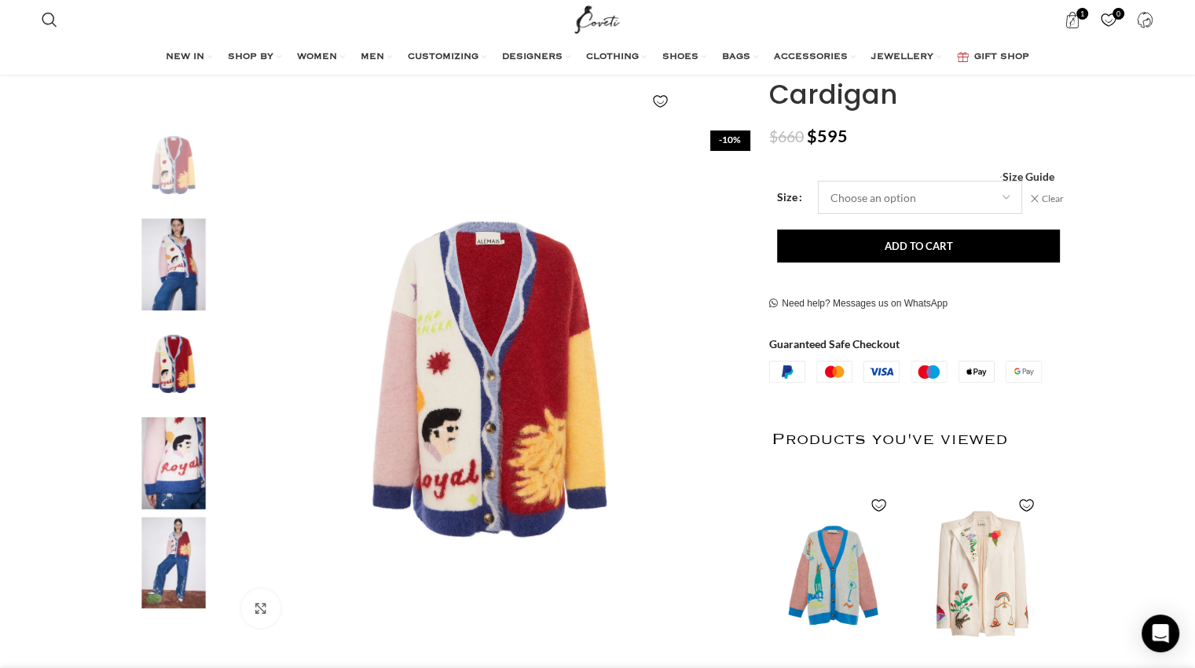
scroll to position [0, 165]
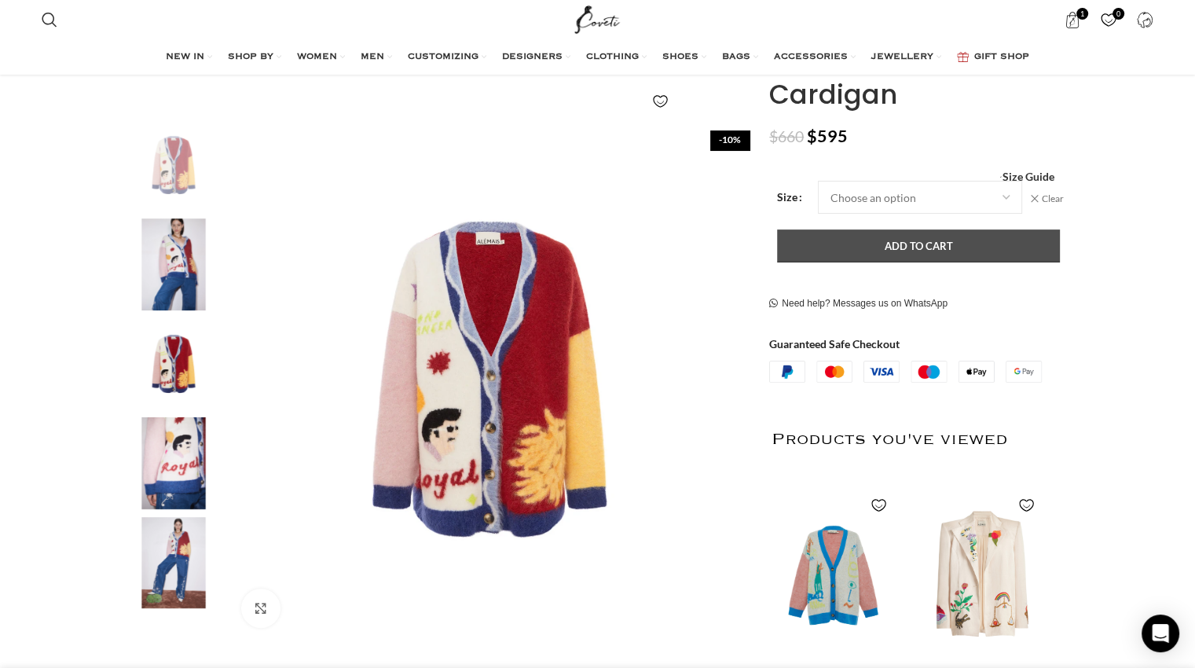
click at [922, 231] on button "Add to cart" at bounding box center [918, 245] width 283 height 33
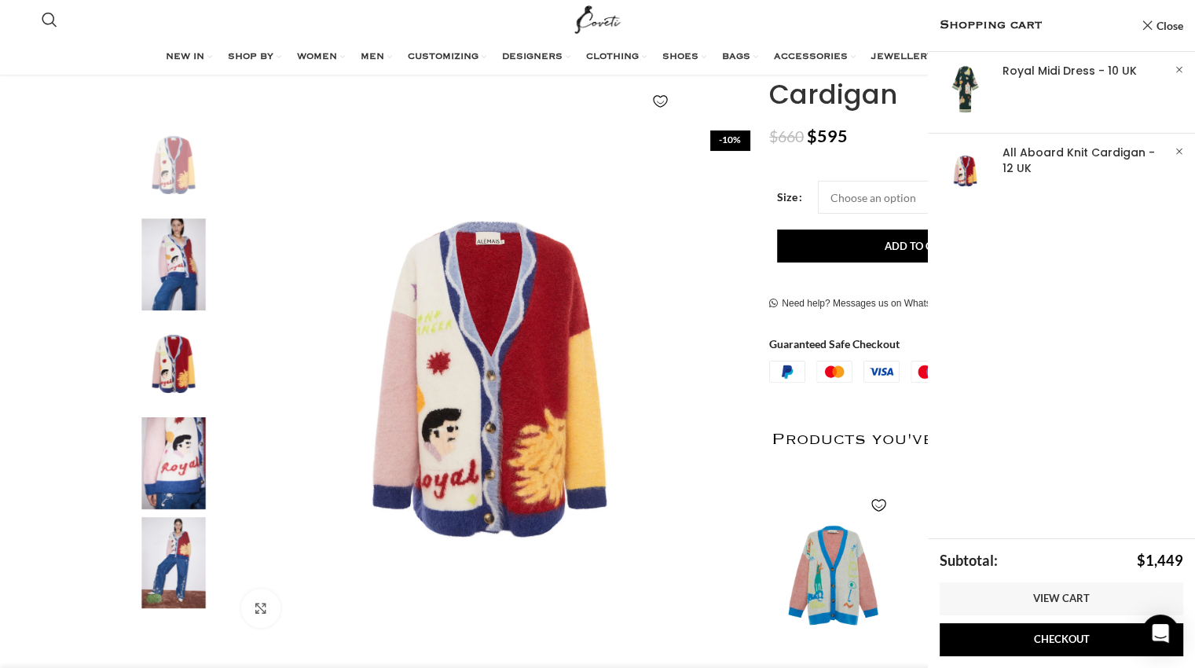
click at [171, 358] on img "3 / 5" at bounding box center [174, 364] width 96 height 92
click at [161, 541] on img "5 / 5" at bounding box center [174, 563] width 96 height 92
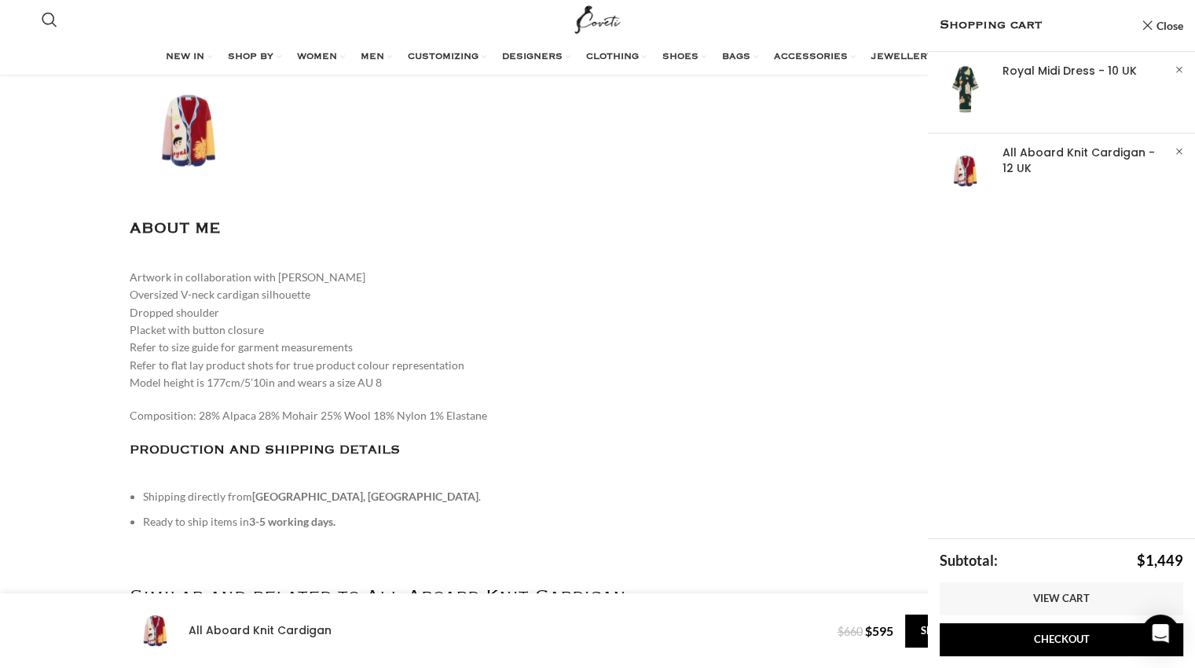
scroll to position [0, 330]
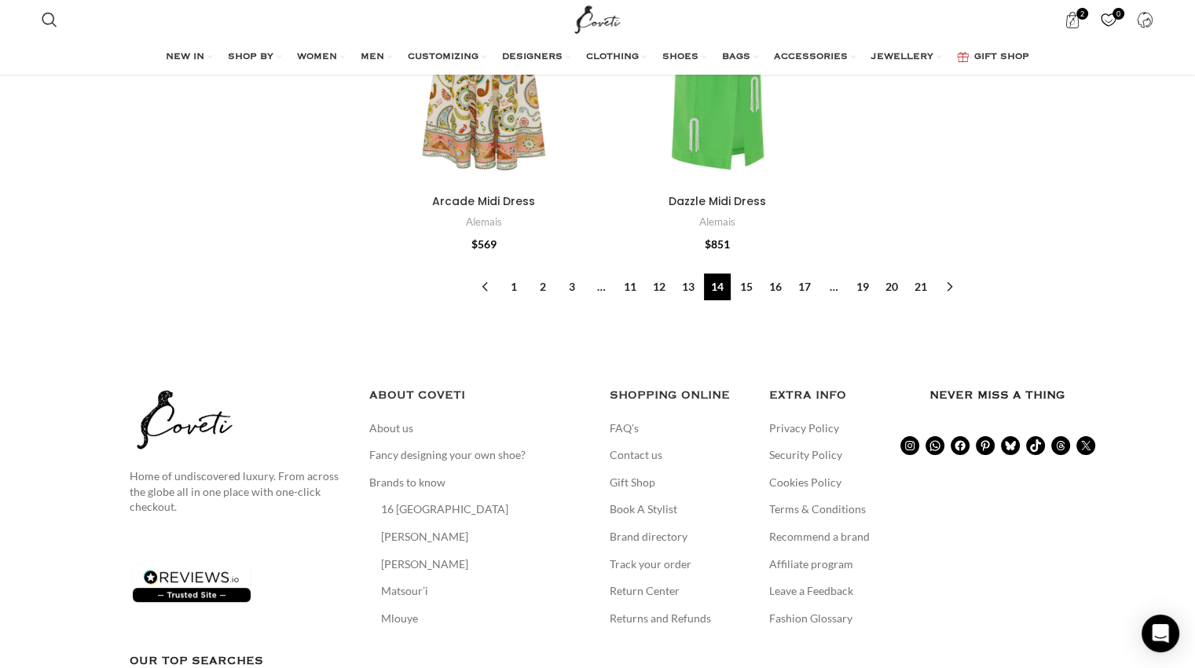
scroll to position [6203, 0]
click at [755, 275] on link "15" at bounding box center [746, 286] width 27 height 27
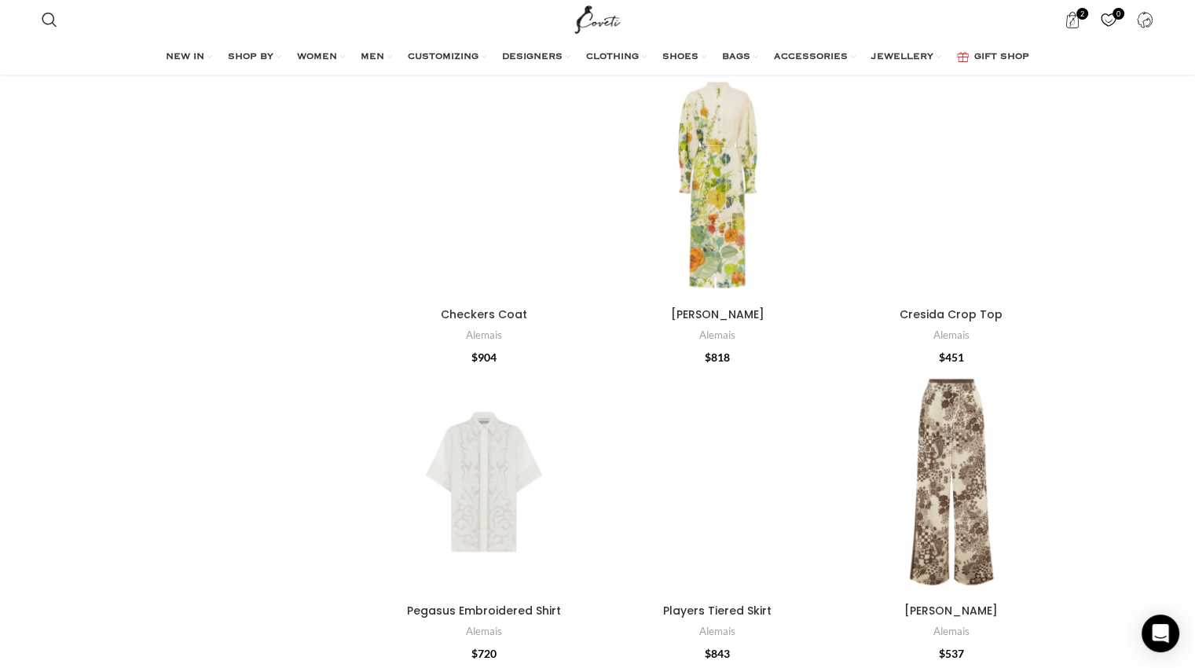
scroll to position [4114, 0]
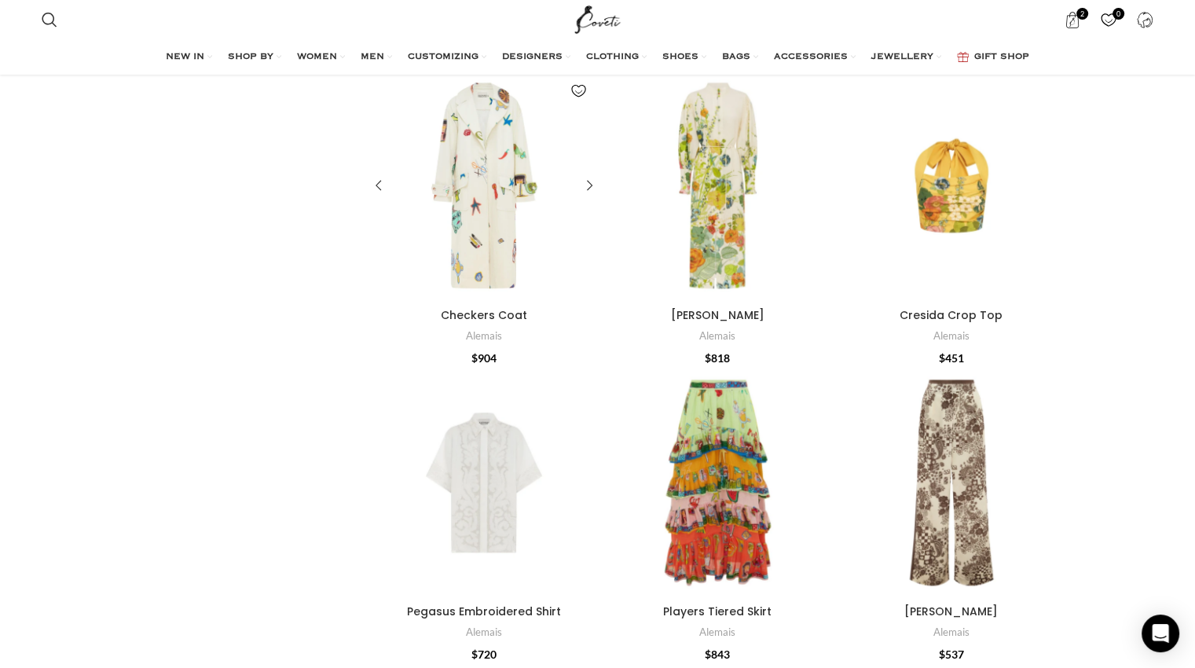
click at [503, 180] on div "Checkers Coat" at bounding box center [484, 185] width 46 height 229
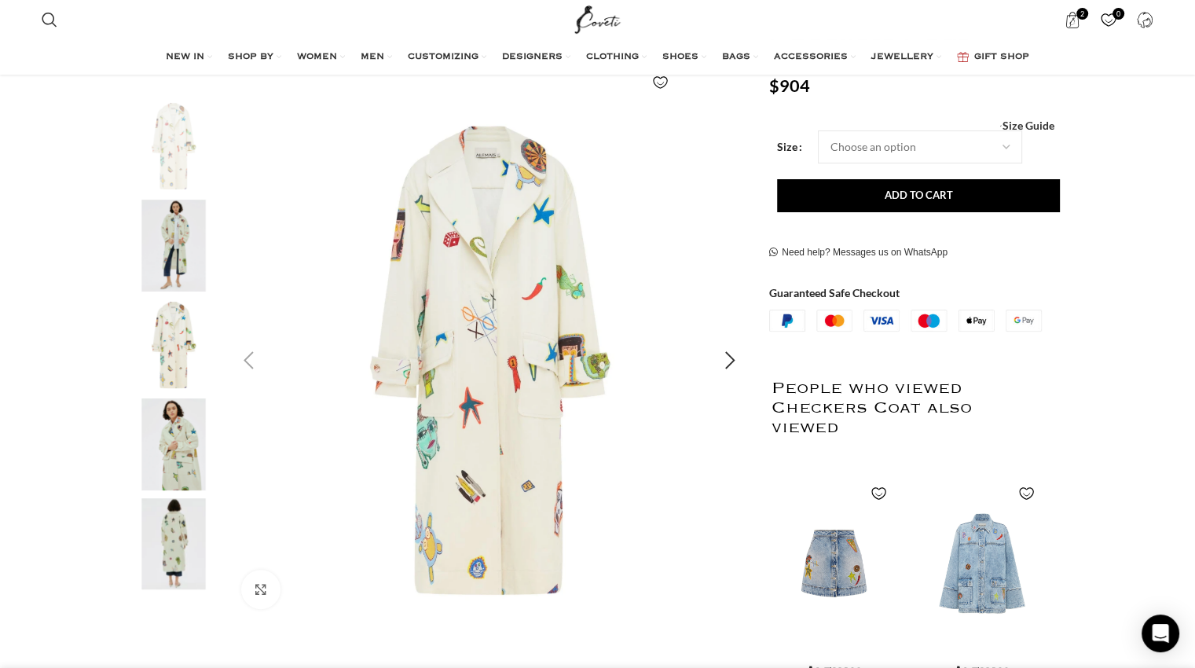
scroll to position [214, 0]
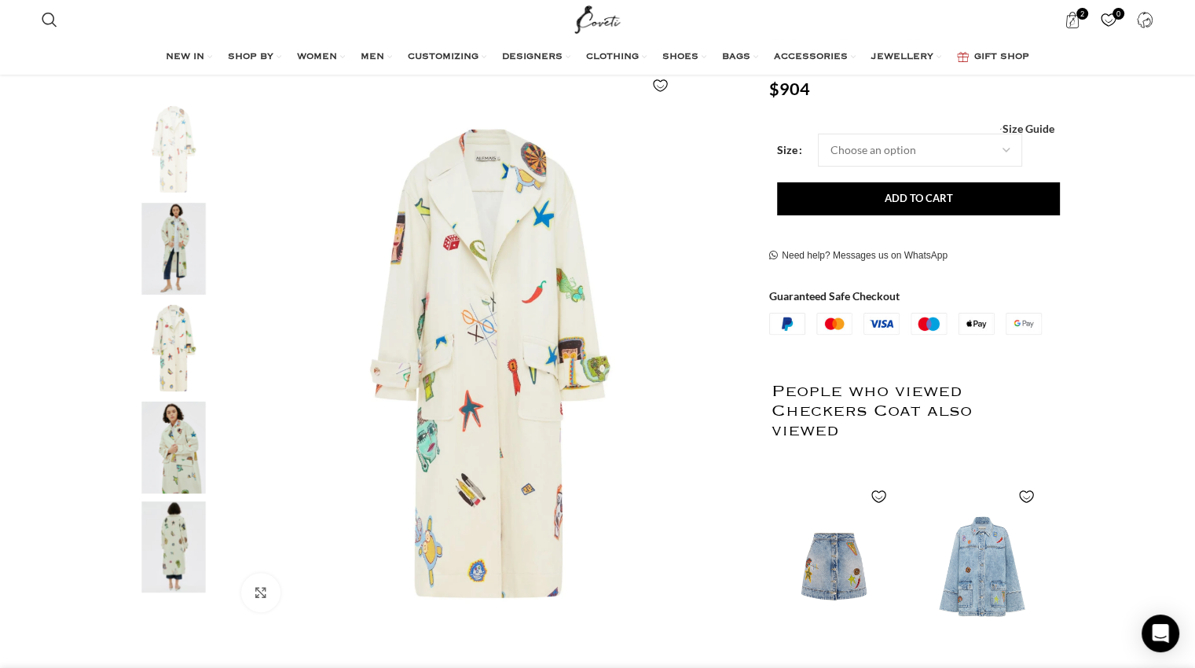
click at [188, 250] on img "2 / 5" at bounding box center [174, 249] width 96 height 92
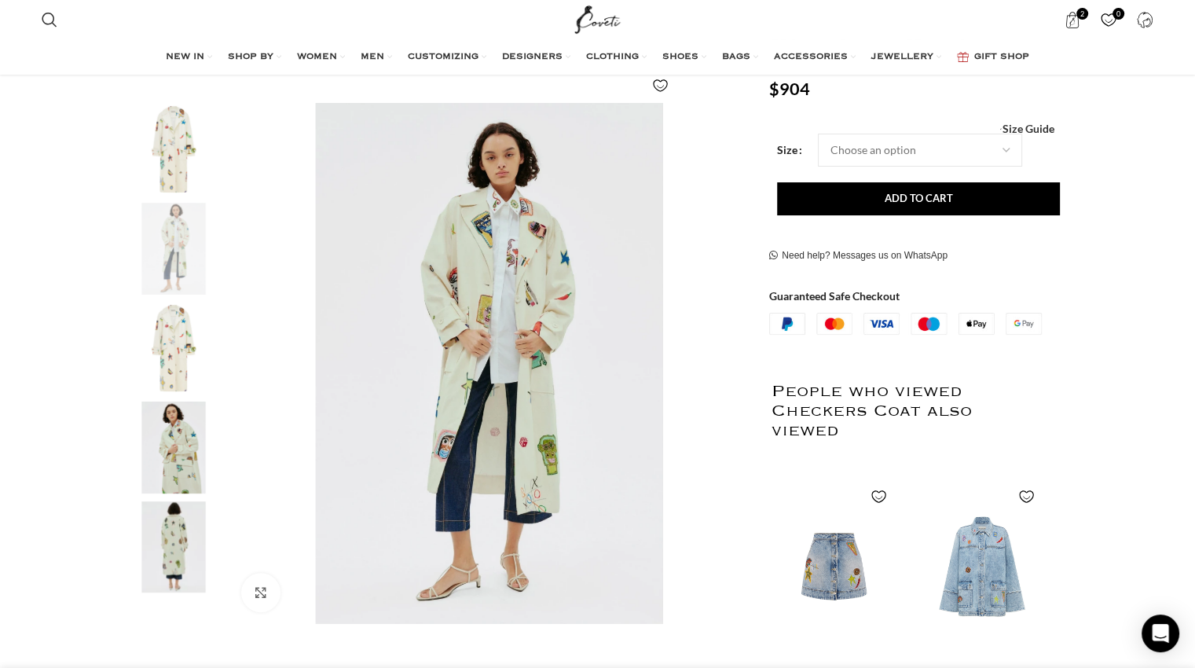
click at [188, 366] on img "3 / 5" at bounding box center [174, 348] width 96 height 92
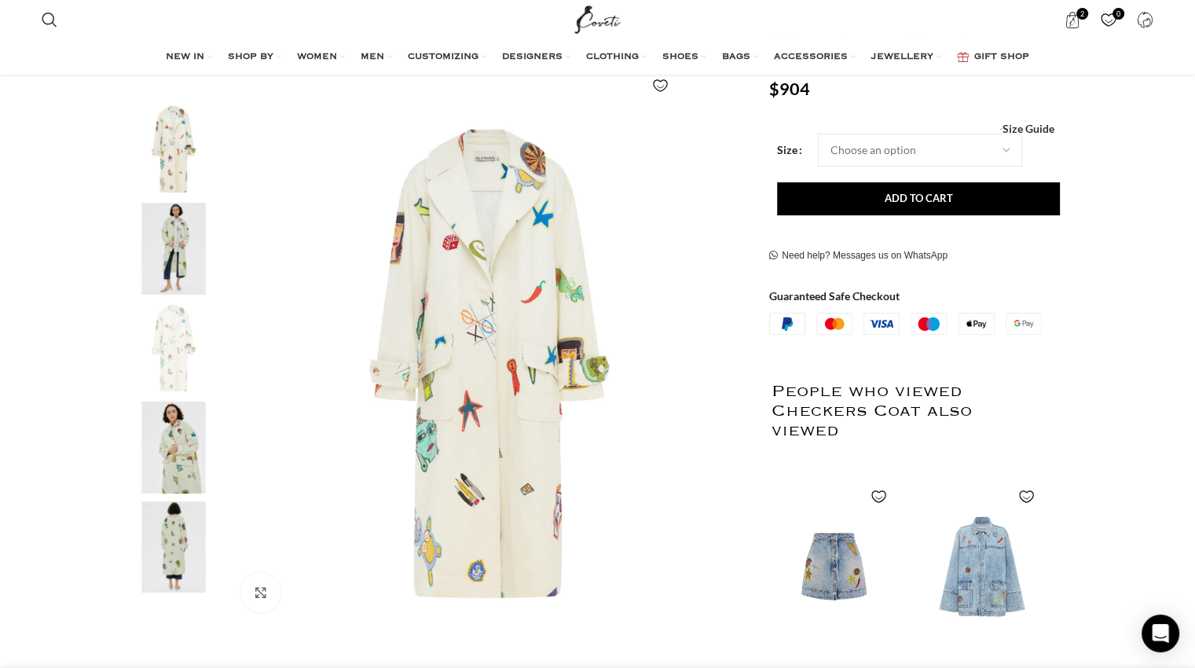
click at [167, 464] on img "4 / 5" at bounding box center [174, 447] width 96 height 92
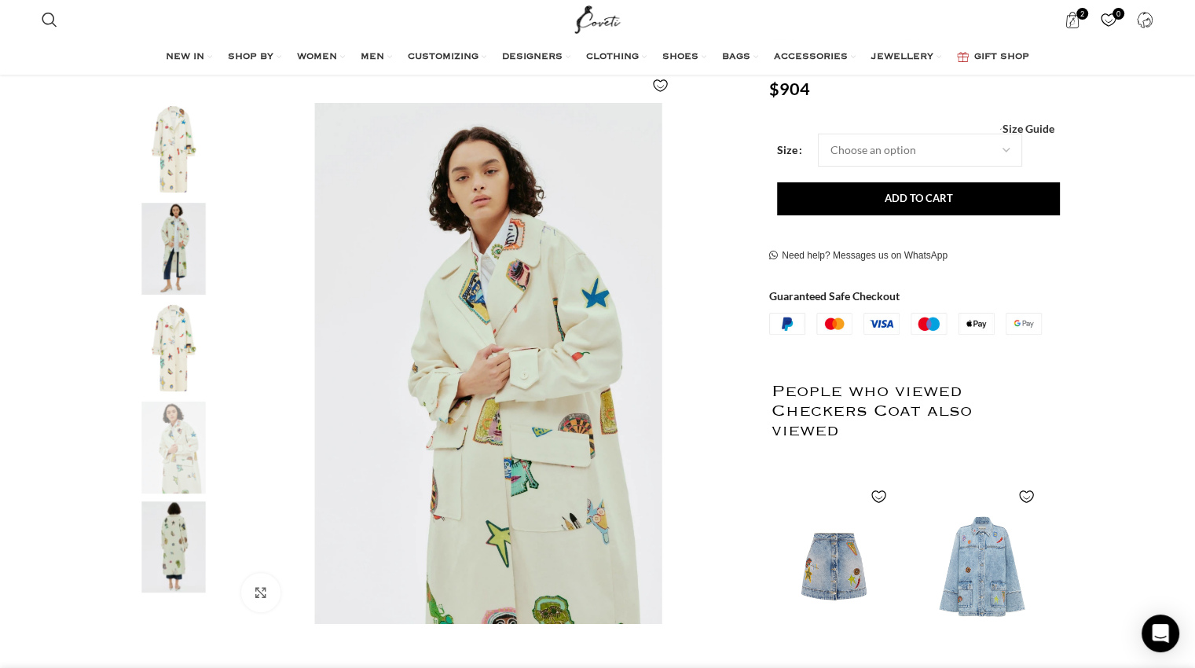
click at [161, 569] on img "5 / 5" at bounding box center [174, 547] width 96 height 92
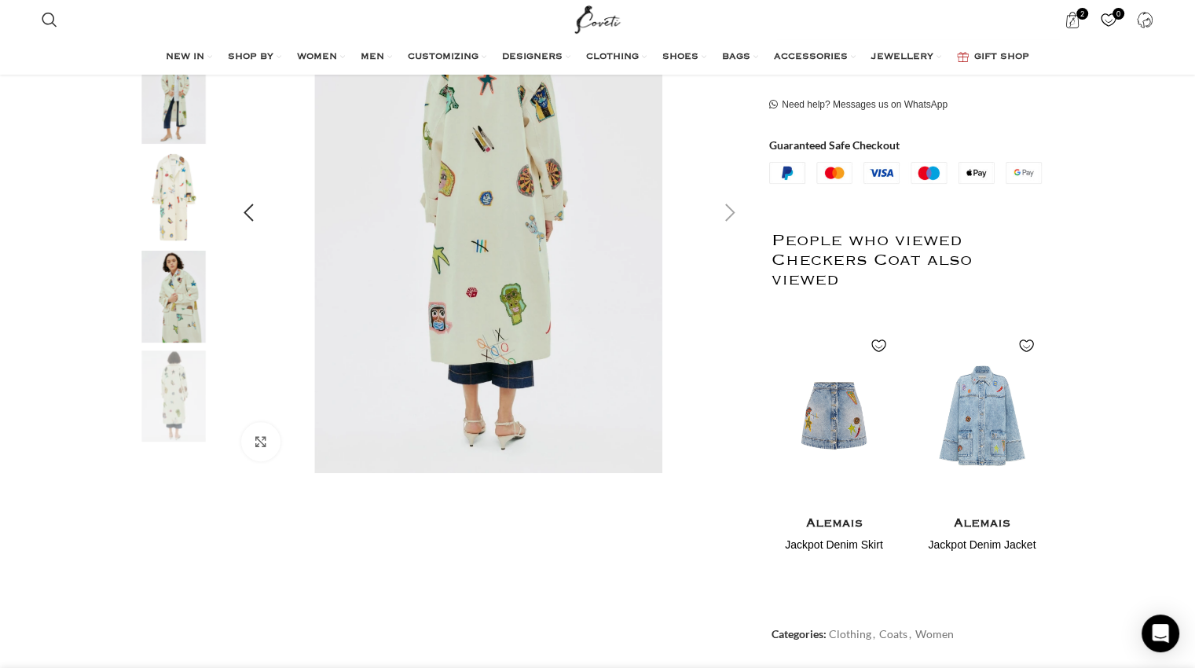
scroll to position [0, 0]
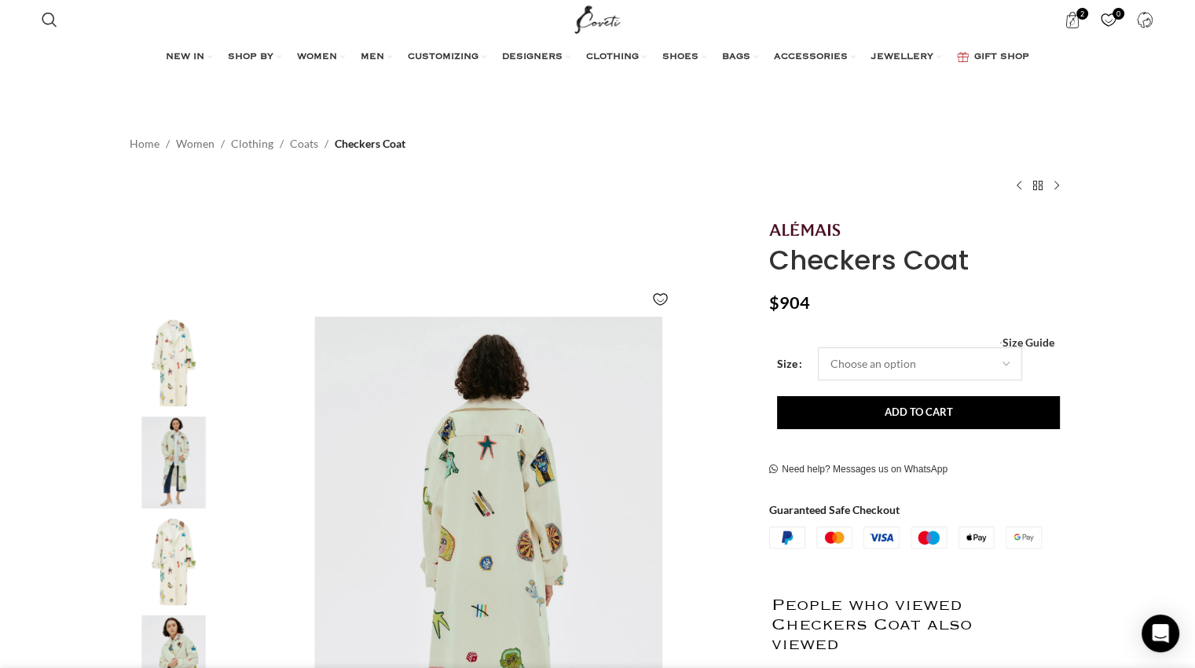
click at [1002, 368] on select "Choose an option 4 UK 6 UK 8 UK 10 UK 12 UK 14 UK 16 UK" at bounding box center [920, 363] width 204 height 33
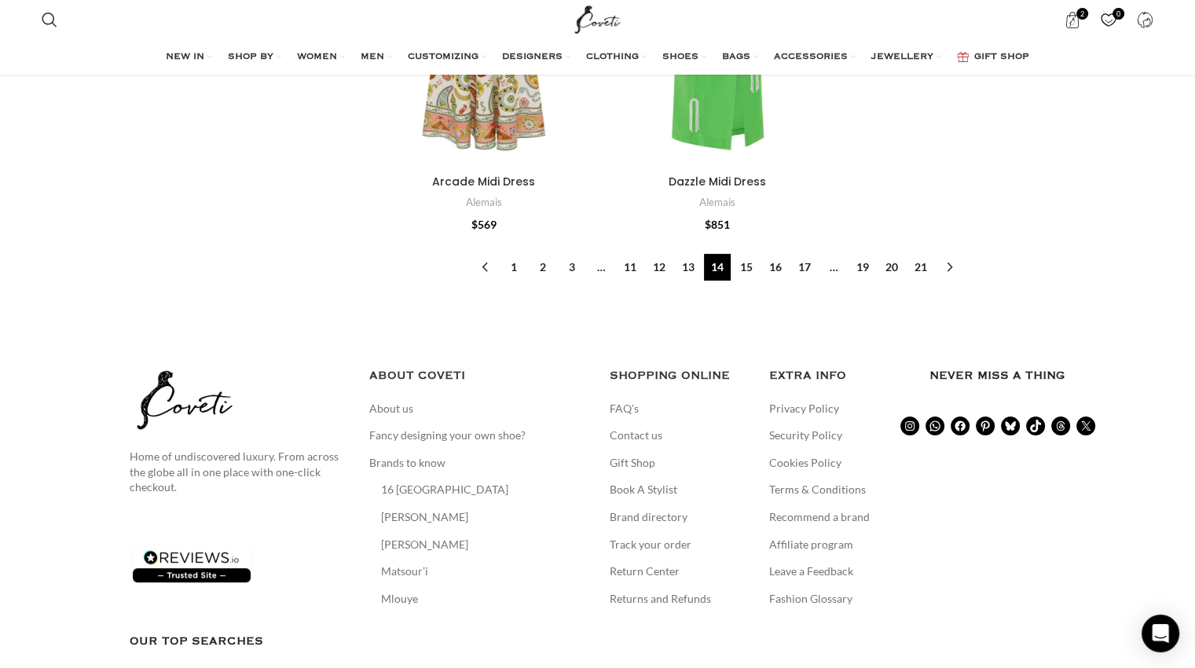
scroll to position [6220, 0]
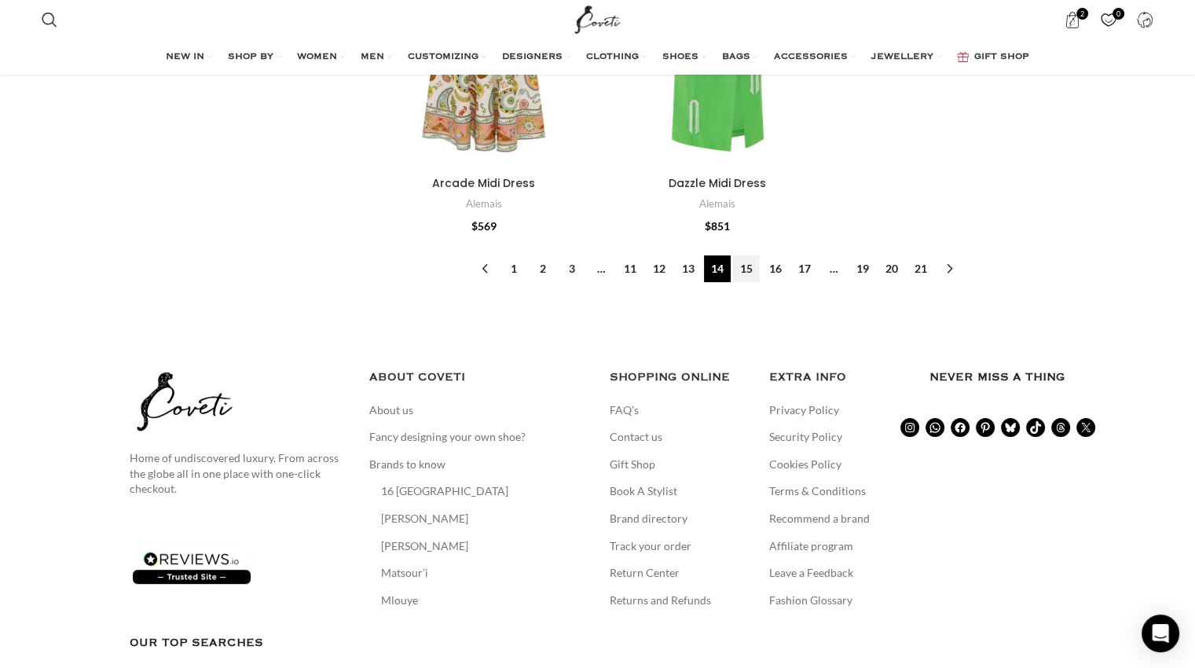
click at [749, 272] on link "15" at bounding box center [746, 268] width 27 height 27
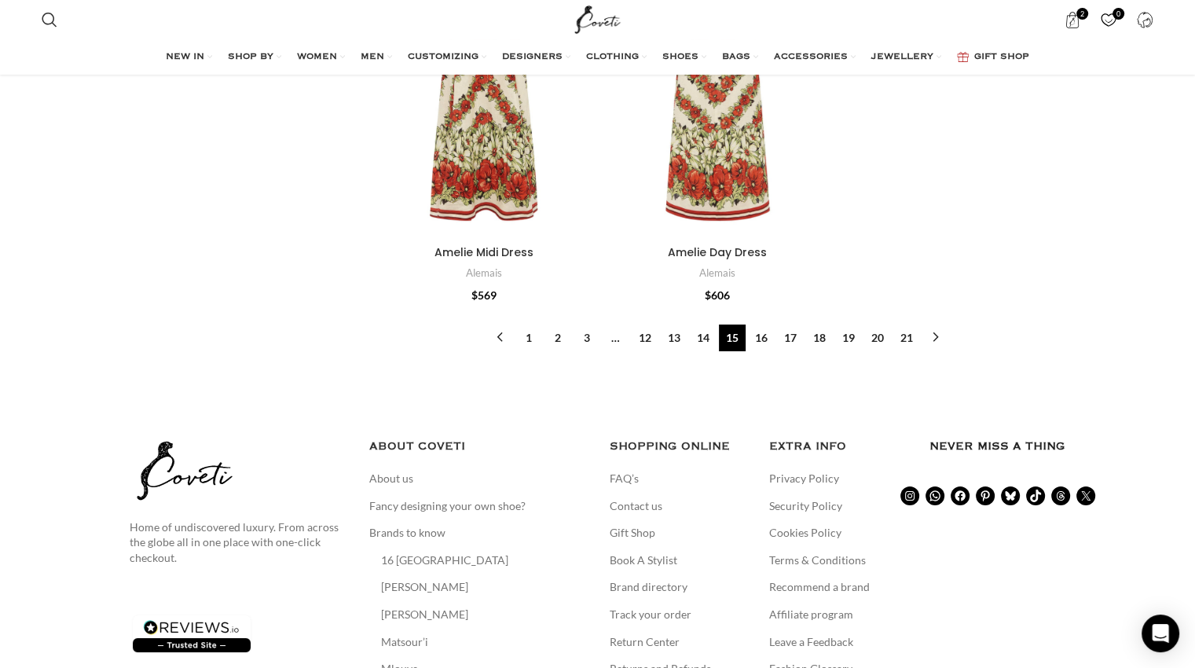
scroll to position [5478, 0]
click at [770, 339] on link "16" at bounding box center [761, 337] width 27 height 27
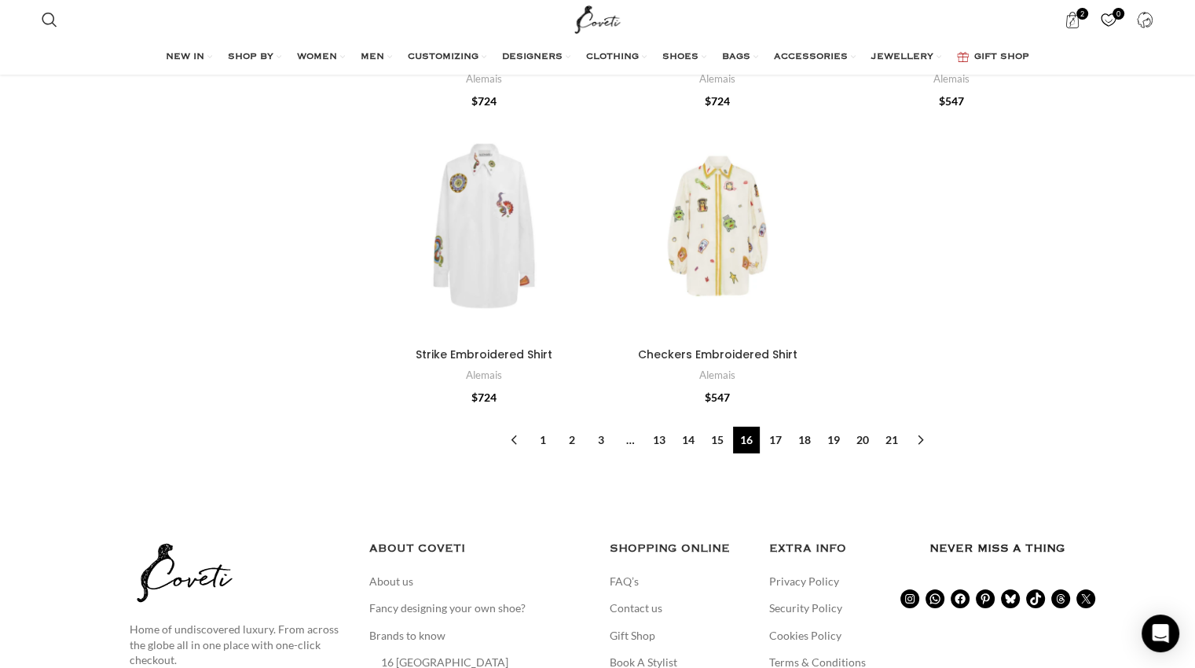
scroll to position [5148, 0]
click at [774, 442] on link "17" at bounding box center [775, 438] width 27 height 27
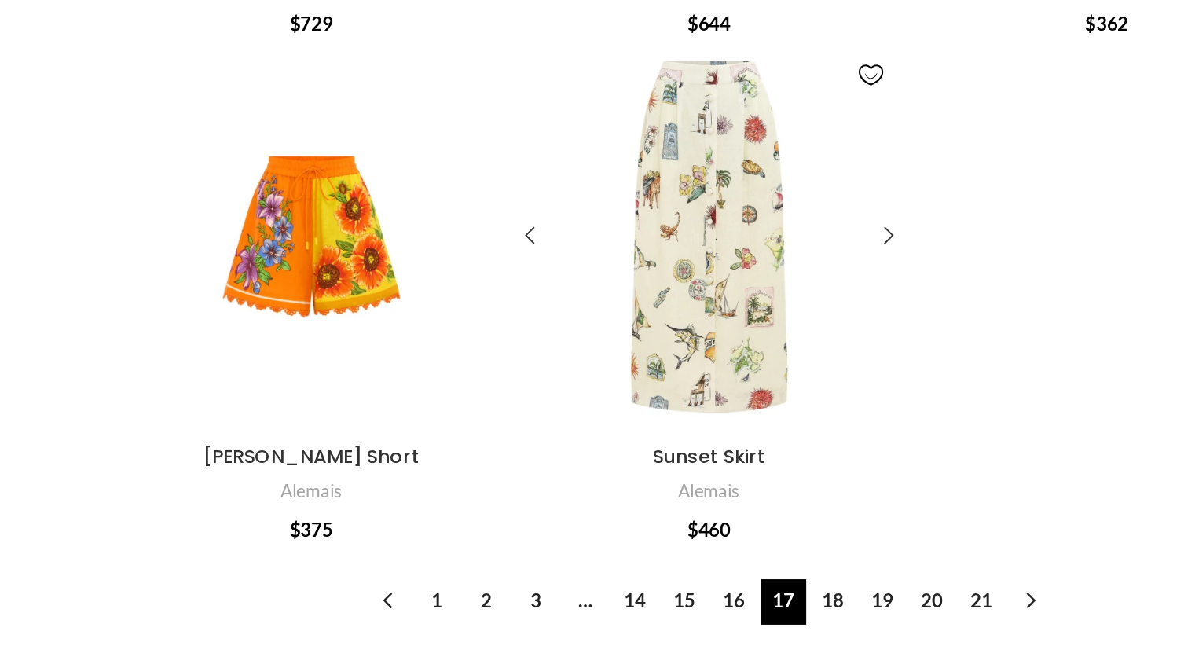
scroll to position [4879, 0]
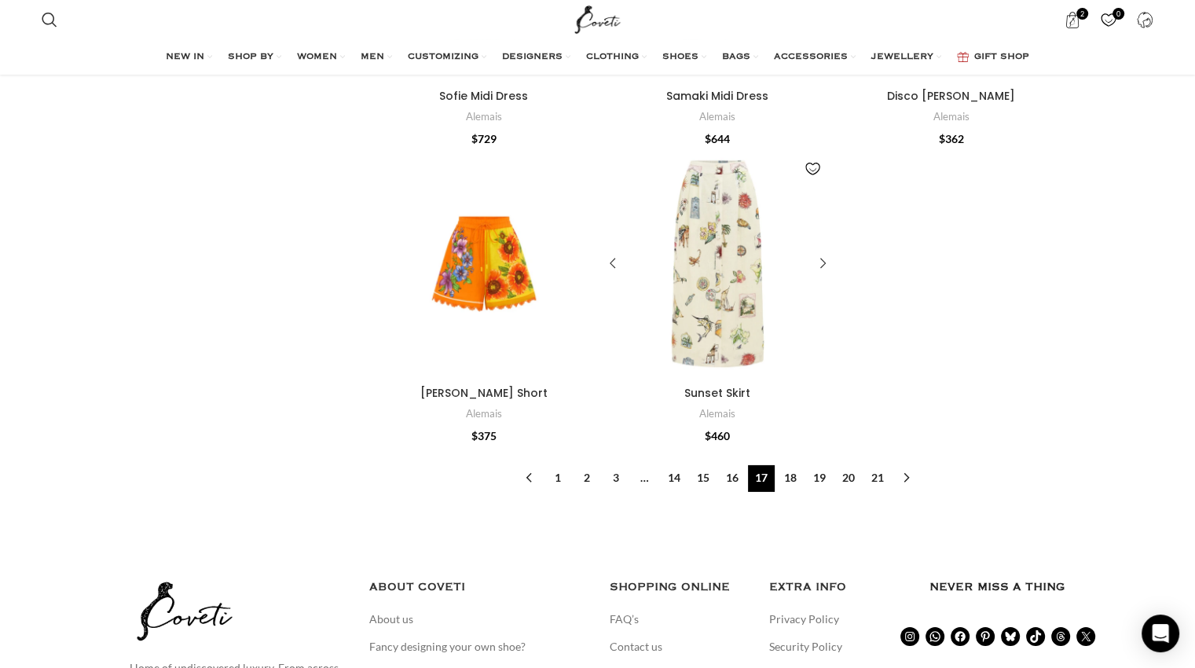
click at [724, 284] on div "Sunset Skirt" at bounding box center [745, 263] width 57 height 229
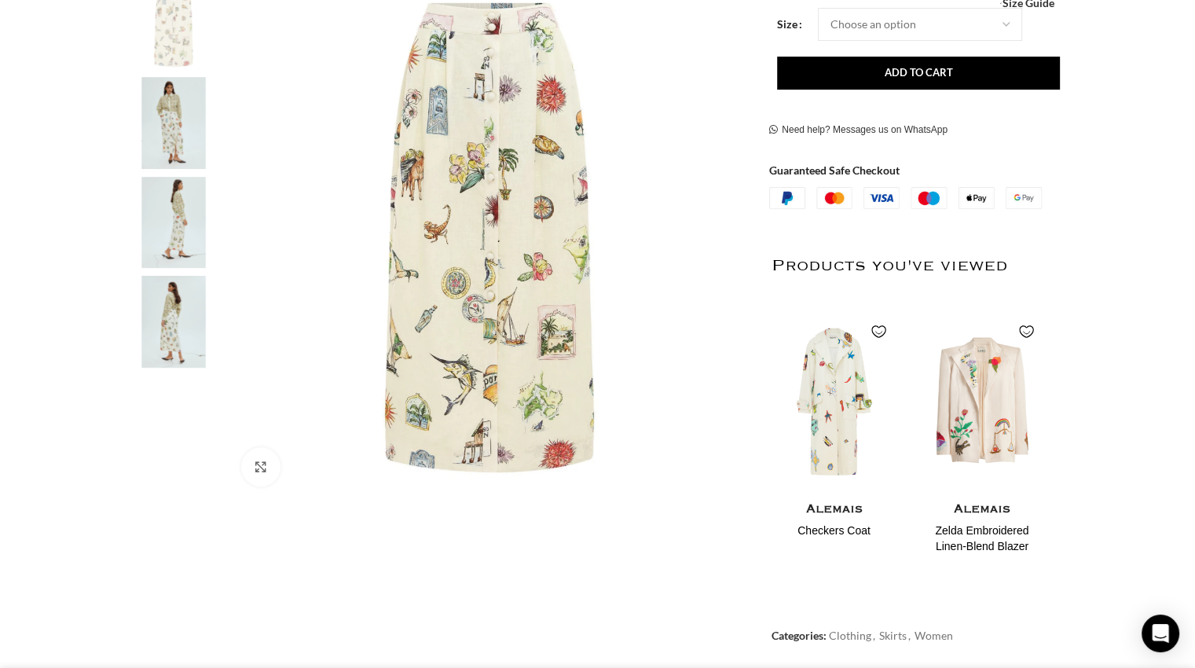
click at [152, 119] on img "2 / 4" at bounding box center [174, 123] width 96 height 92
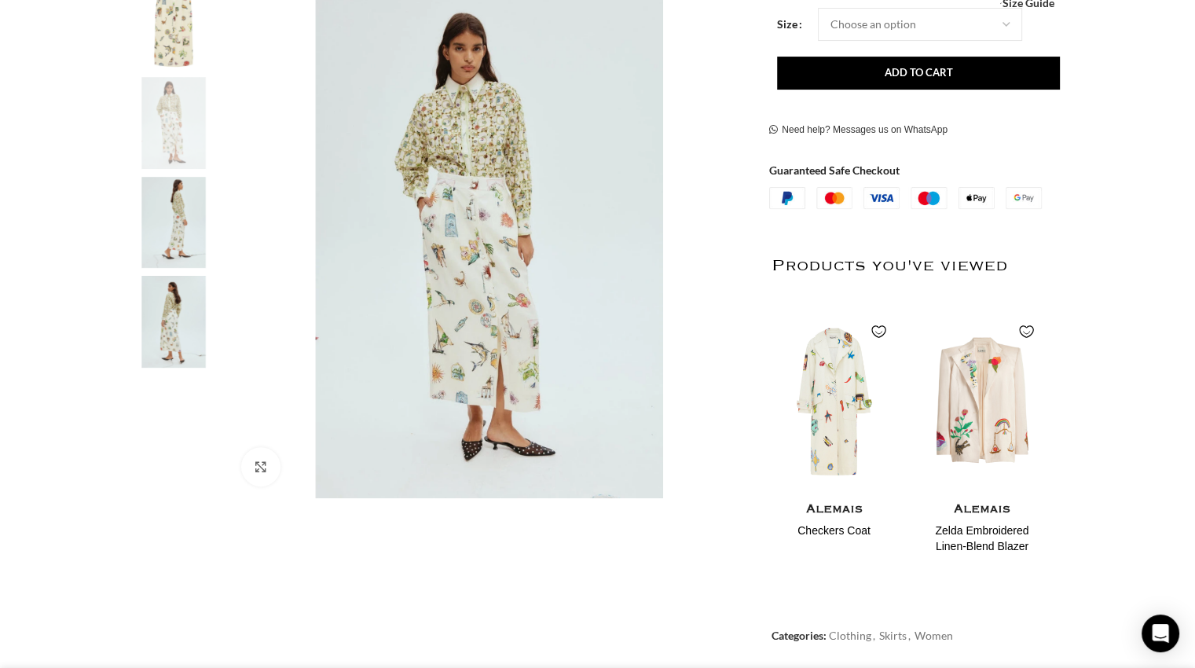
click at [163, 256] on img "3 / 4" at bounding box center [174, 223] width 96 height 92
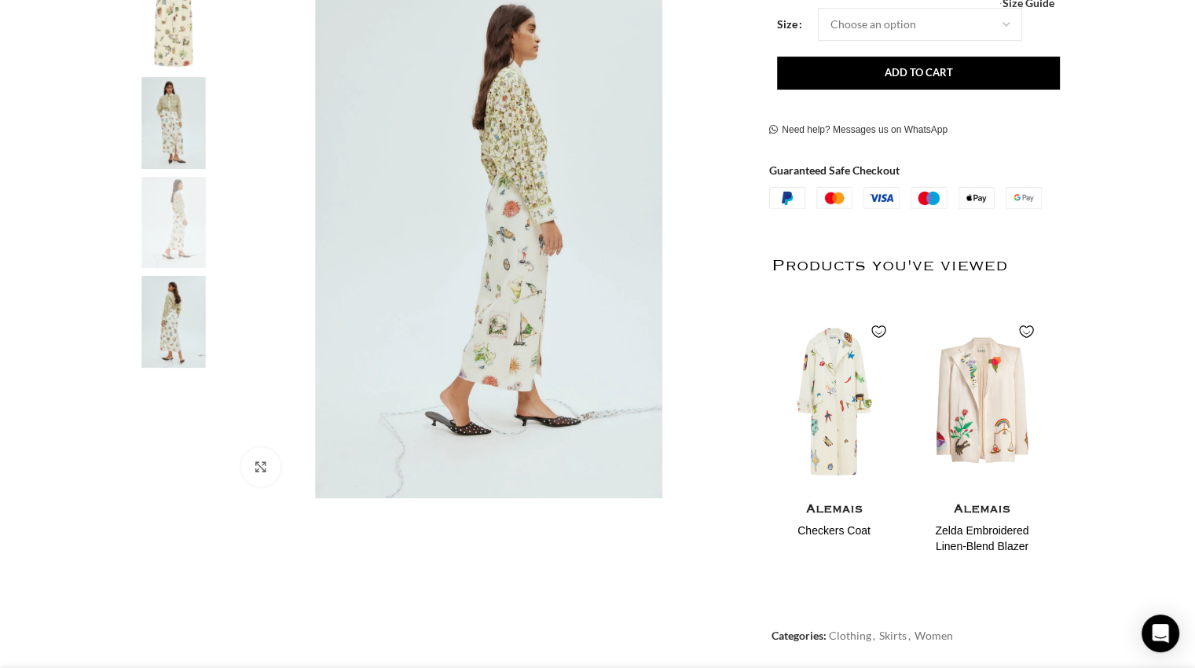
click at [181, 351] on img "4 / 4" at bounding box center [174, 322] width 96 height 92
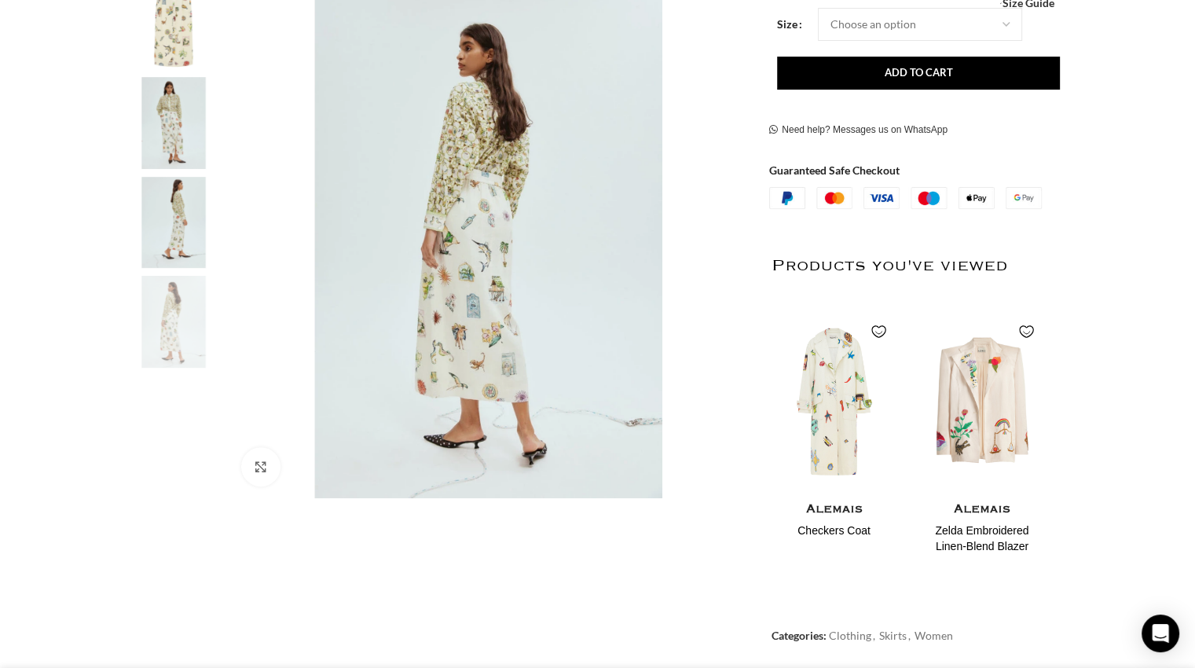
click at [169, 221] on img "3 / 4" at bounding box center [174, 223] width 96 height 92
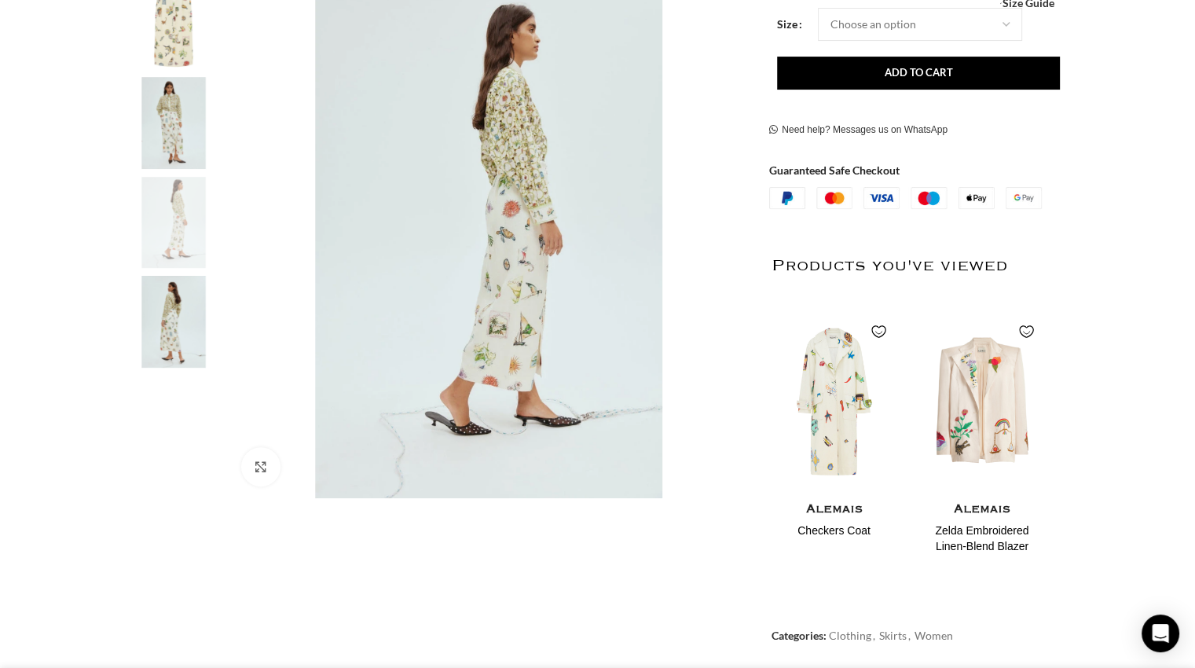
click at [174, 148] on img "2 / 4" at bounding box center [174, 123] width 96 height 92
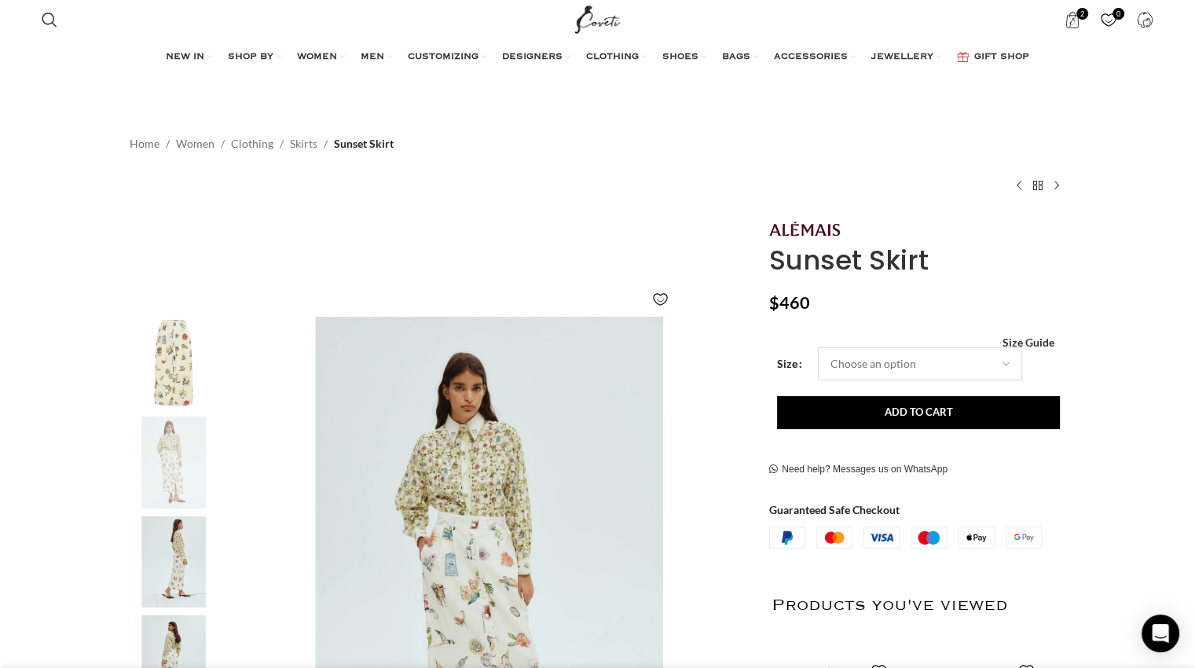
click at [1011, 356] on select "Choose an option 4 UK 6 UK 8 UK 10 UK 12 UK 14 UK 16 UK" at bounding box center [920, 363] width 204 height 33
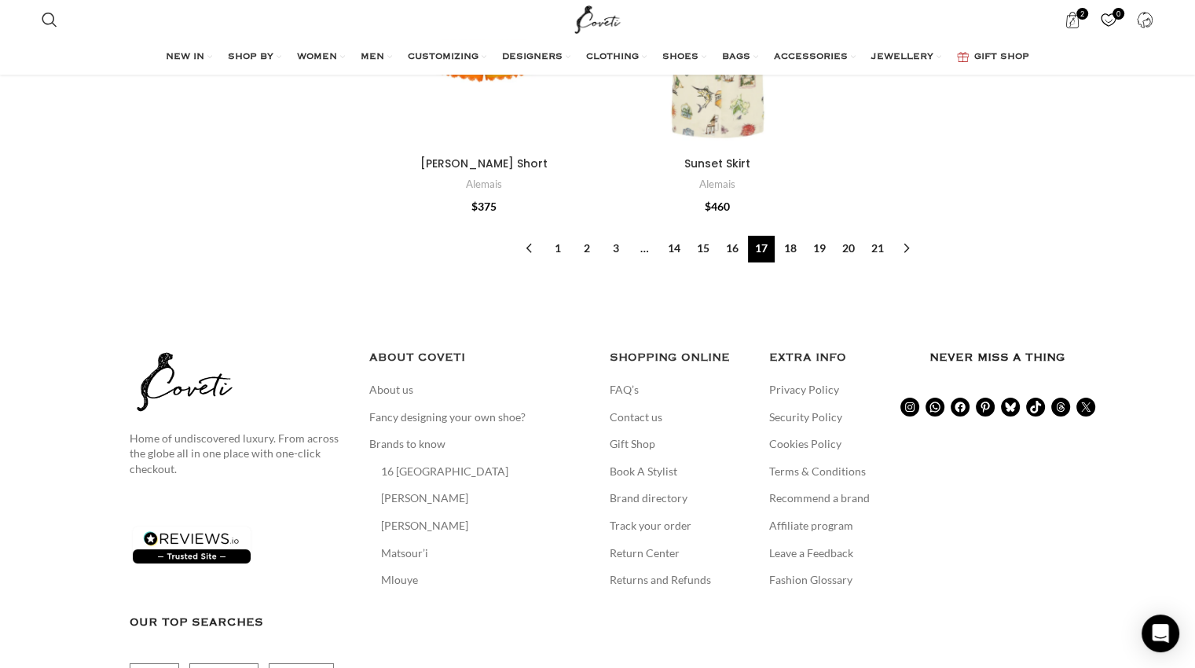
scroll to position [5556, 0]
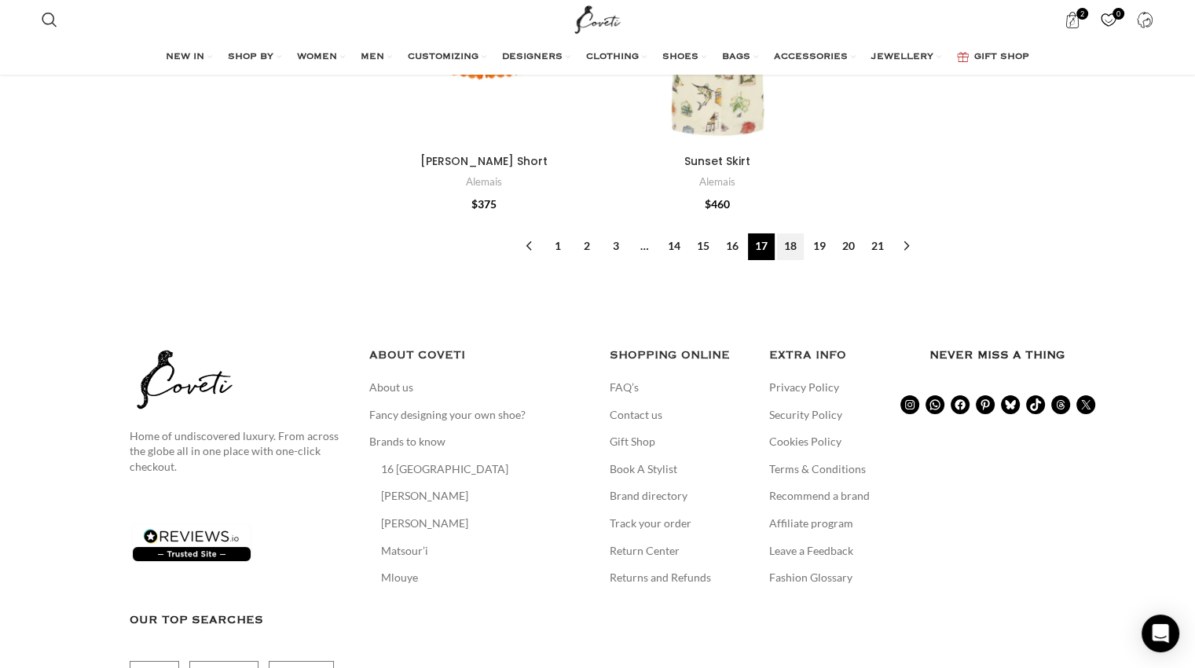
click at [789, 237] on link "18" at bounding box center [790, 246] width 27 height 27
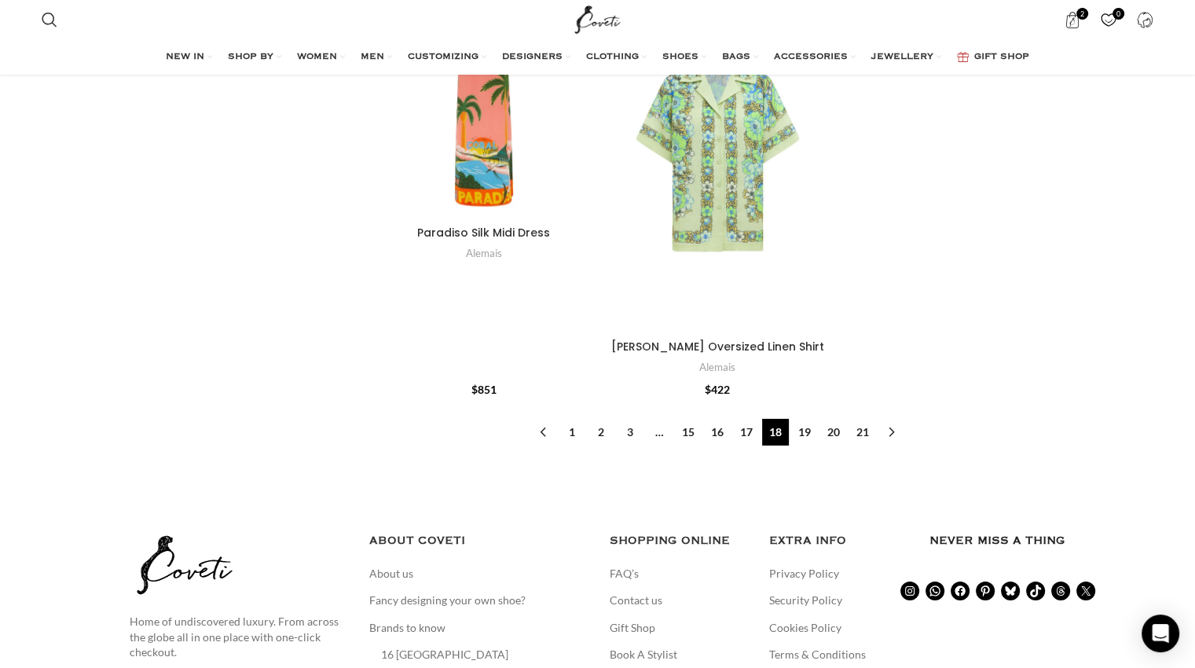
scroll to position [5155, 0]
click at [809, 430] on link "19" at bounding box center [804, 431] width 27 height 27
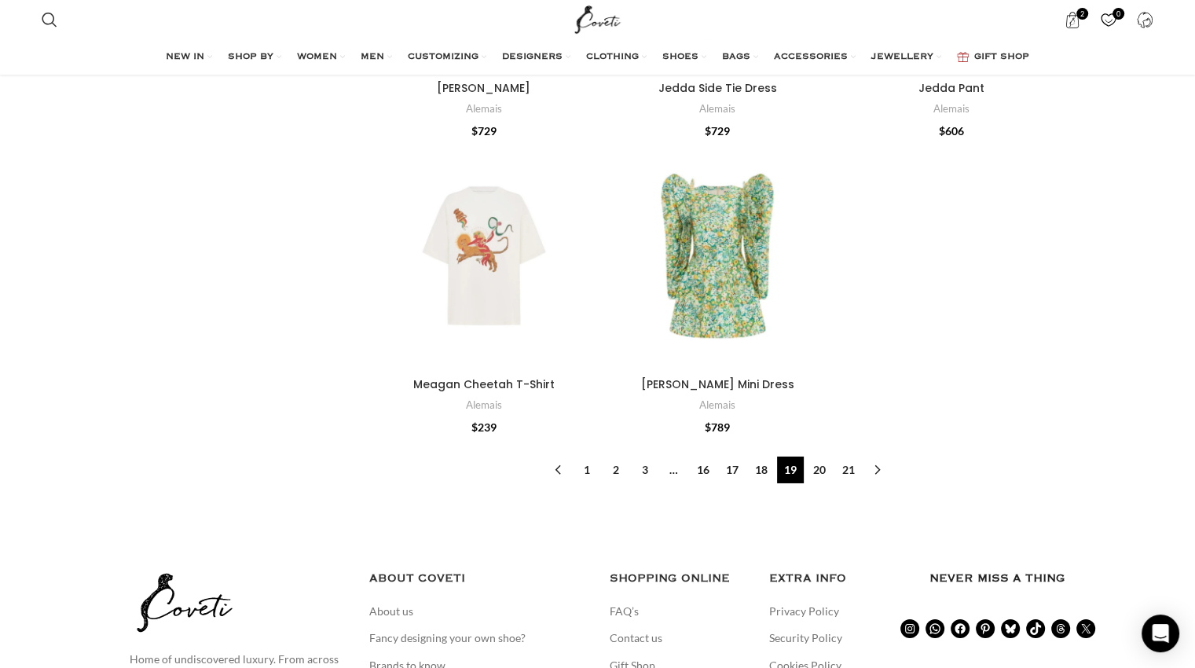
scroll to position [5275, 0]
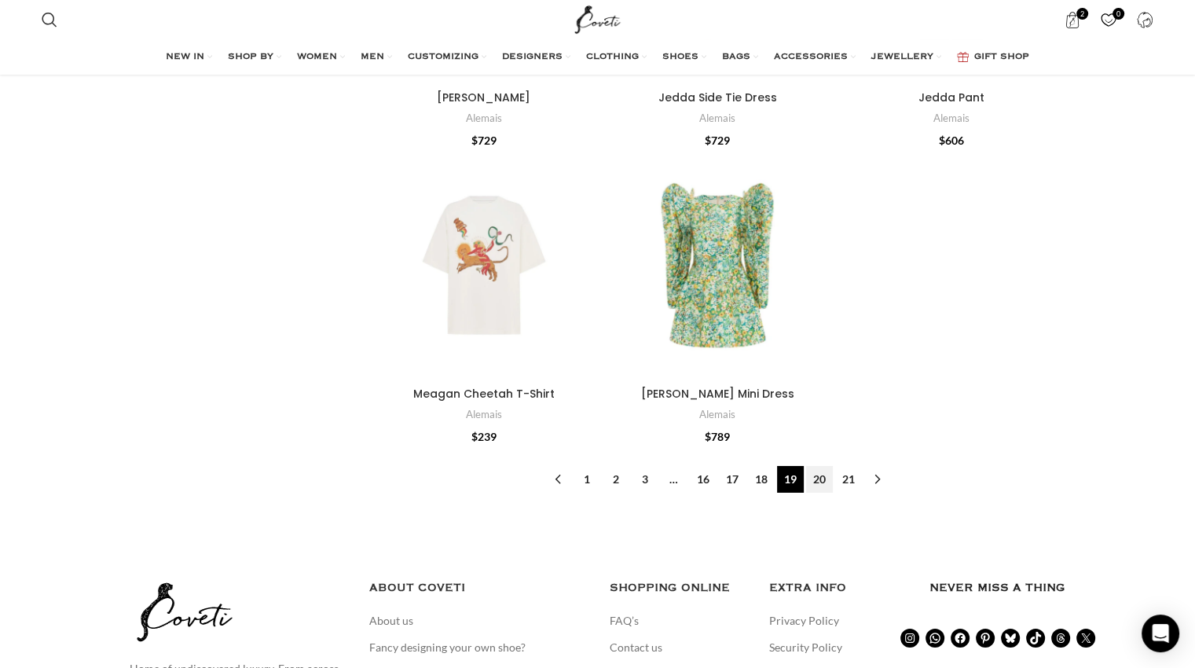
click at [821, 466] on link "20" at bounding box center [819, 479] width 27 height 27
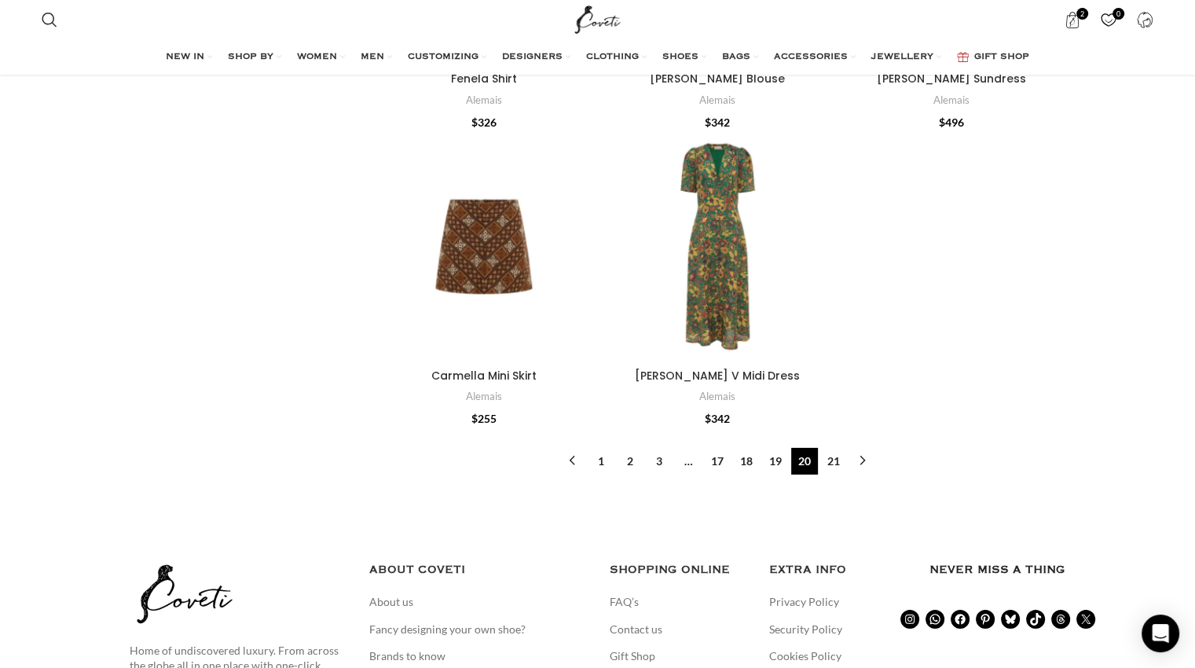
scroll to position [4788, 0]
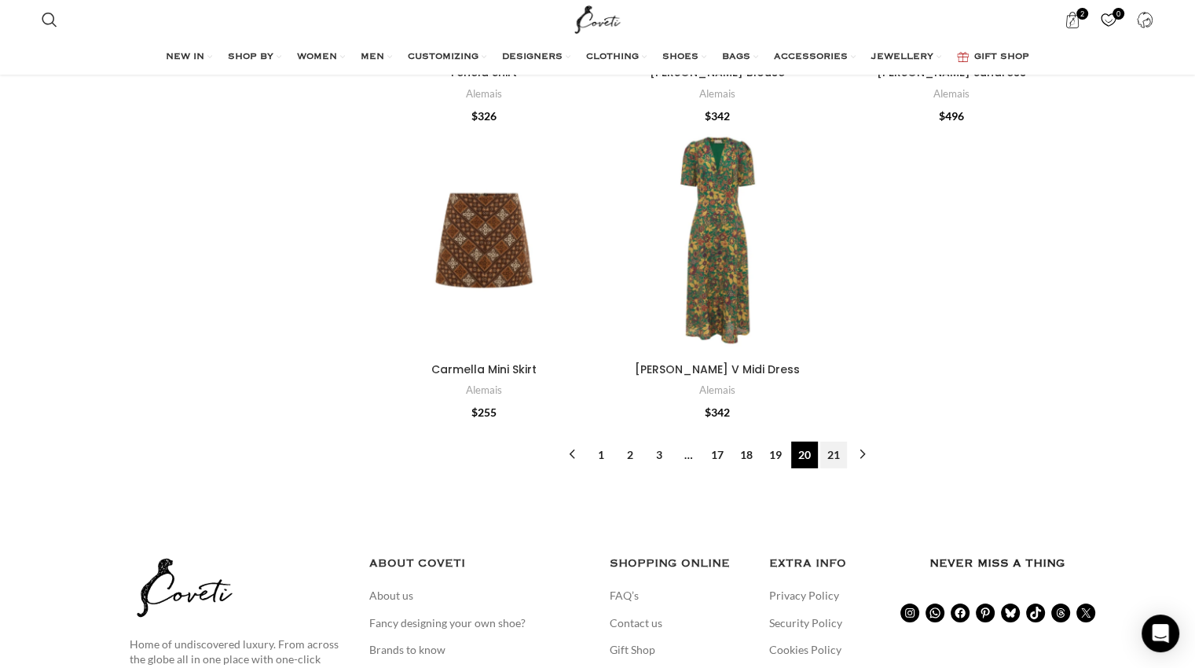
click at [833, 455] on link "21" at bounding box center [833, 454] width 27 height 27
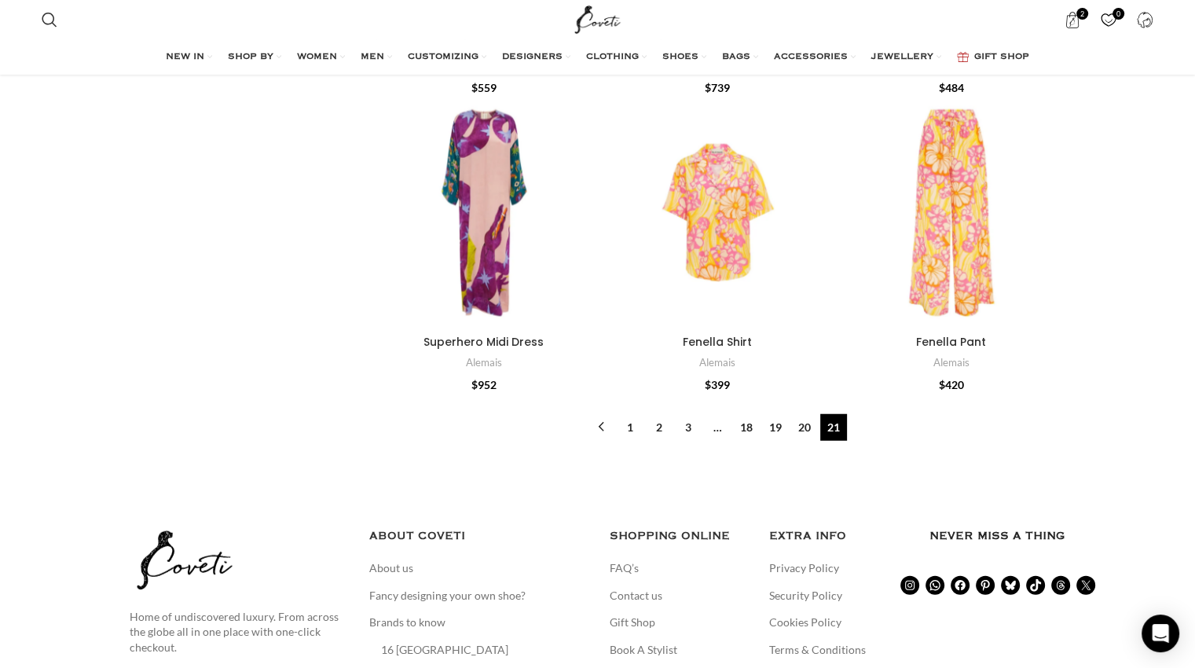
scroll to position [3940, 0]
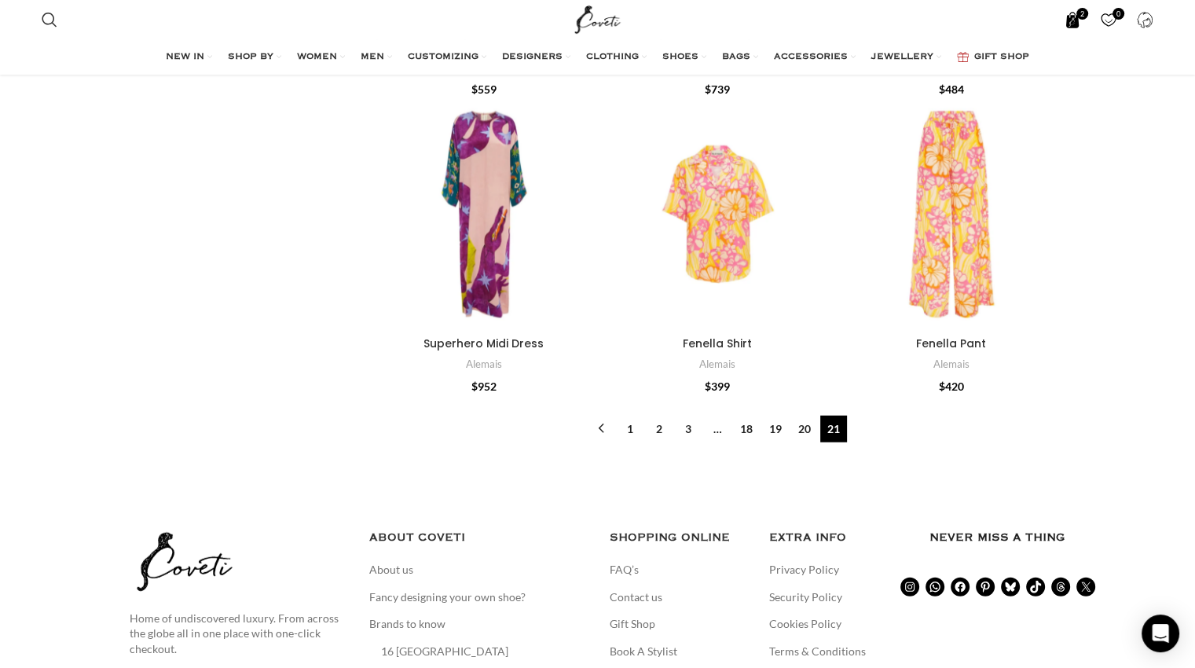
click at [1062, 21] on link "2 items $ 1,449" at bounding box center [1072, 19] width 32 height 31
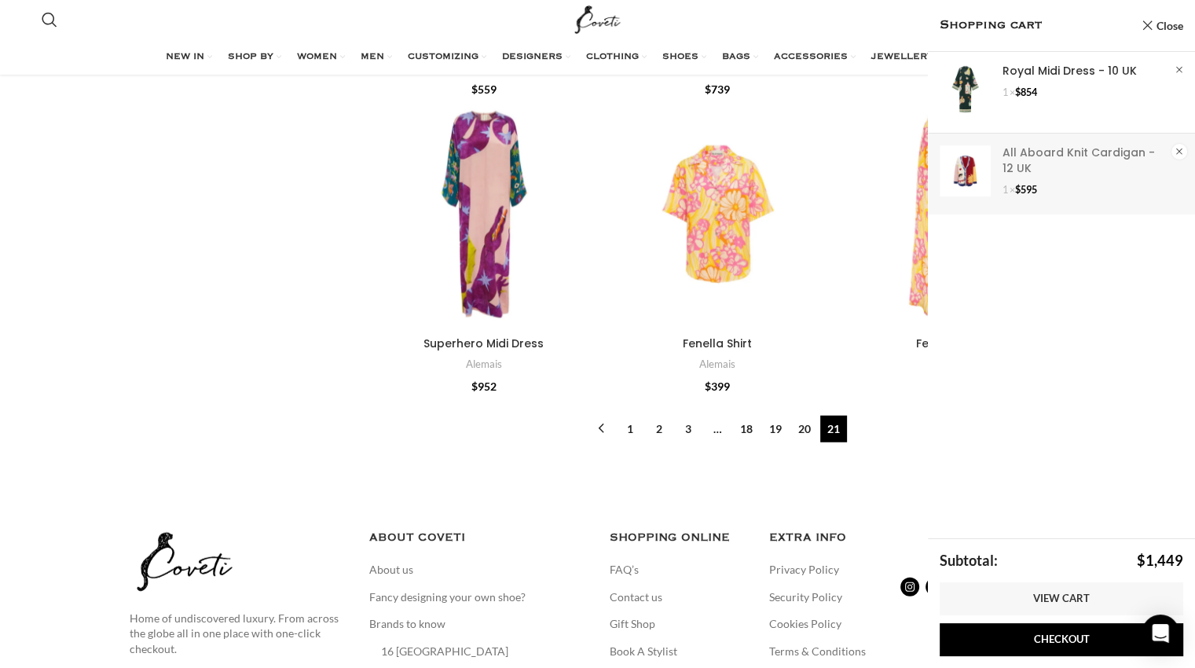
click at [1176, 152] on link "×" at bounding box center [1179, 152] width 16 height 16
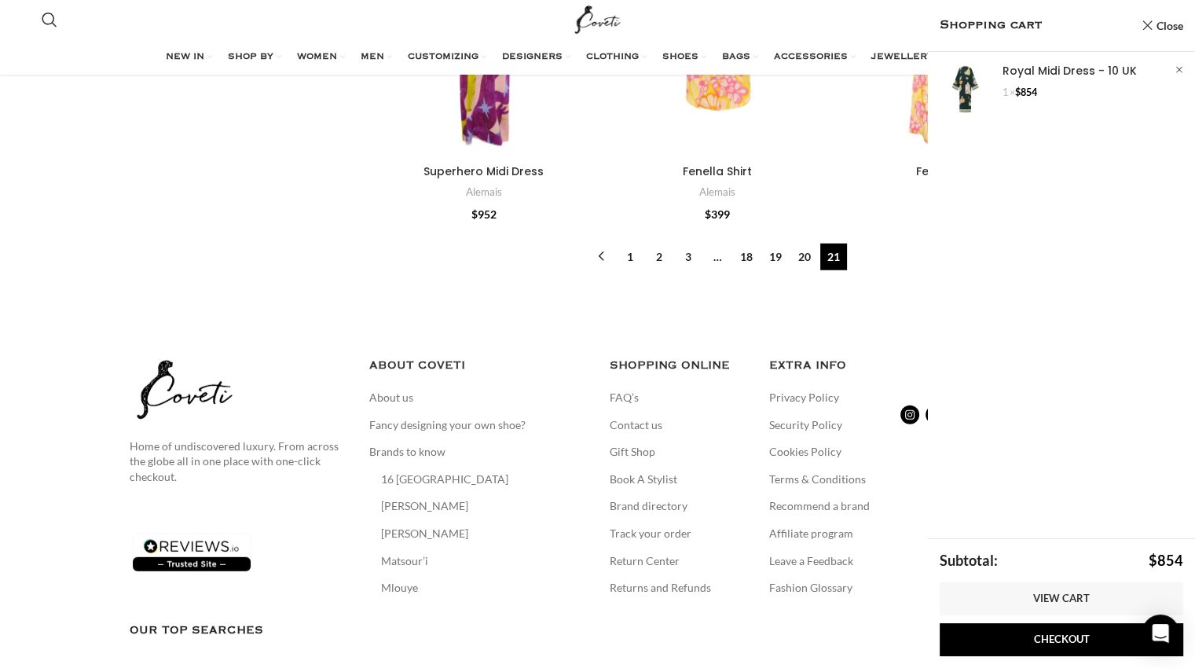
scroll to position [4111, 0]
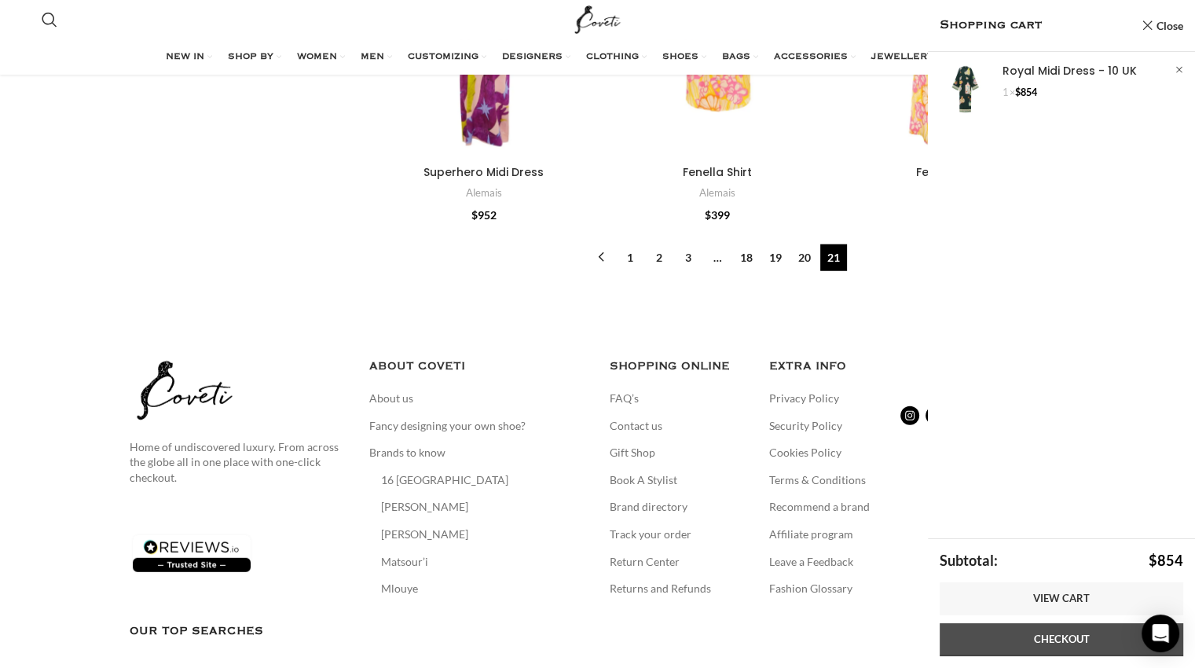
click at [1054, 642] on link "Checkout" at bounding box center [1060, 639] width 243 height 33
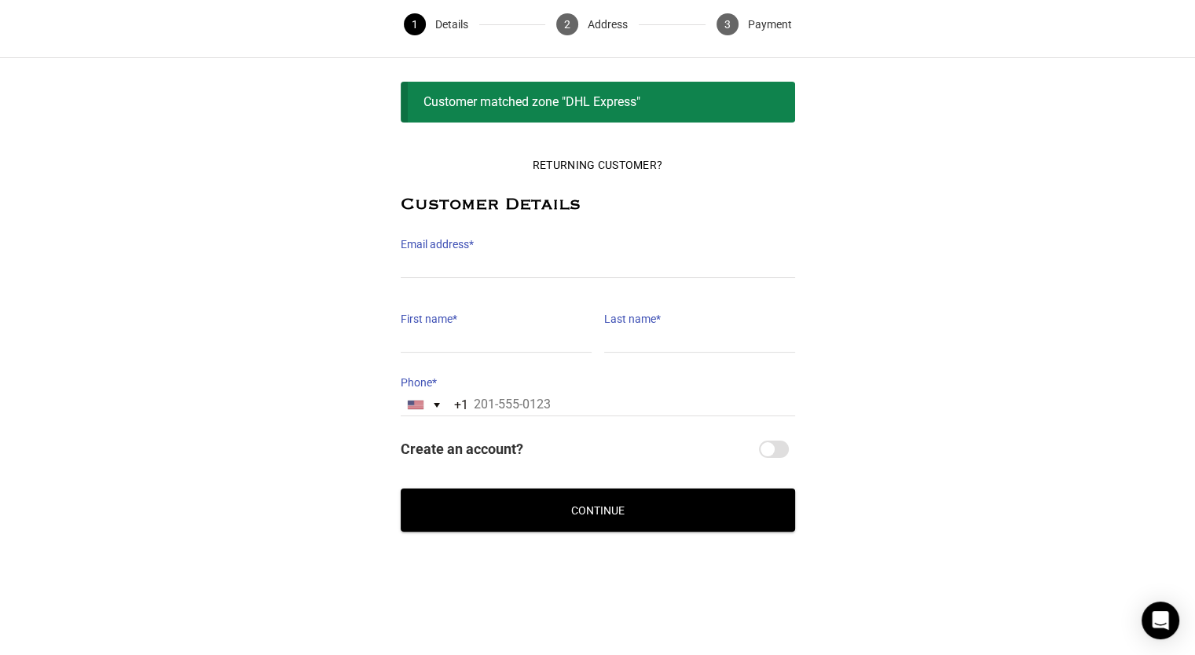
scroll to position [58, 0]
click at [430, 397] on div "[GEOGRAPHIC_DATA] +1" at bounding box center [427, 405] width 53 height 21
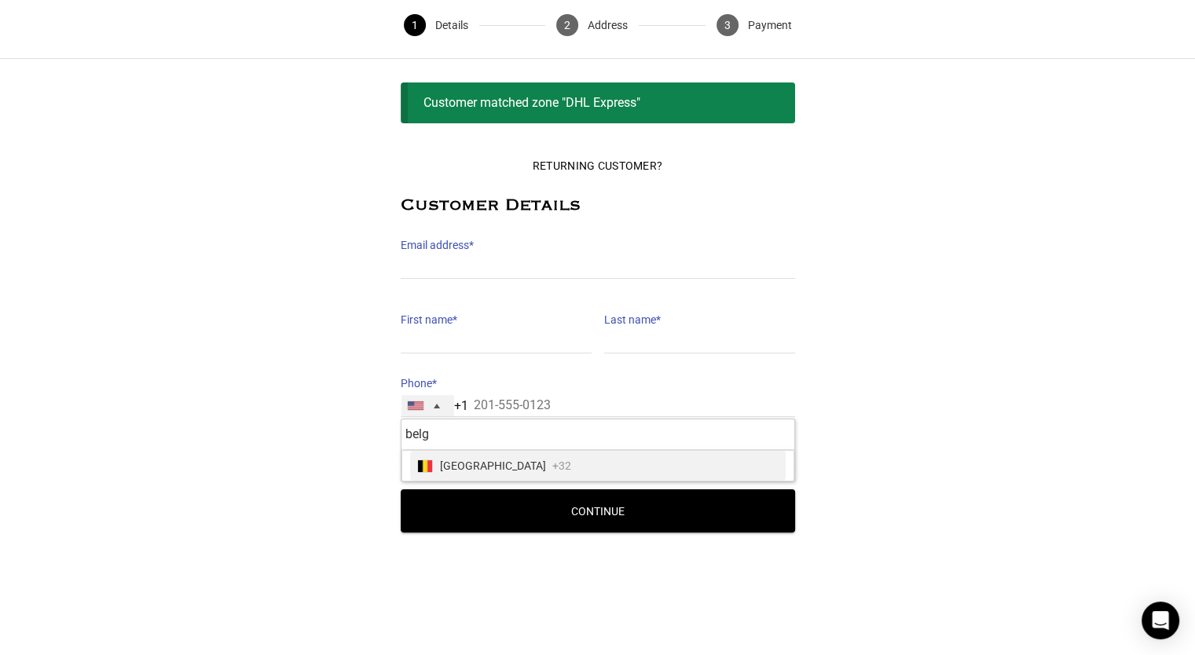
type input "belg"
click at [478, 467] on span "[GEOGRAPHIC_DATA]" at bounding box center [493, 466] width 106 height 22
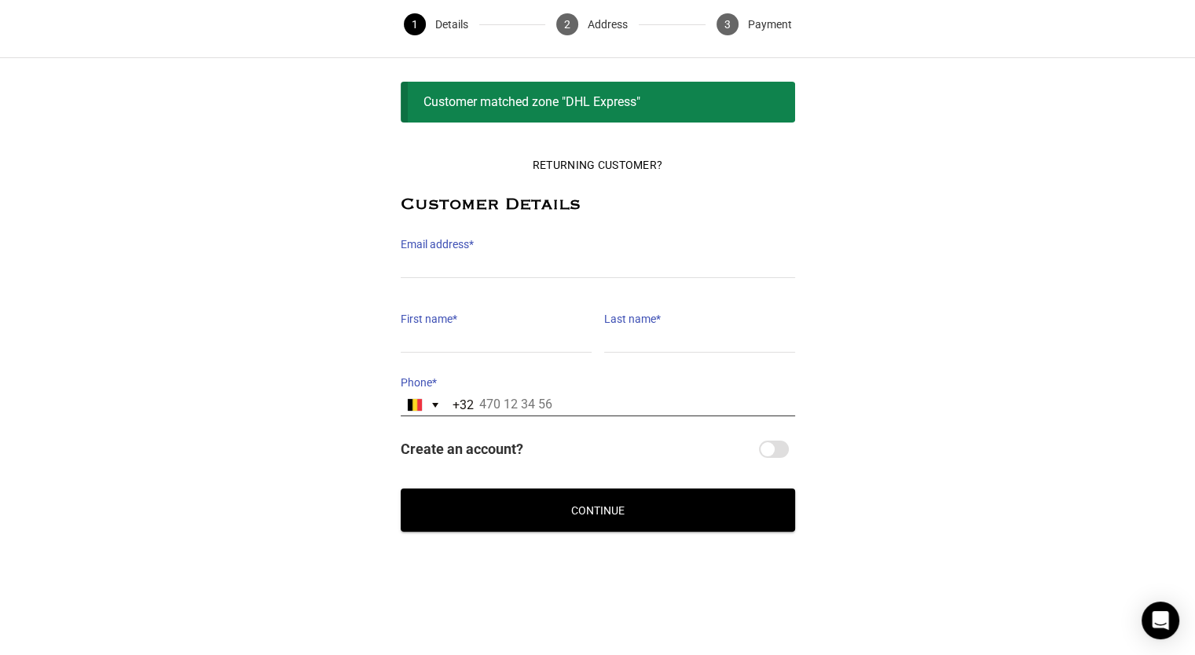
scroll to position [57, 0]
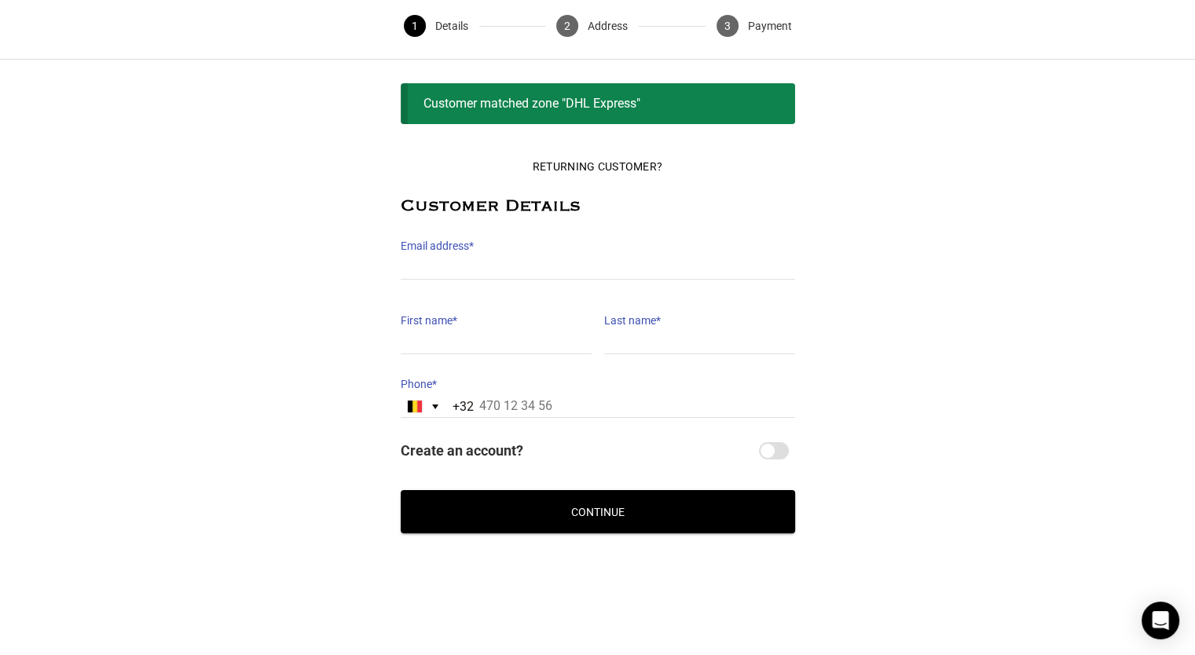
click at [770, 456] on div "Returning Customer? Customer Details Email address * Email address is a require…" at bounding box center [598, 307] width 394 height 316
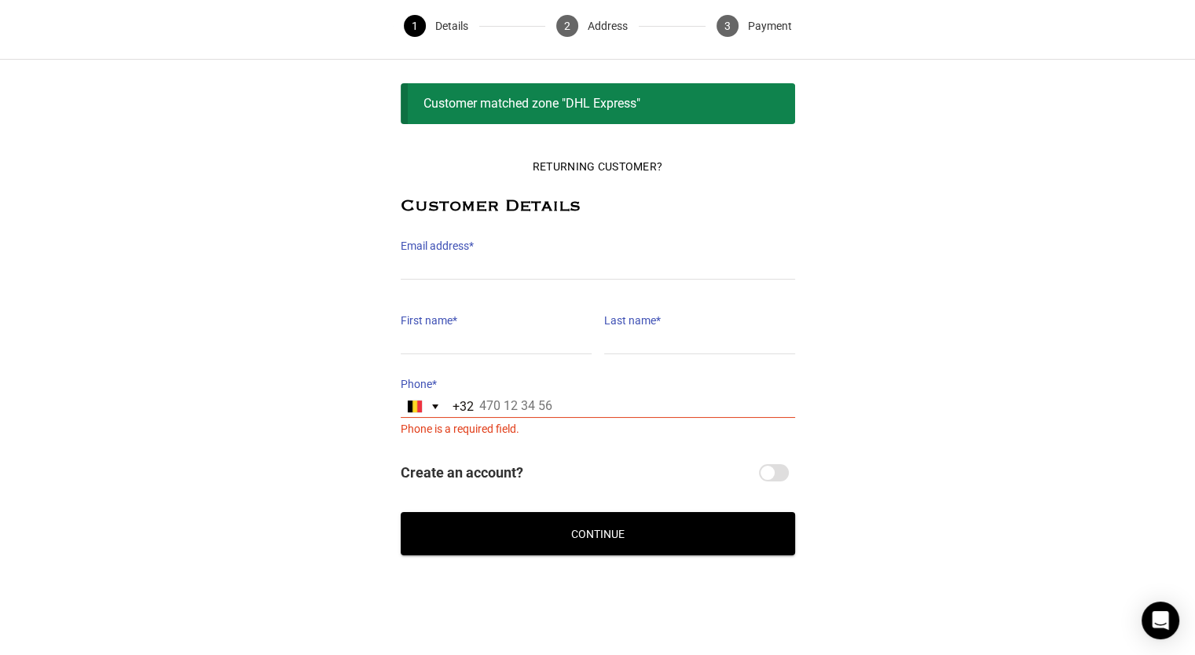
click at [458, 407] on div "+32" at bounding box center [462, 406] width 21 height 25
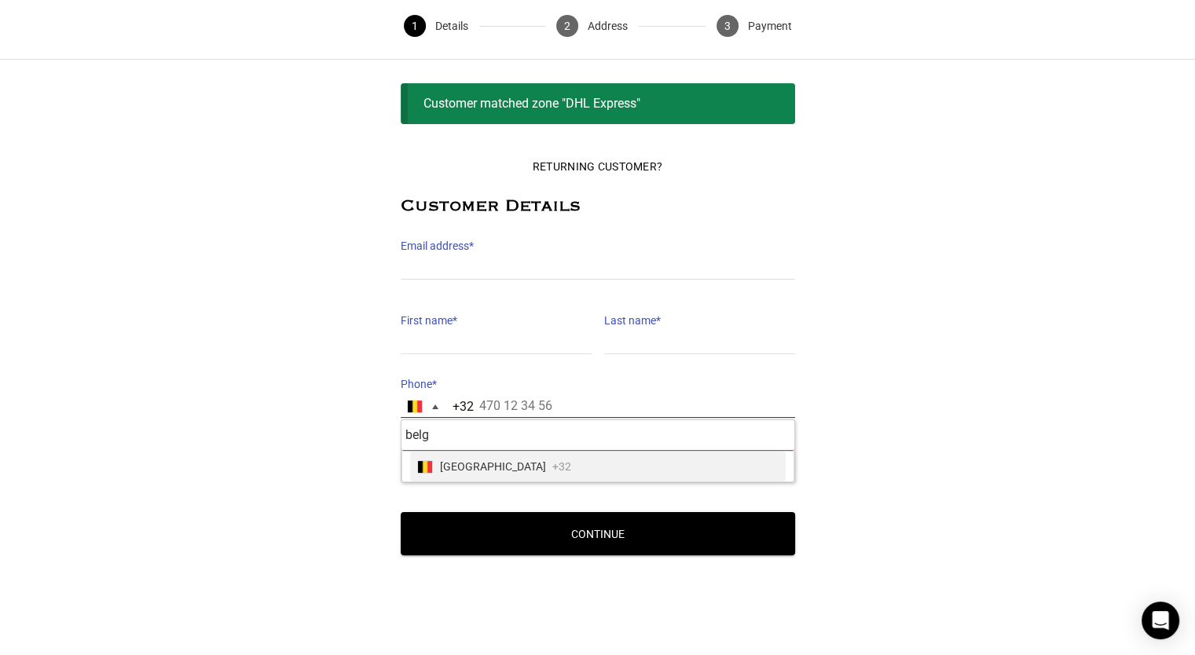
click at [490, 395] on input "Phone *" at bounding box center [598, 406] width 394 height 23
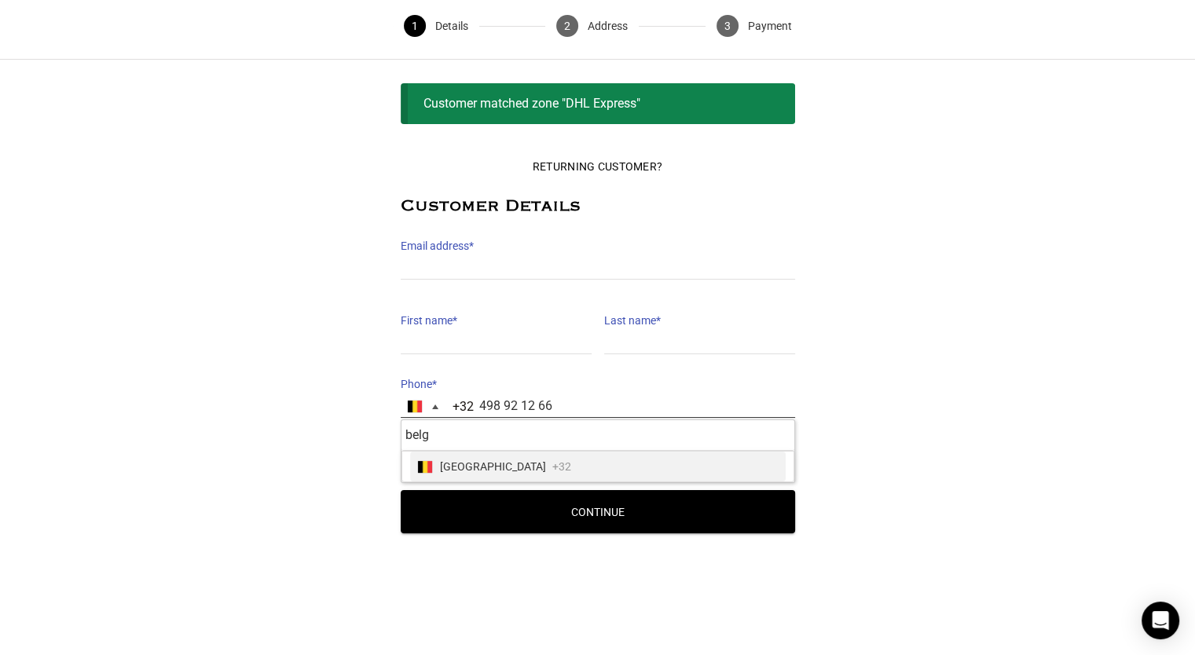
type input "498 92 12 66"
click at [648, 513] on button "Continue" at bounding box center [598, 511] width 394 height 43
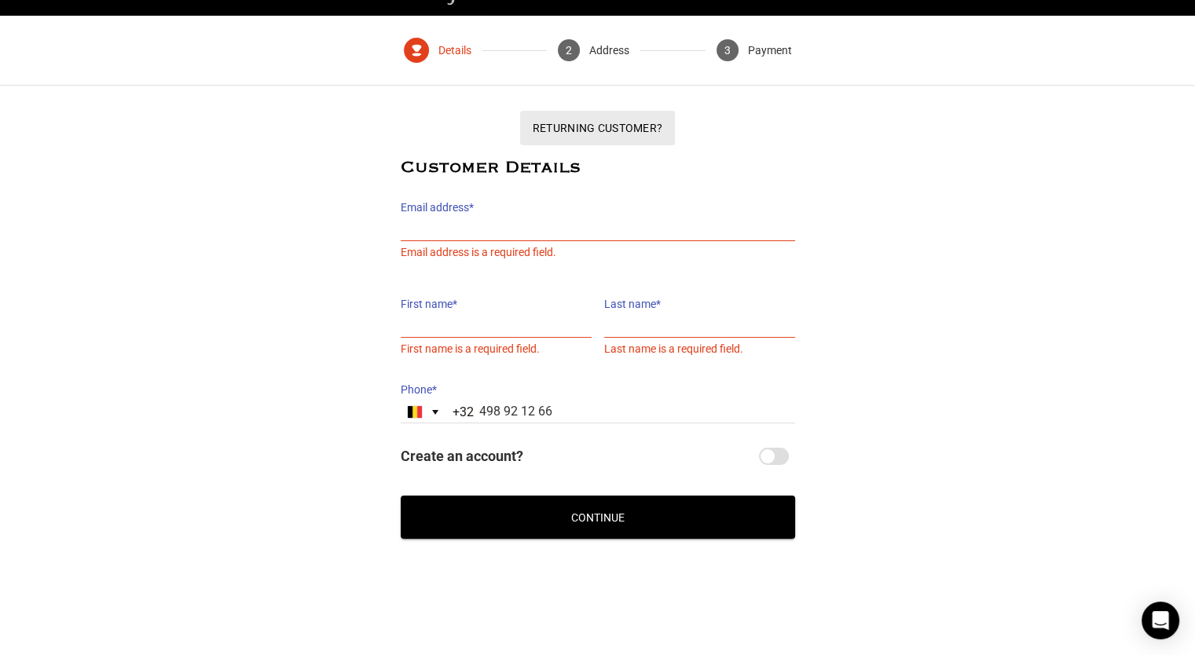
scroll to position [41, 0]
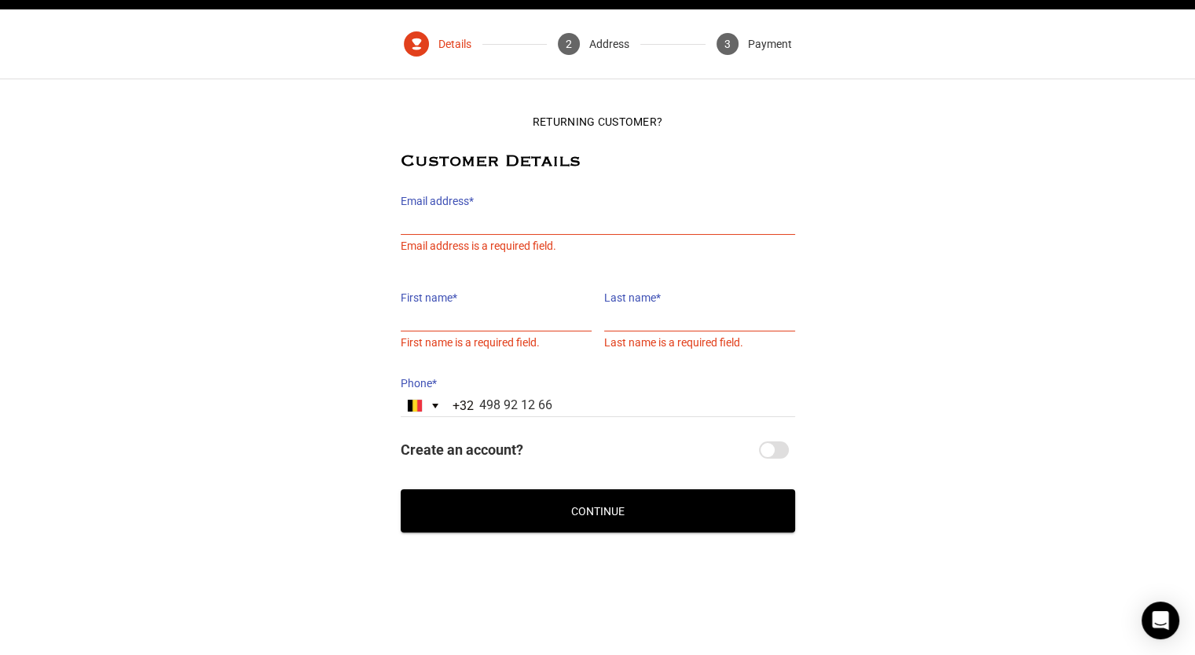
click at [467, 196] on label "Email address *" at bounding box center [598, 201] width 394 height 22
click at [467, 212] on input "Email address *" at bounding box center [598, 223] width 394 height 23
type input "[EMAIL_ADDRESS][DOMAIN_NAME]"
type input "Amina"
type input "[PERSON_NAME]"
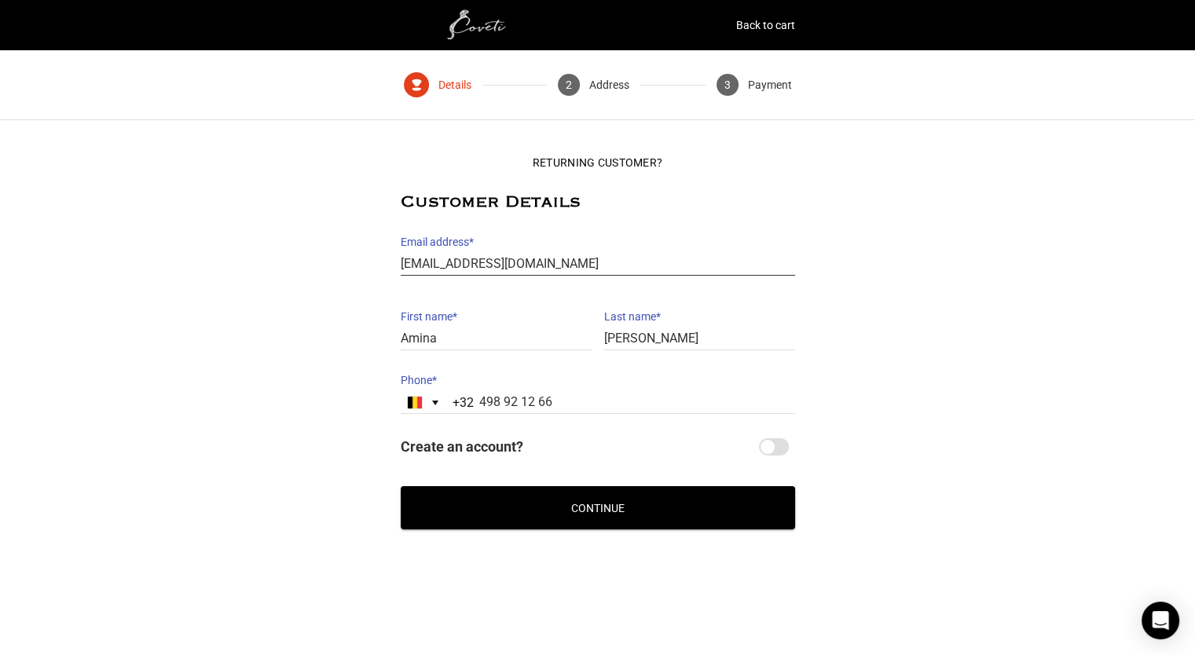
scroll to position [0, 0]
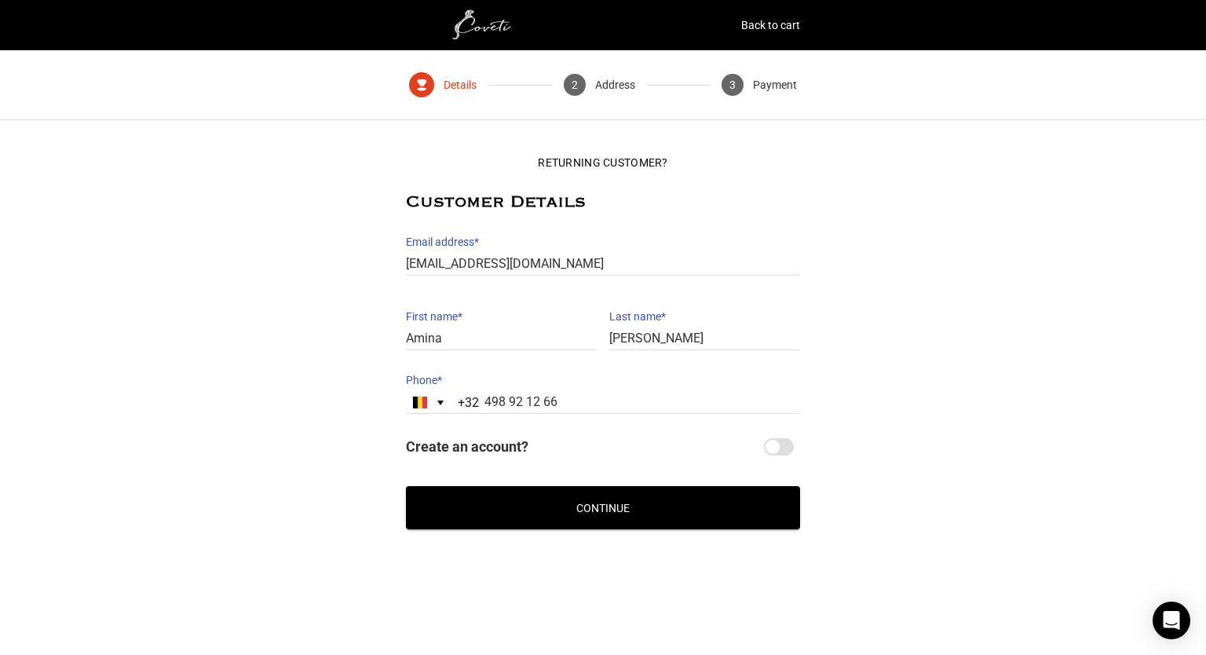
click at [792, 450] on input "Create an account?" at bounding box center [779, 446] width 30 height 17
checkbox input "true"
click at [651, 518] on button "Continue" at bounding box center [603, 507] width 394 height 43
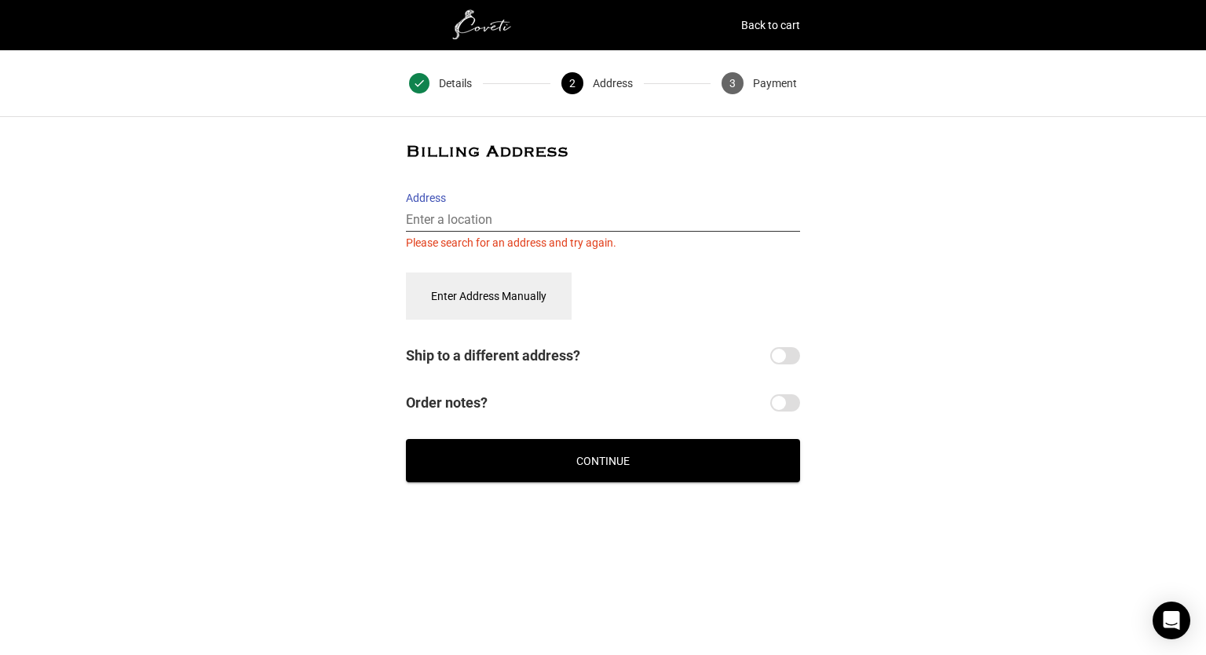
click at [478, 227] on input "Address" at bounding box center [603, 220] width 394 height 23
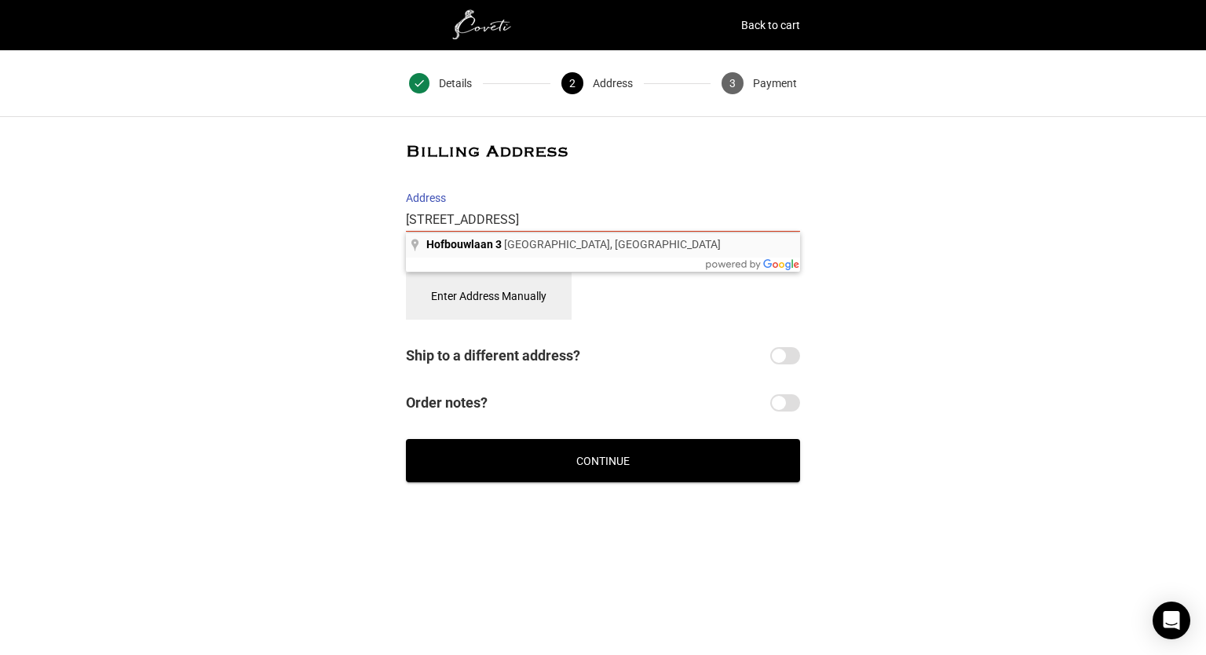
type input "Hofbouwlaan 3, Gent, België"
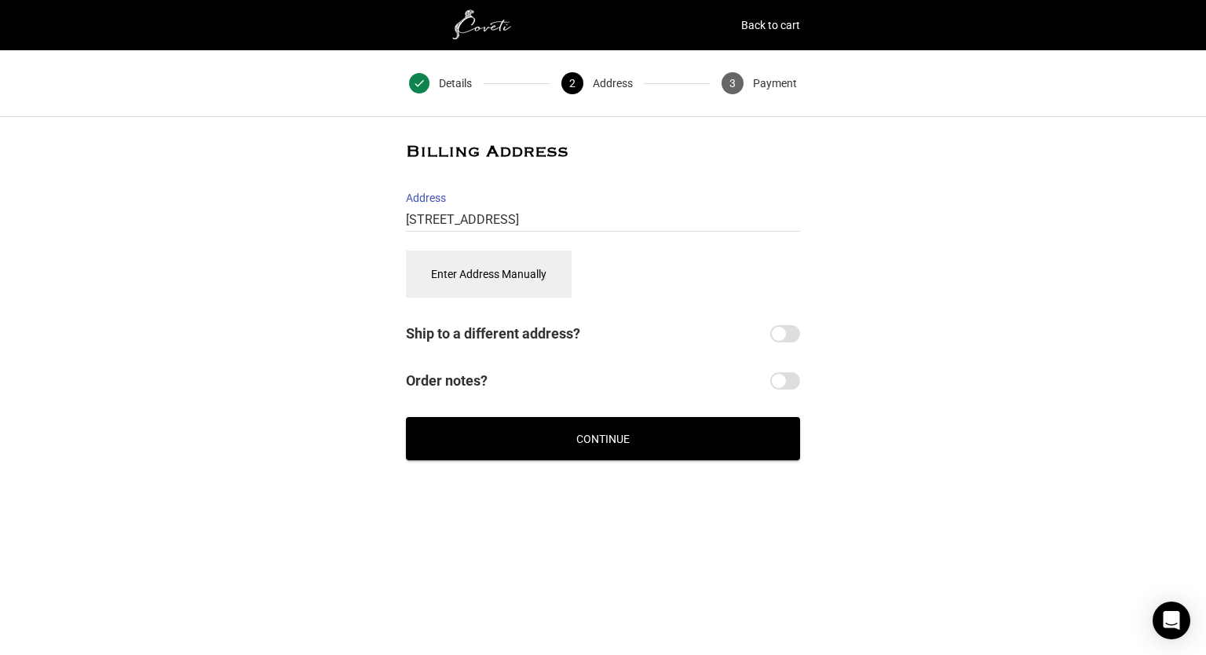
select select "BE"
type input "[STREET_ADDRESS]"
type input "Gent"
type input "9000"
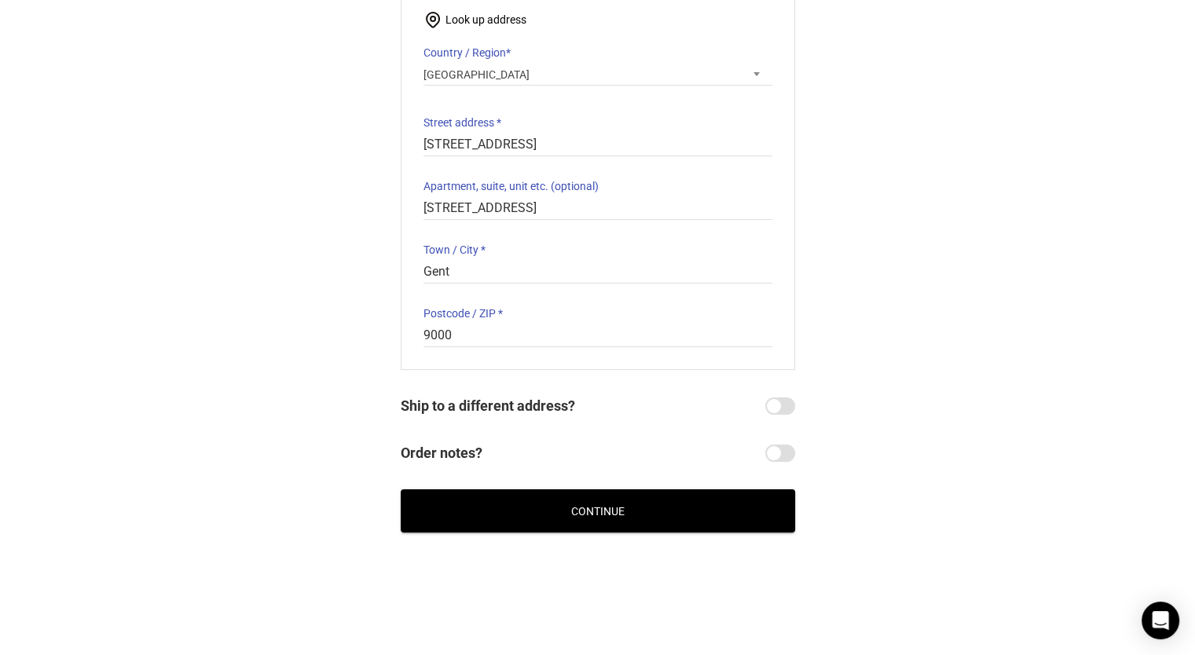
scroll to position [211, 0]
click at [663, 511] on button "Continue" at bounding box center [598, 511] width 394 height 43
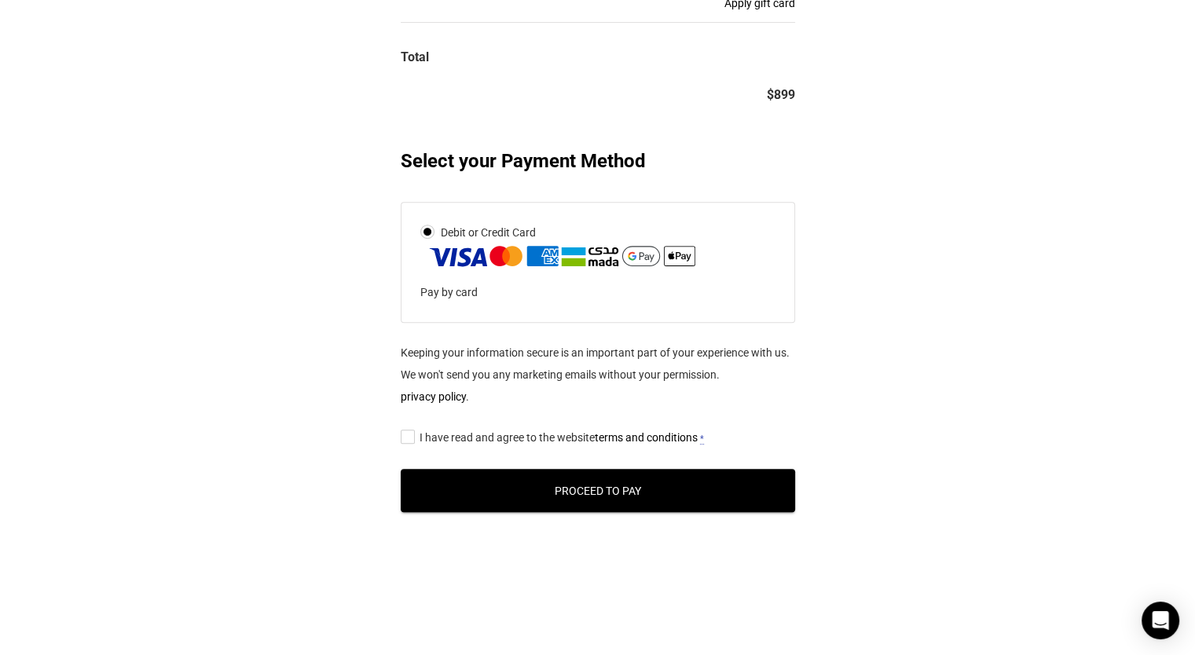
scroll to position [583, 0]
click at [411, 437] on input "I have read and agree to the website terms and conditions *" at bounding box center [406, 437] width 10 height 0
click at [589, 515] on div "Keeping your information secure is an important part of your experience with us…" at bounding box center [598, 438] width 394 height 192
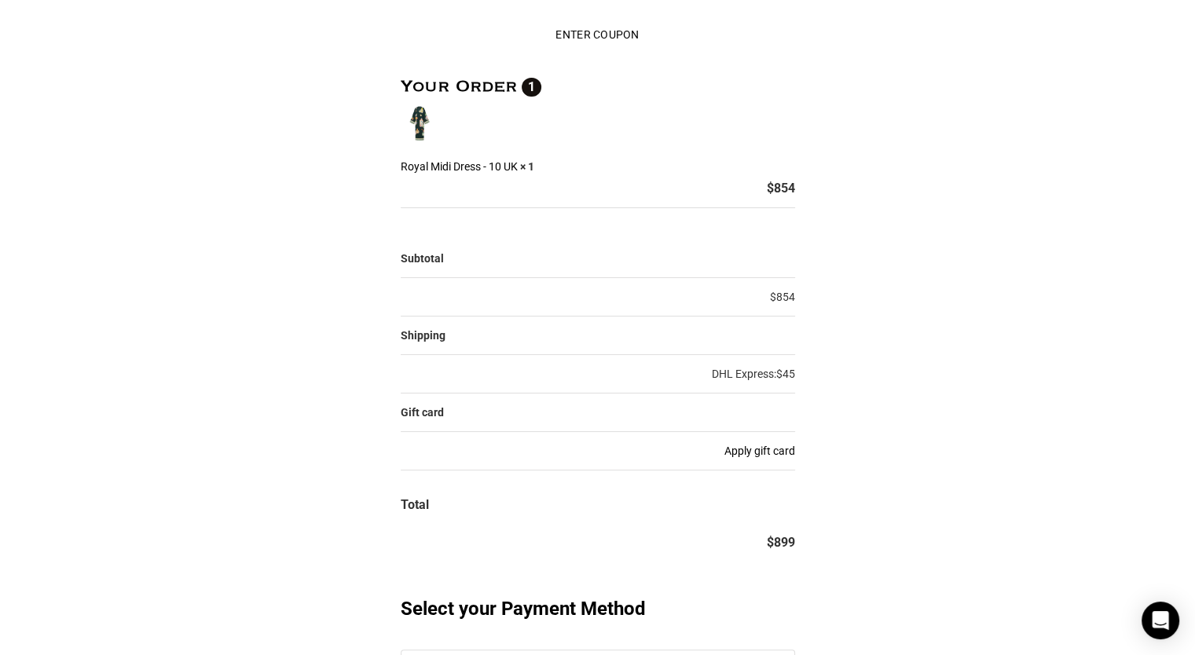
scroll to position [592, 0]
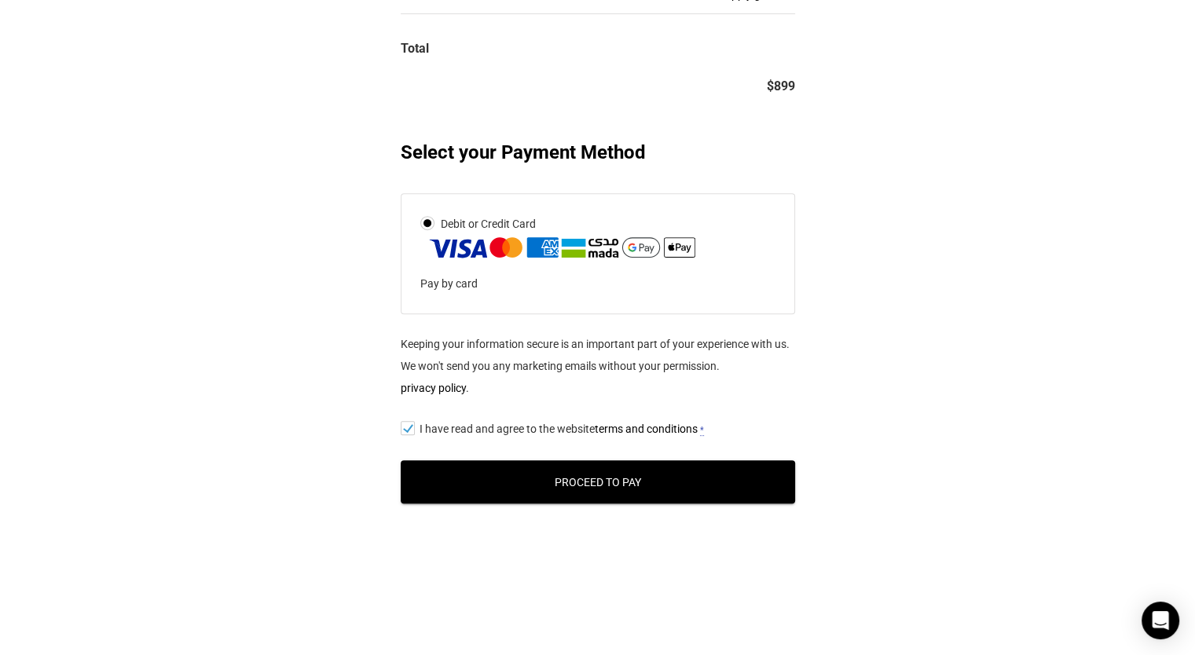
click at [603, 281] on p "Pay by card" at bounding box center [587, 284] width 335 height 22
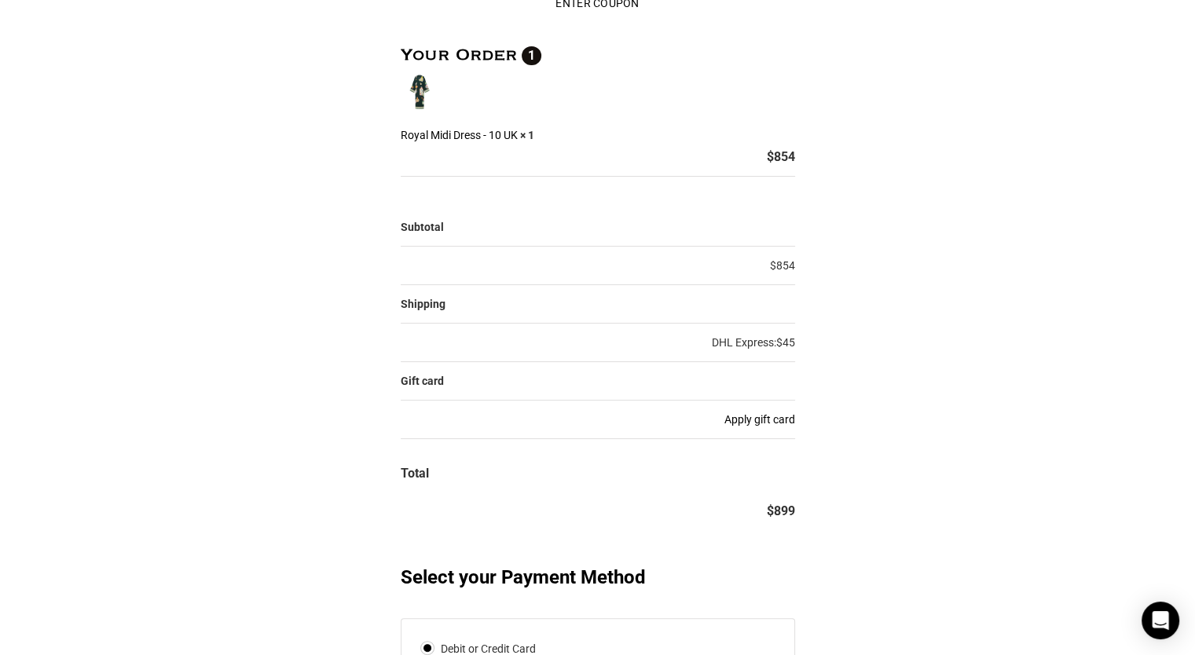
scroll to position [161, 0]
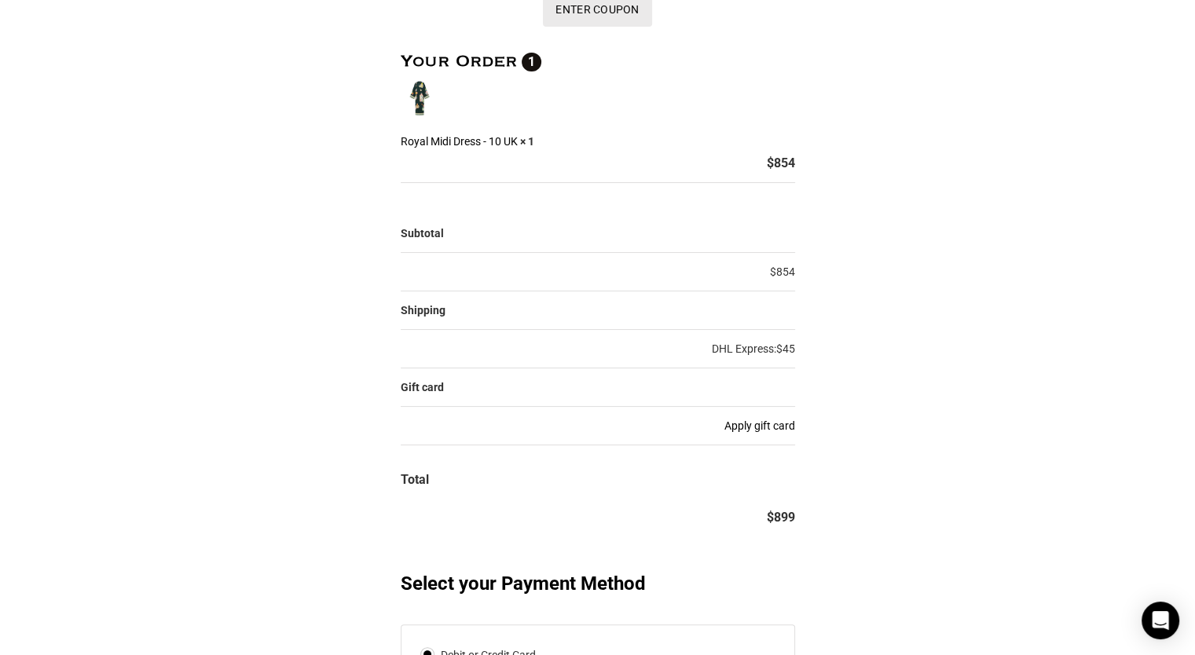
click at [587, 7] on button "Enter Coupon" at bounding box center [597, 9] width 108 height 35
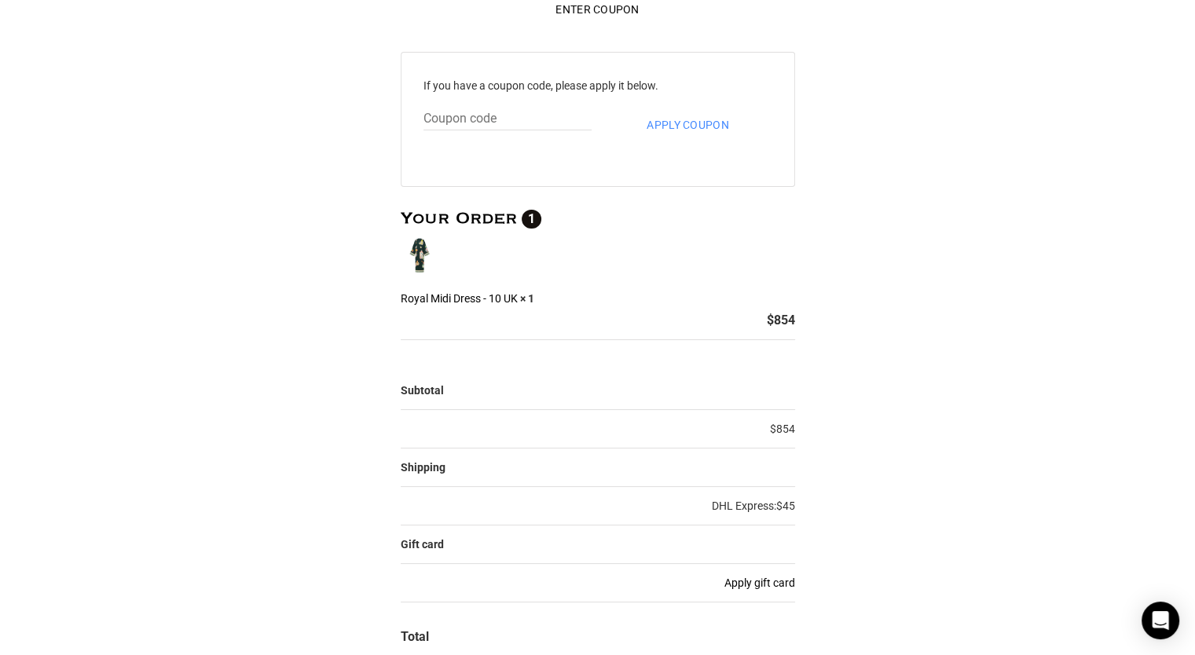
click at [819, 108] on div "Returning Customer? Customer Details Email address * amina.vanheddeghem@gmail.c…" at bounding box center [597, 553] width 1195 height 1122
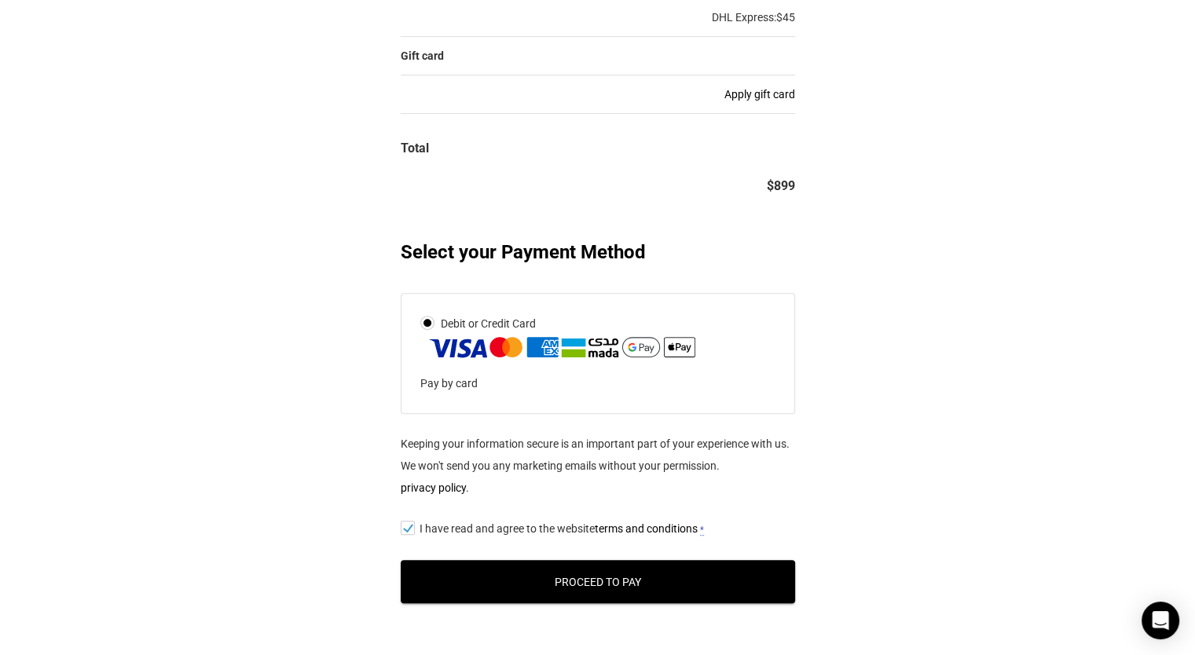
scroll to position [651, 0]
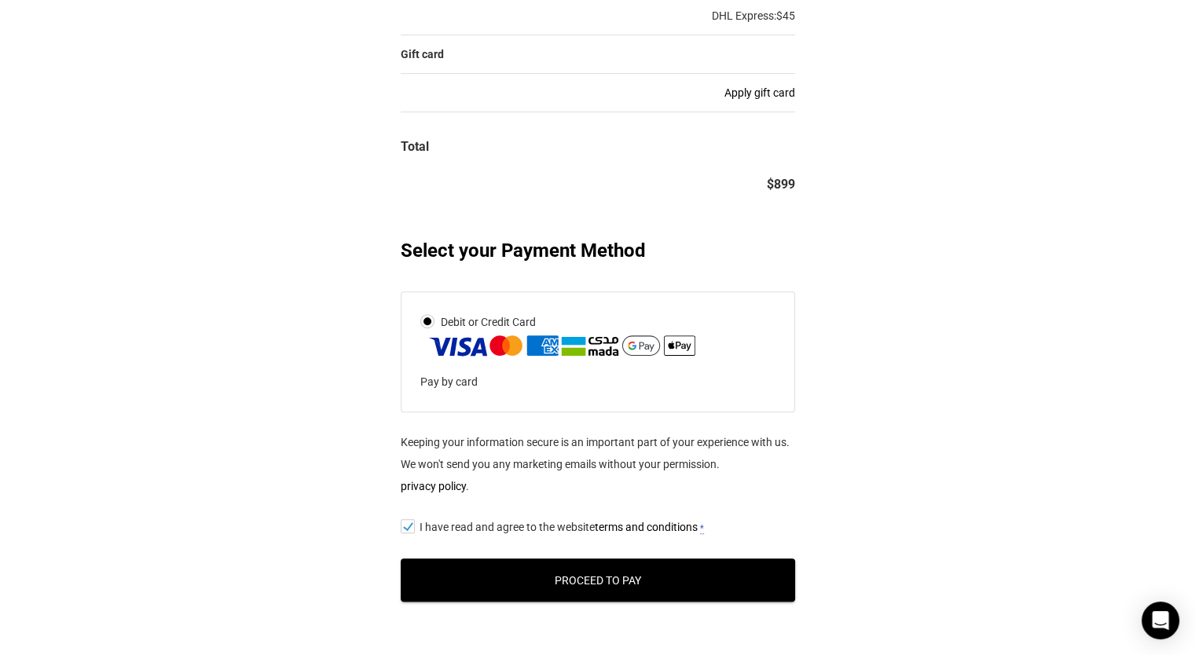
click at [641, 569] on button "Proceed to Pay" at bounding box center [598, 579] width 394 height 43
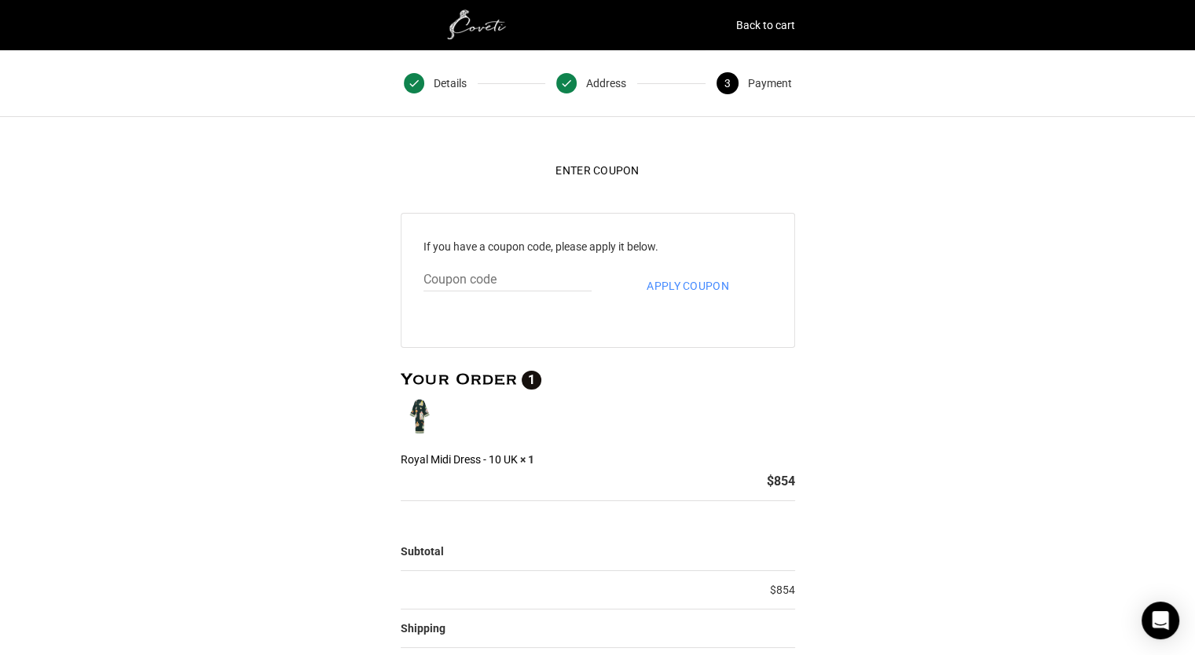
click at [525, 286] on input "text" at bounding box center [507, 280] width 168 height 23
paste input "N10FF"
type input "N10FF"
click at [719, 277] on button "Apply coupon" at bounding box center [687, 286] width 107 height 35
click at [677, 295] on button "Apply coupon" at bounding box center [687, 286] width 107 height 35
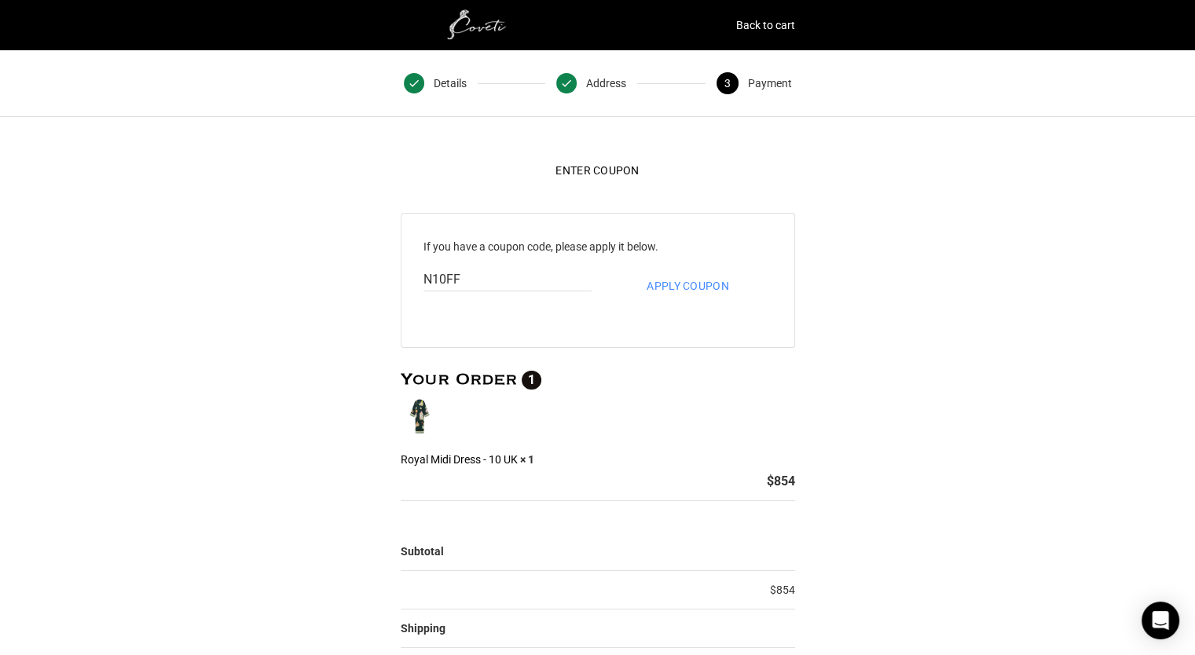
click at [538, 263] on div "If you have a coupon code, please apply it below. N10FF Apply coupon" at bounding box center [598, 280] width 394 height 135
click at [603, 161] on button "Enter Coupon" at bounding box center [597, 170] width 108 height 35
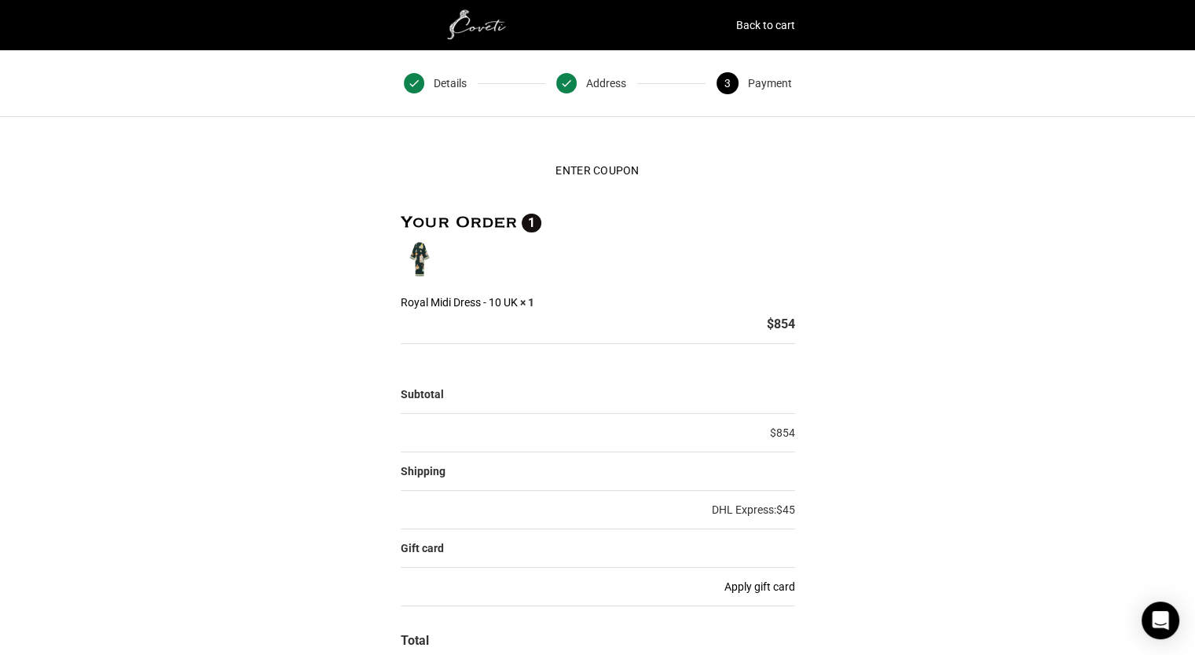
click at [528, 224] on span "1" at bounding box center [532, 223] width 20 height 19
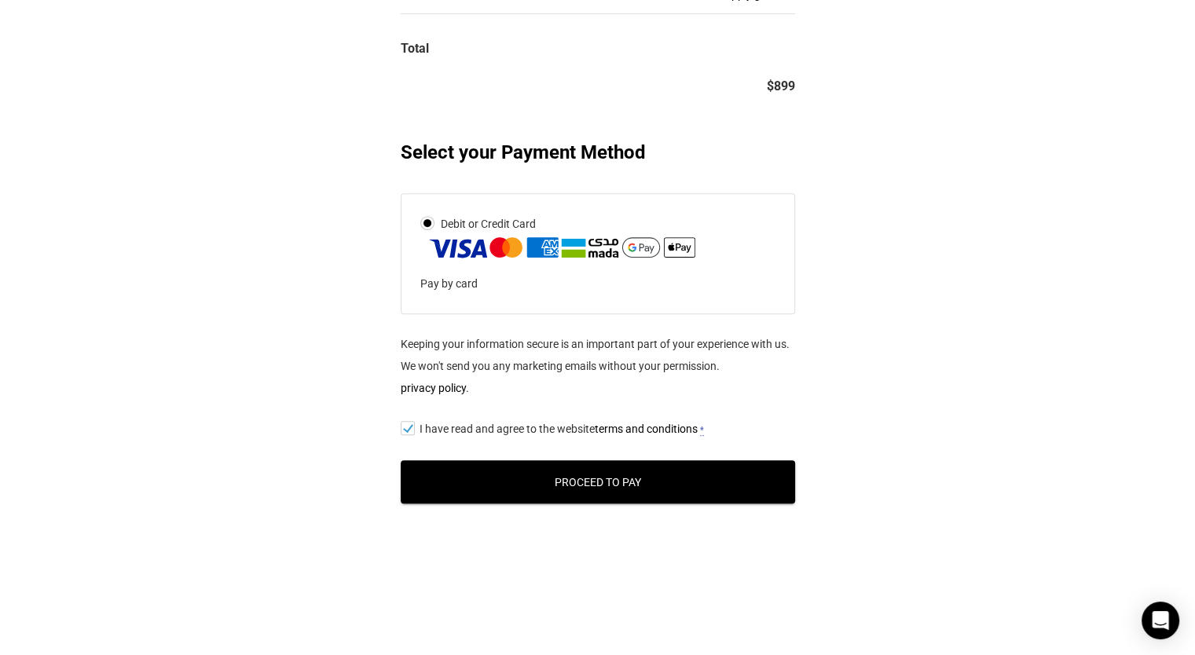
click at [548, 492] on button "Proceed to Pay" at bounding box center [598, 481] width 394 height 43
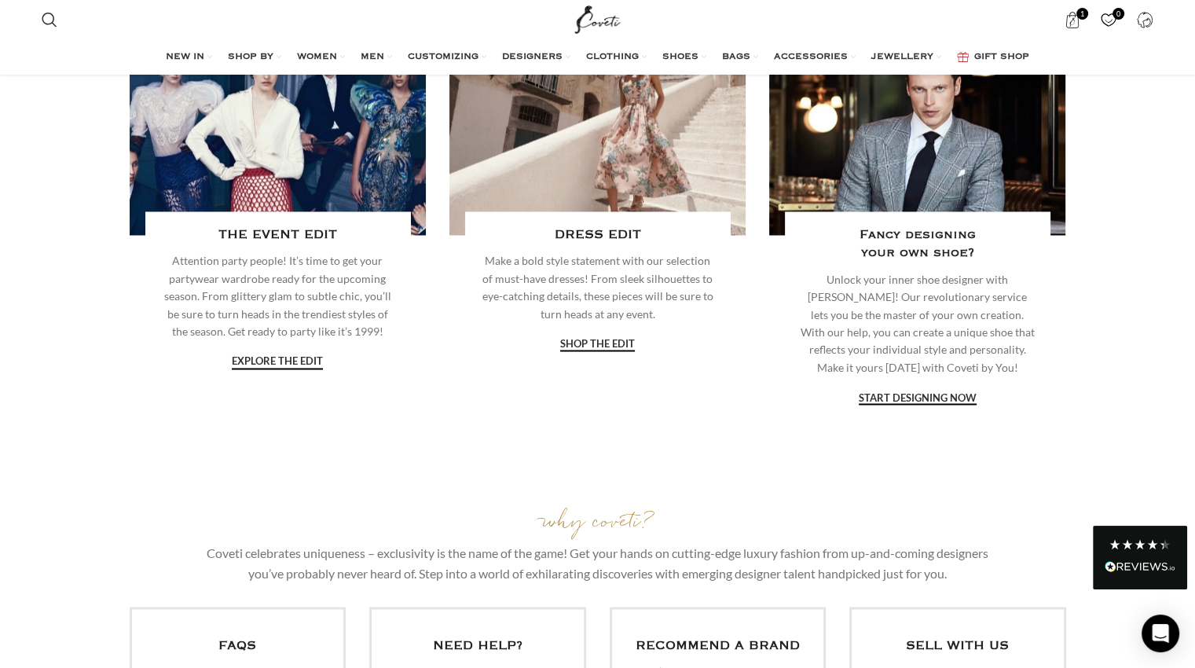
scroll to position [2503, 0]
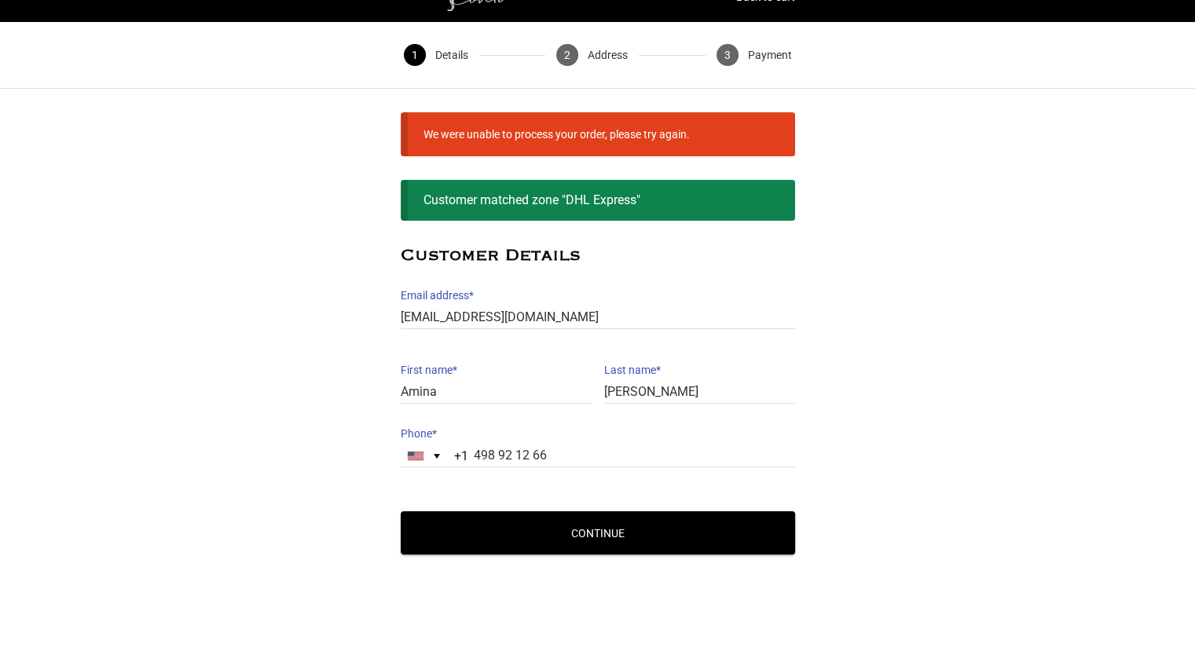
scroll to position [50, 0]
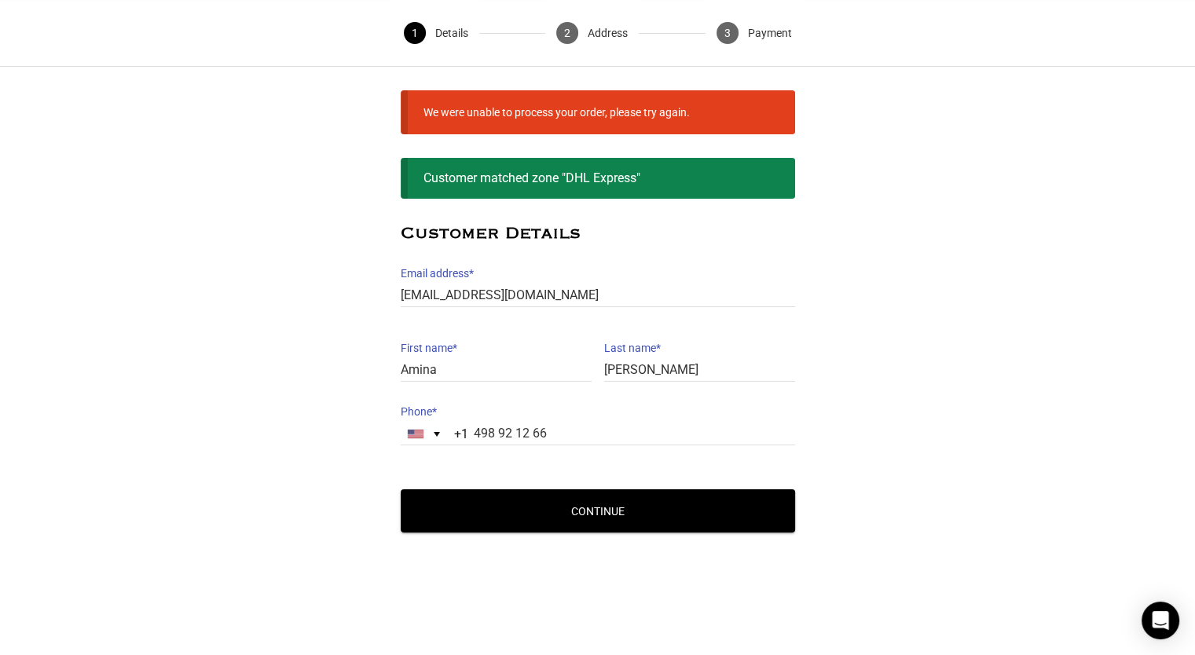
click at [575, 163] on div "Customer matched zone "DHL Express"" at bounding box center [598, 178] width 394 height 41
click at [570, 215] on div "Customer Details Email address * [EMAIL_ADDRESS][DOMAIN_NAME] Email address is …" at bounding box center [597, 378] width 1195 height 359
click at [434, 428] on div "[GEOGRAPHIC_DATA] +1" at bounding box center [427, 433] width 53 height 21
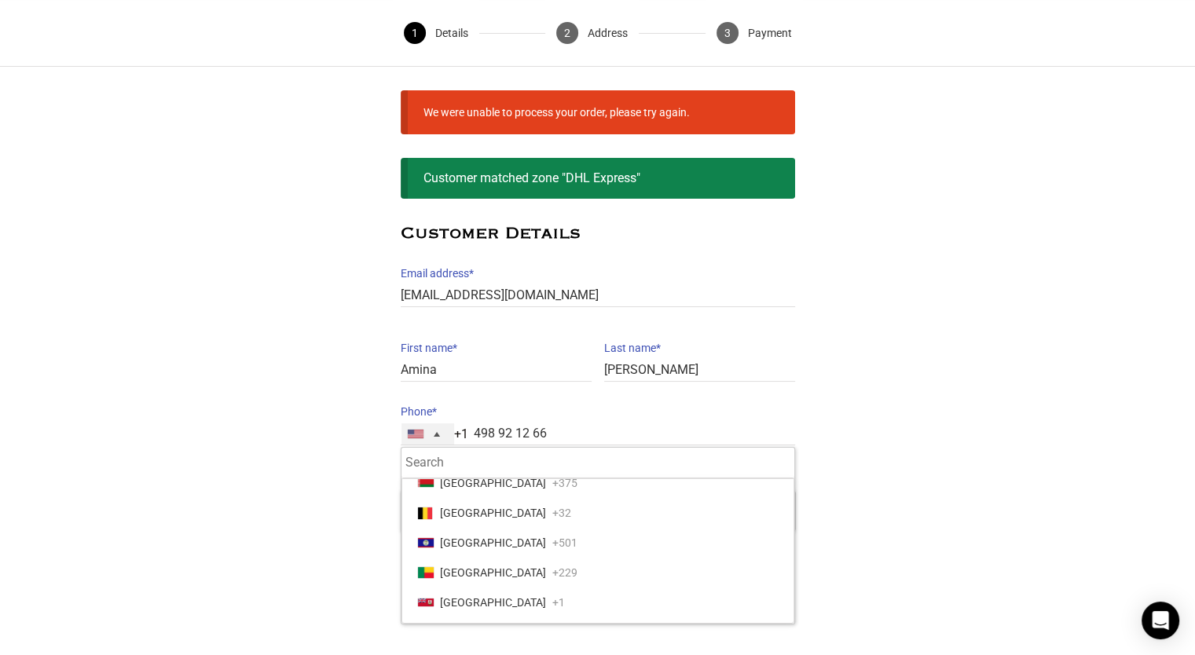
scroll to position [559, 0]
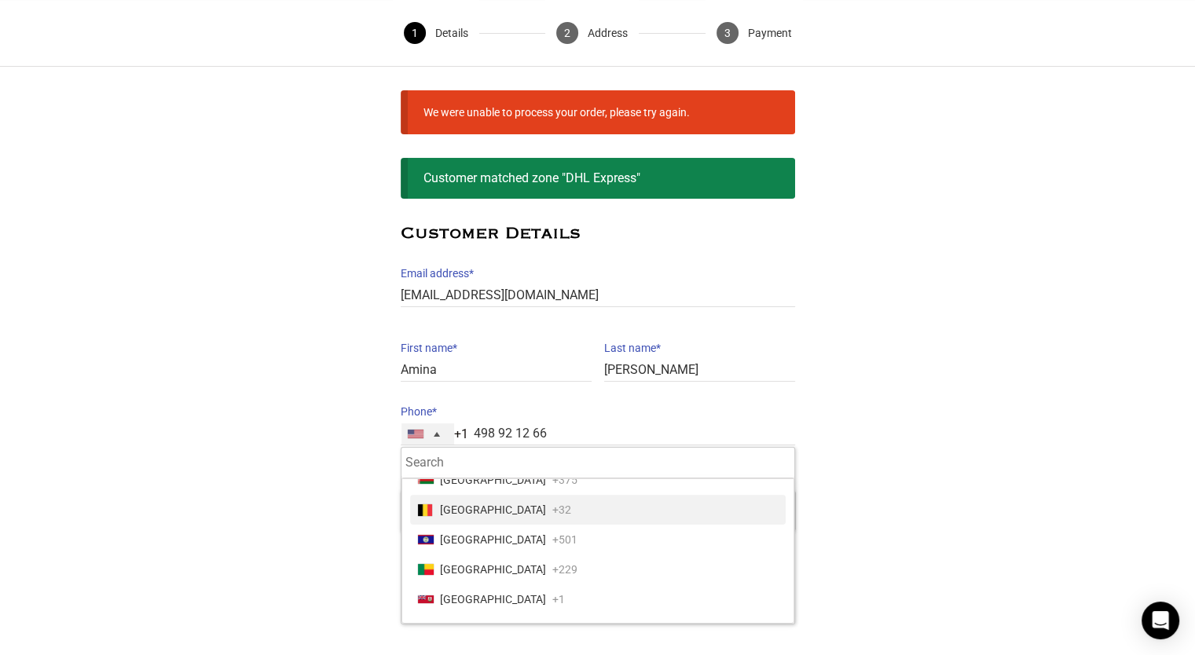
click at [456, 507] on span "[GEOGRAPHIC_DATA]" at bounding box center [493, 510] width 106 height 22
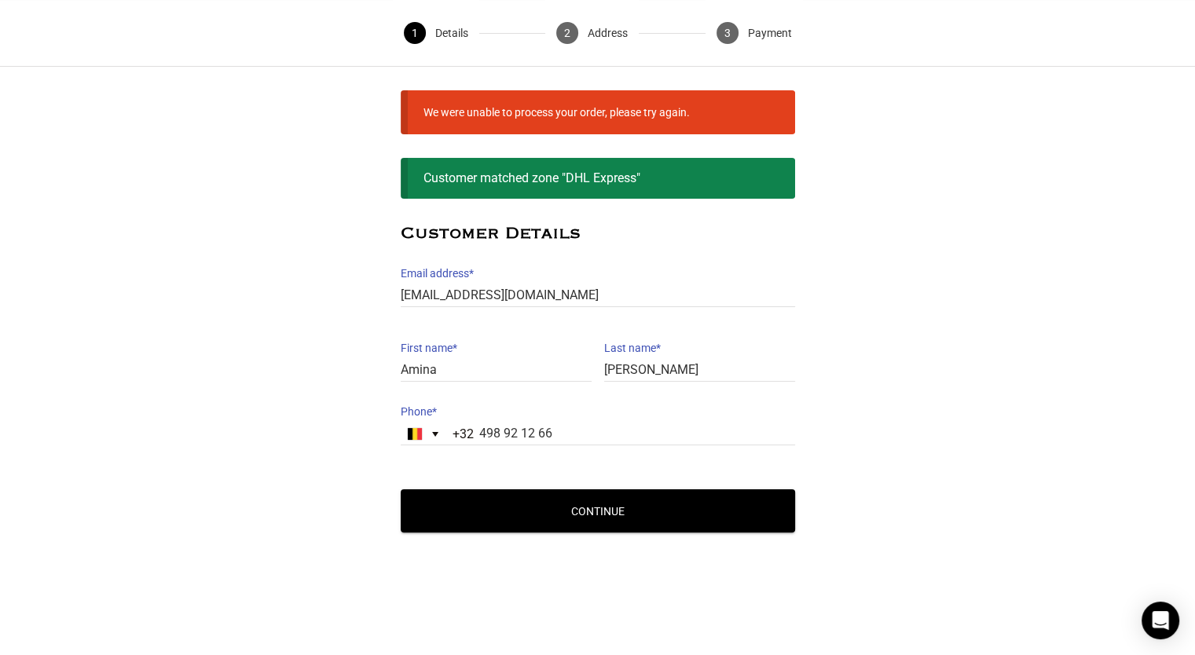
click at [569, 503] on button "Continue" at bounding box center [598, 510] width 394 height 43
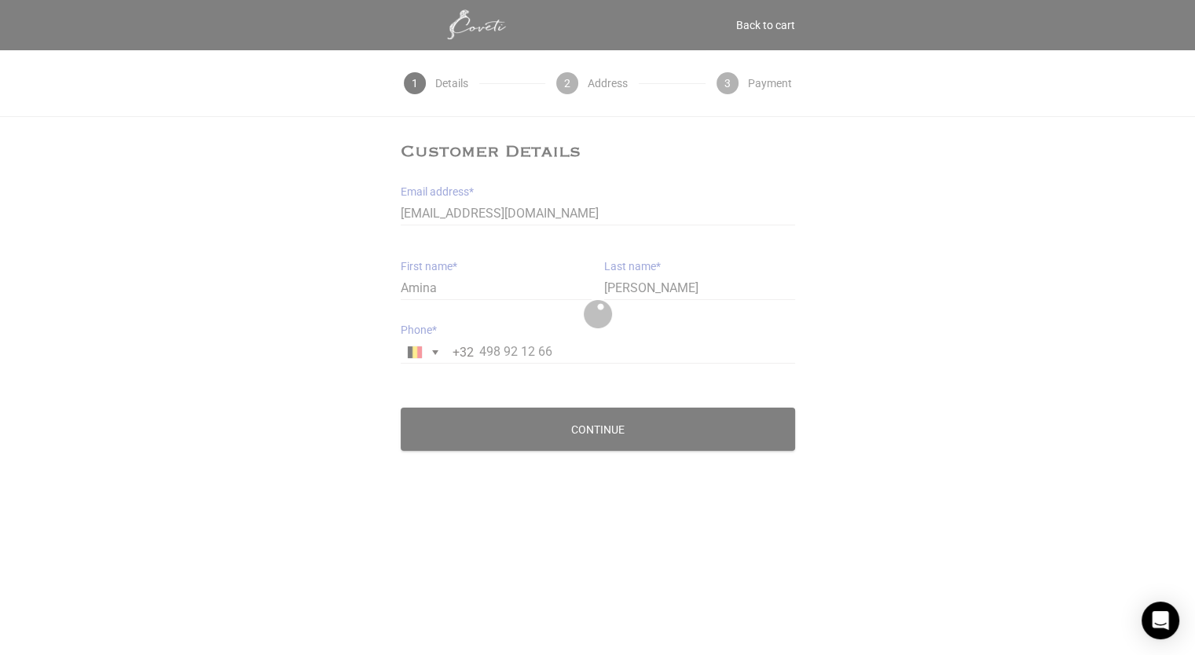
scroll to position [0, 0]
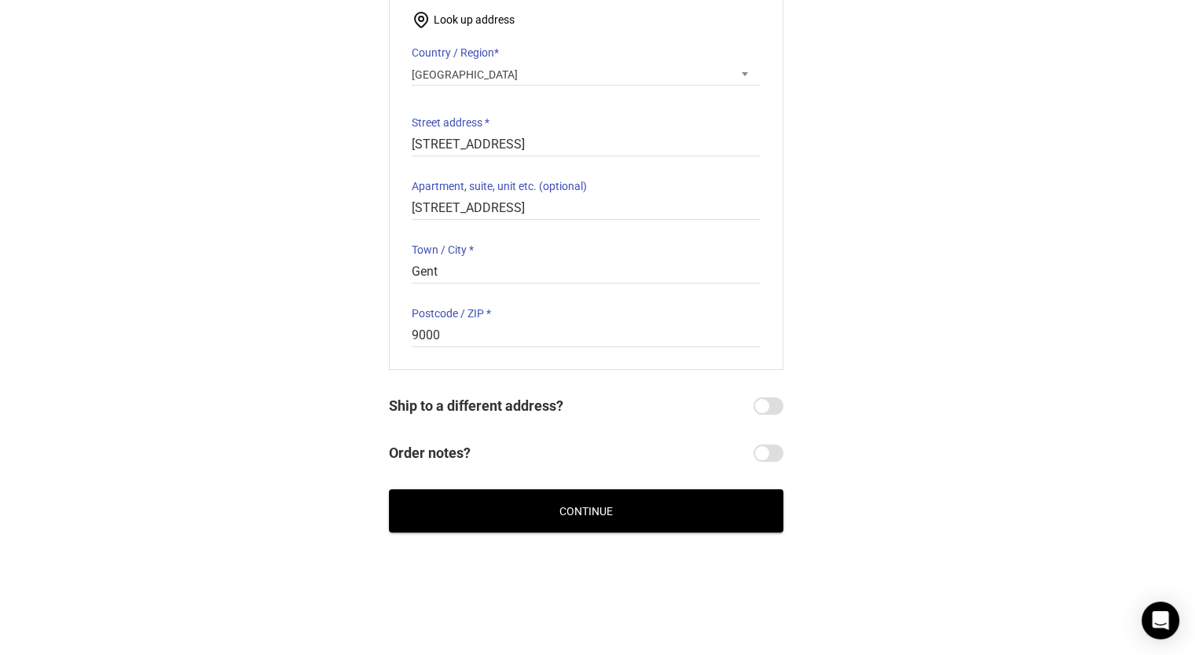
scroll to position [212, 0]
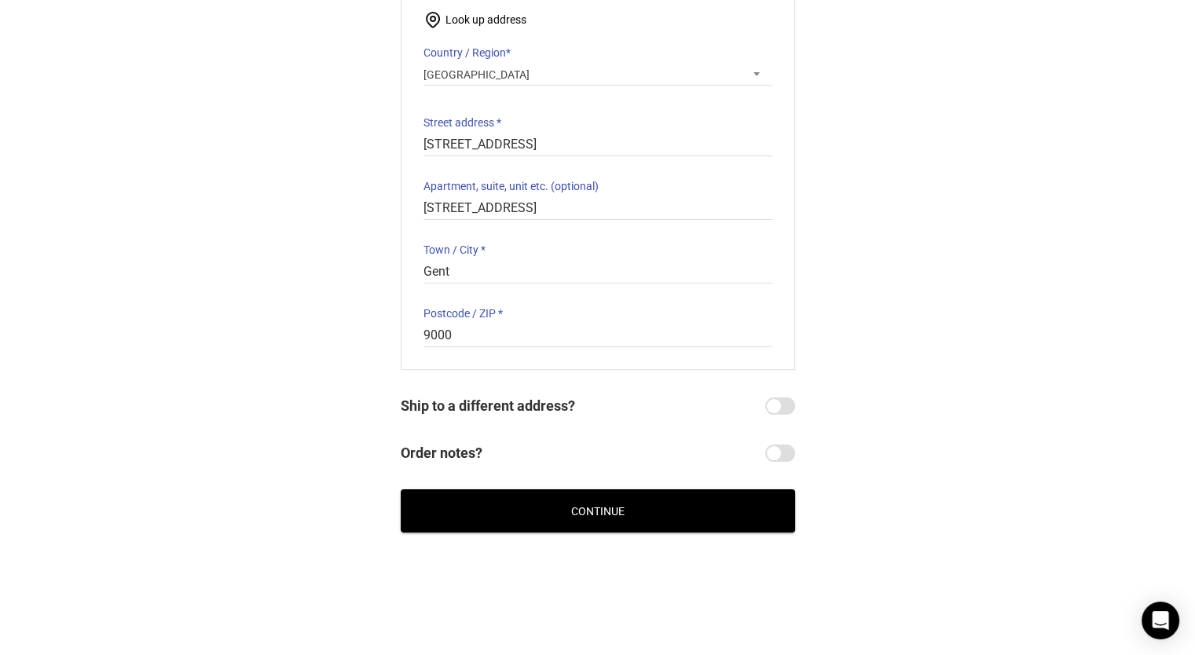
click at [688, 508] on button "Continue" at bounding box center [598, 510] width 394 height 43
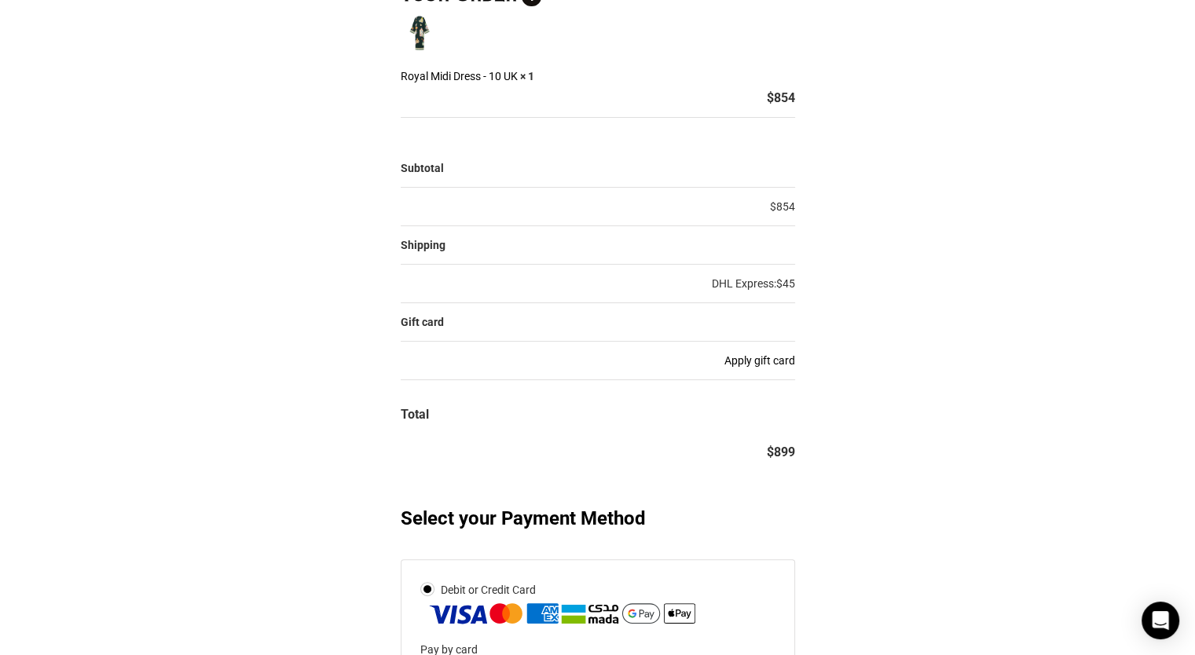
scroll to position [235, 0]
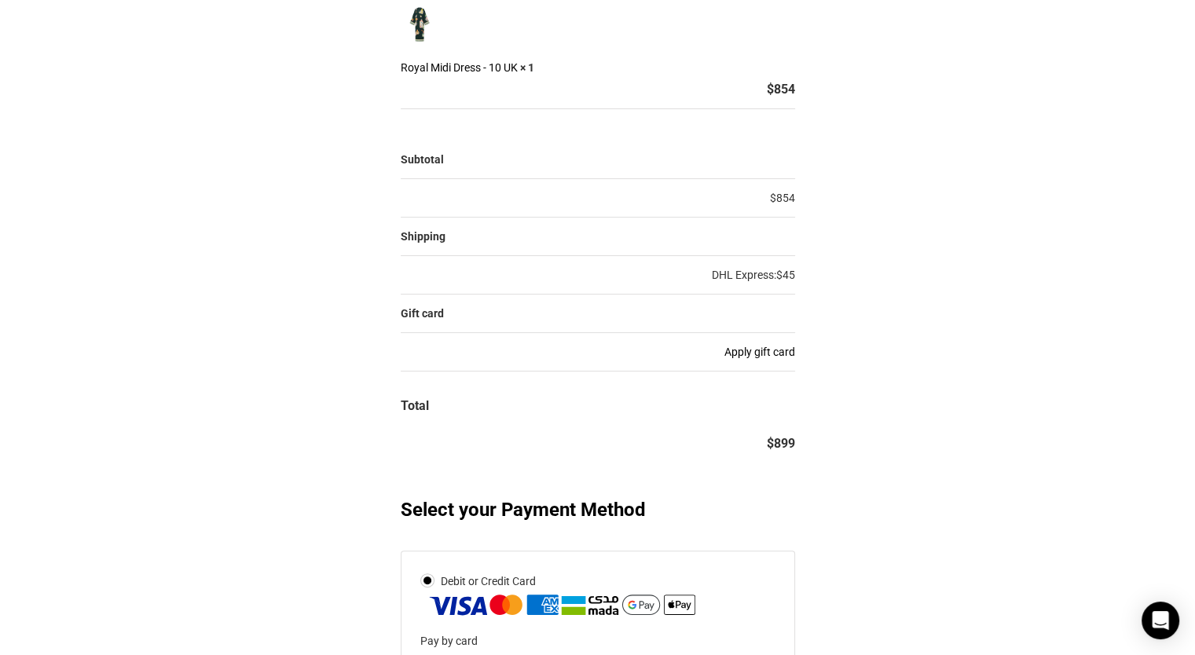
click at [686, 291] on td "DHL Express: $ 45" at bounding box center [598, 275] width 394 height 38
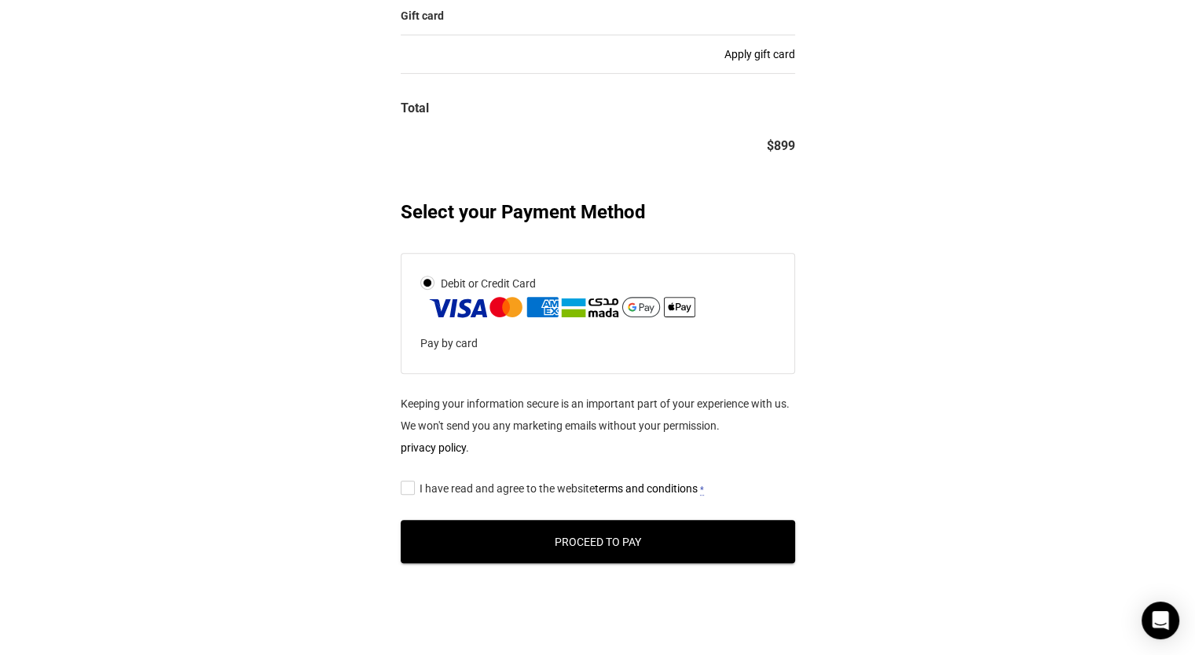
scroll to position [543, 0]
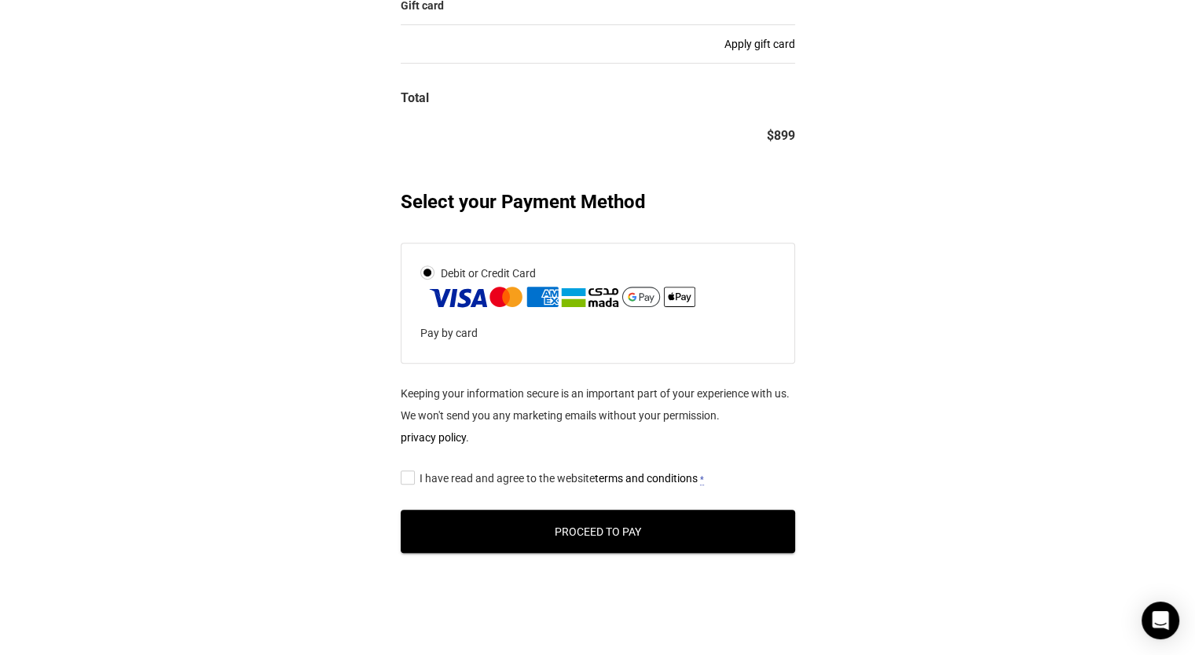
click at [558, 272] on label "Debit or Credit Card" at bounding box center [562, 285] width 284 height 47
click at [0, 0] on input "Debit or Credit Card" at bounding box center [0, 0] width 0 height 0
click at [446, 335] on p "Pay by card" at bounding box center [587, 333] width 335 height 22
click at [456, 279] on label "Debit or Credit Card" at bounding box center [562, 285] width 284 height 47
click at [0, 0] on input "Debit or Credit Card" at bounding box center [0, 0] width 0 height 0
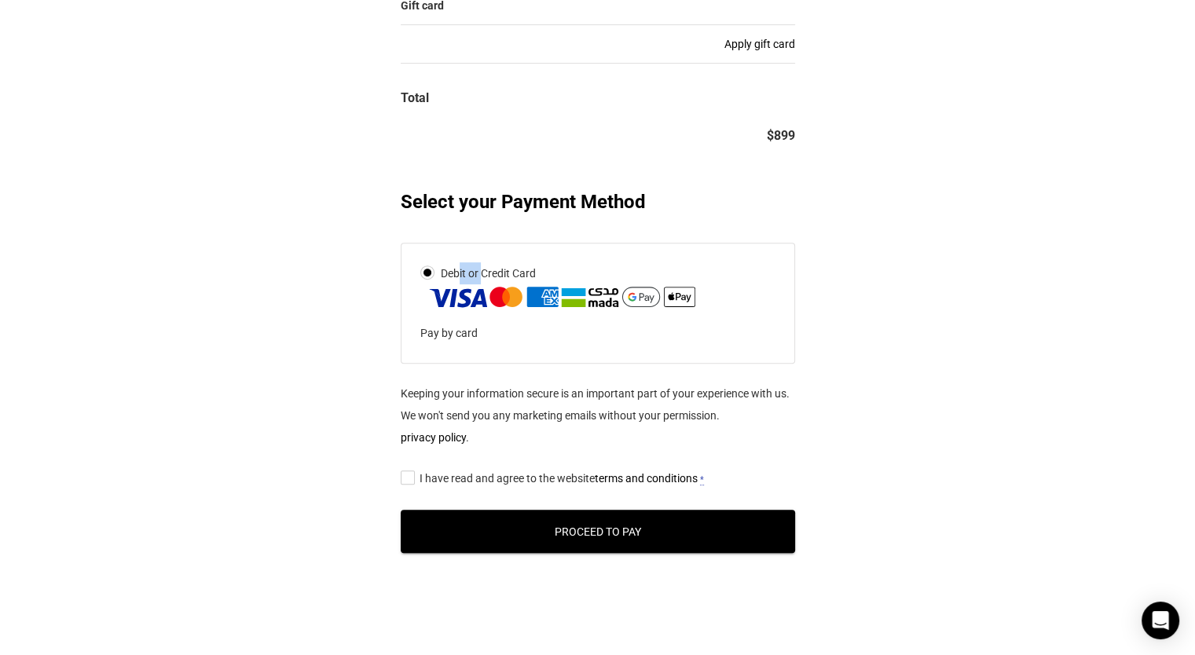
click at [456, 279] on label "Debit or Credit Card" at bounding box center [562, 285] width 284 height 47
click at [0, 0] on input "Debit or Credit Card" at bounding box center [0, 0] width 0 height 0
click at [525, 280] on label "Debit or Credit Card" at bounding box center [562, 285] width 284 height 47
click at [0, 0] on input "Debit or Credit Card" at bounding box center [0, 0] width 0 height 0
click at [401, 477] on input "I have read and agree to the website terms and conditions *" at bounding box center [406, 477] width 10 height 0
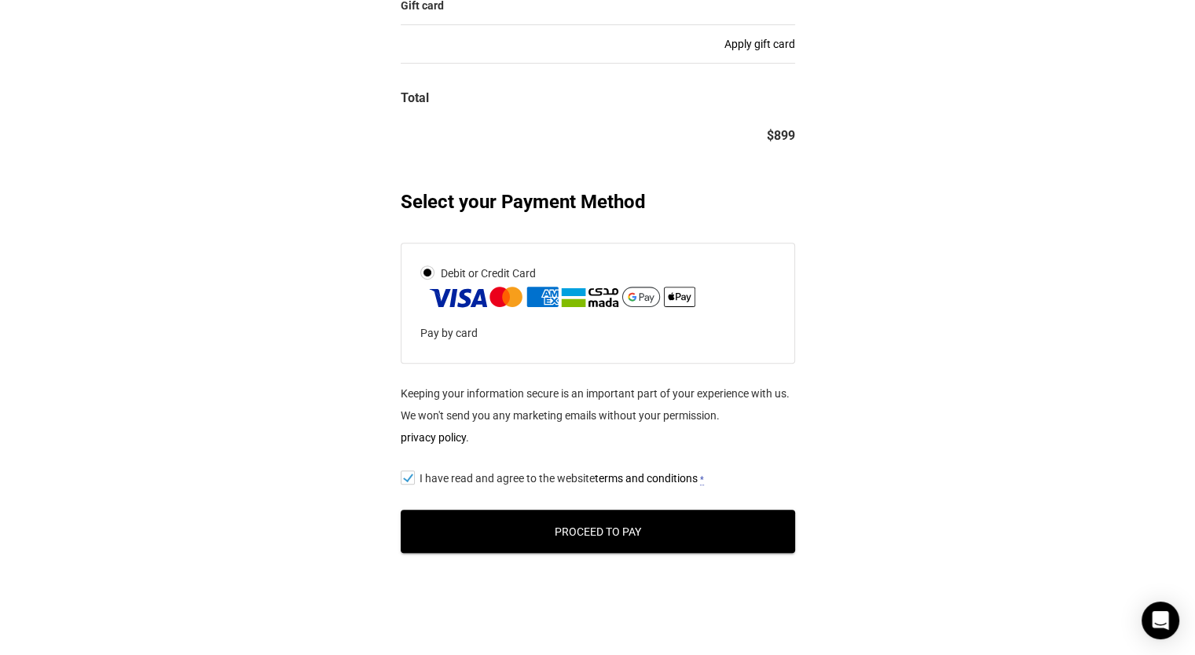
click at [551, 549] on button "Proceed to Pay" at bounding box center [598, 531] width 394 height 43
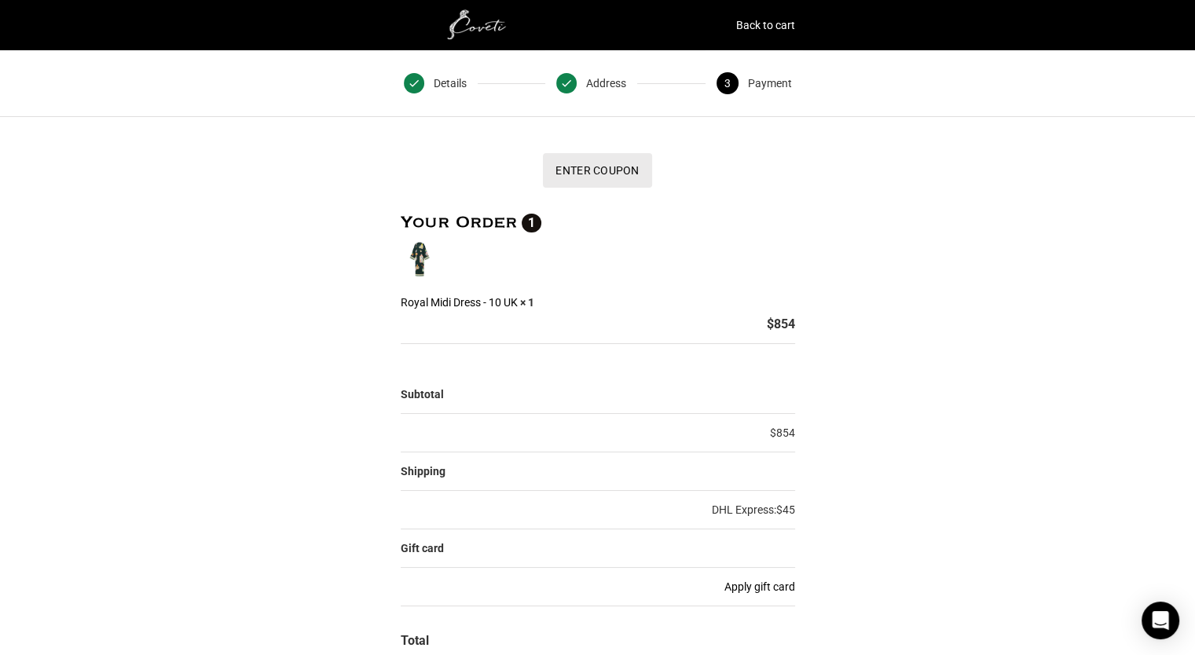
click at [586, 167] on button "Enter Coupon" at bounding box center [597, 170] width 108 height 35
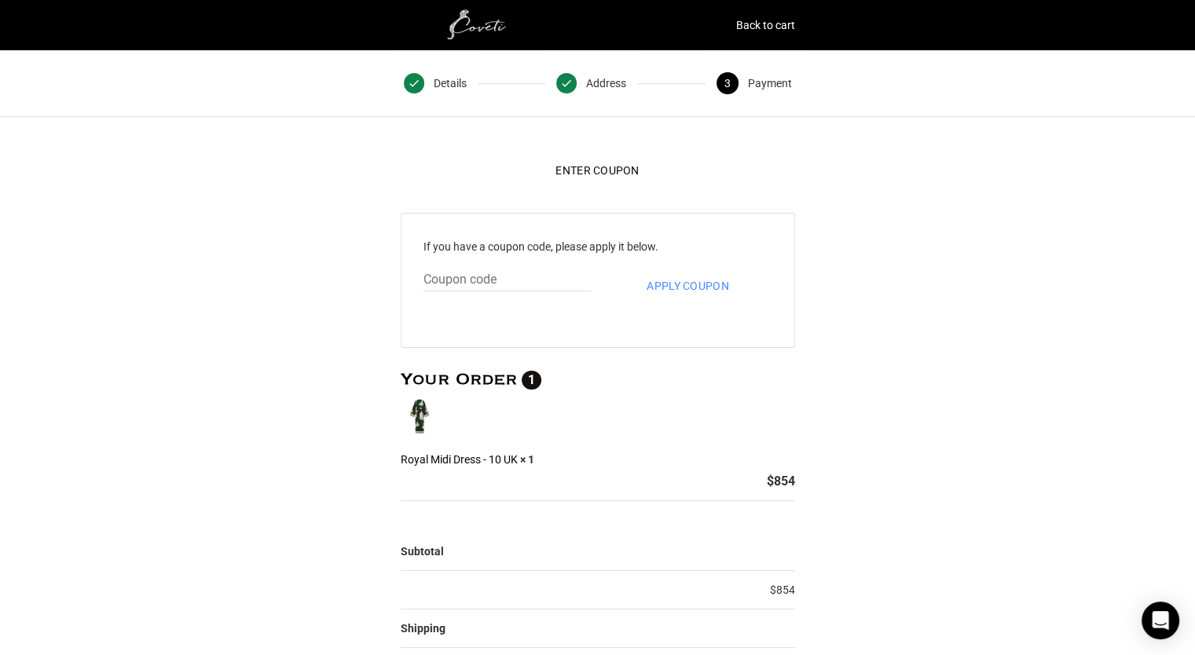
click at [496, 277] on input "text" at bounding box center [507, 280] width 168 height 23
paste input "N10FF"
type input "N10FF"
click at [675, 293] on button "Apply coupon" at bounding box center [687, 286] width 107 height 35
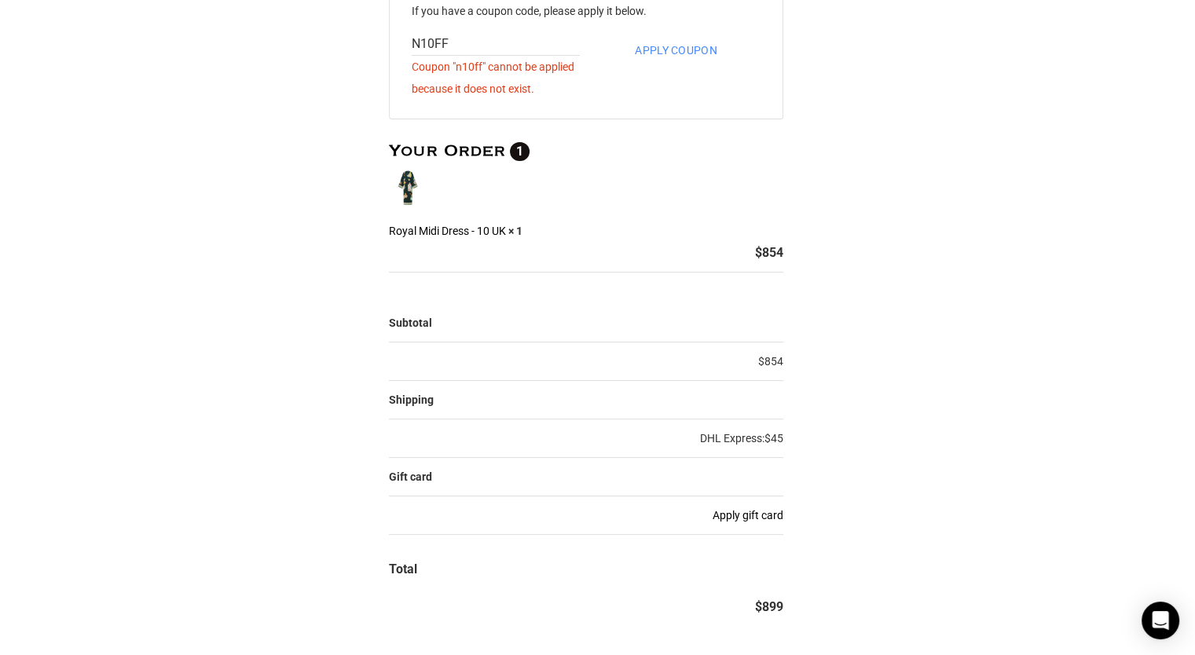
scroll to position [237, 12]
